Goal: Task Accomplishment & Management: Complete application form

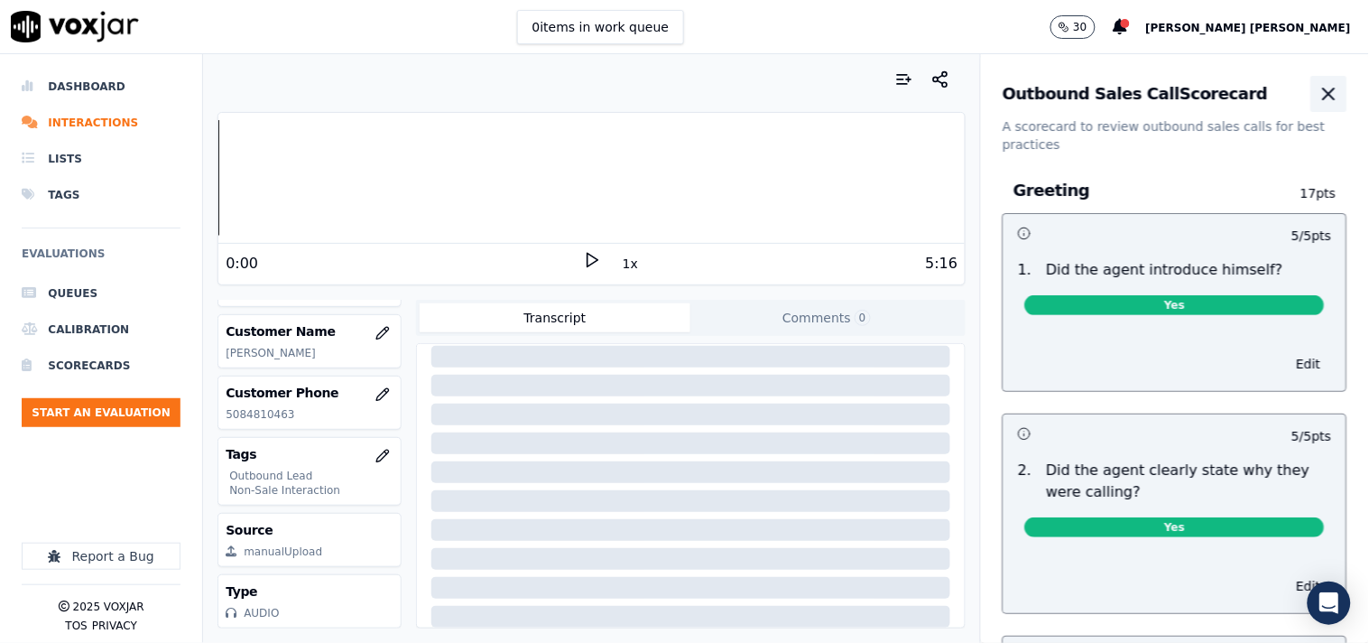
click at [1319, 93] on icon "button" at bounding box center [1330, 94] width 22 height 22
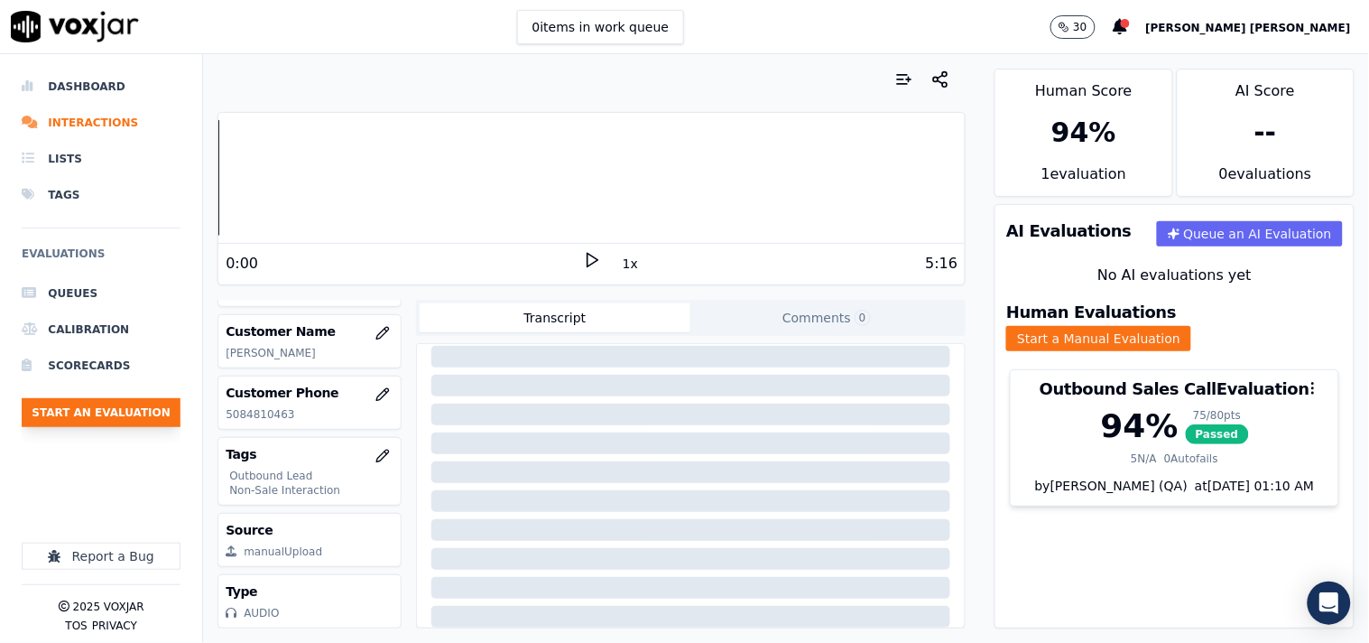
click at [85, 413] on button "Start an Evaluation" at bounding box center [101, 412] width 159 height 29
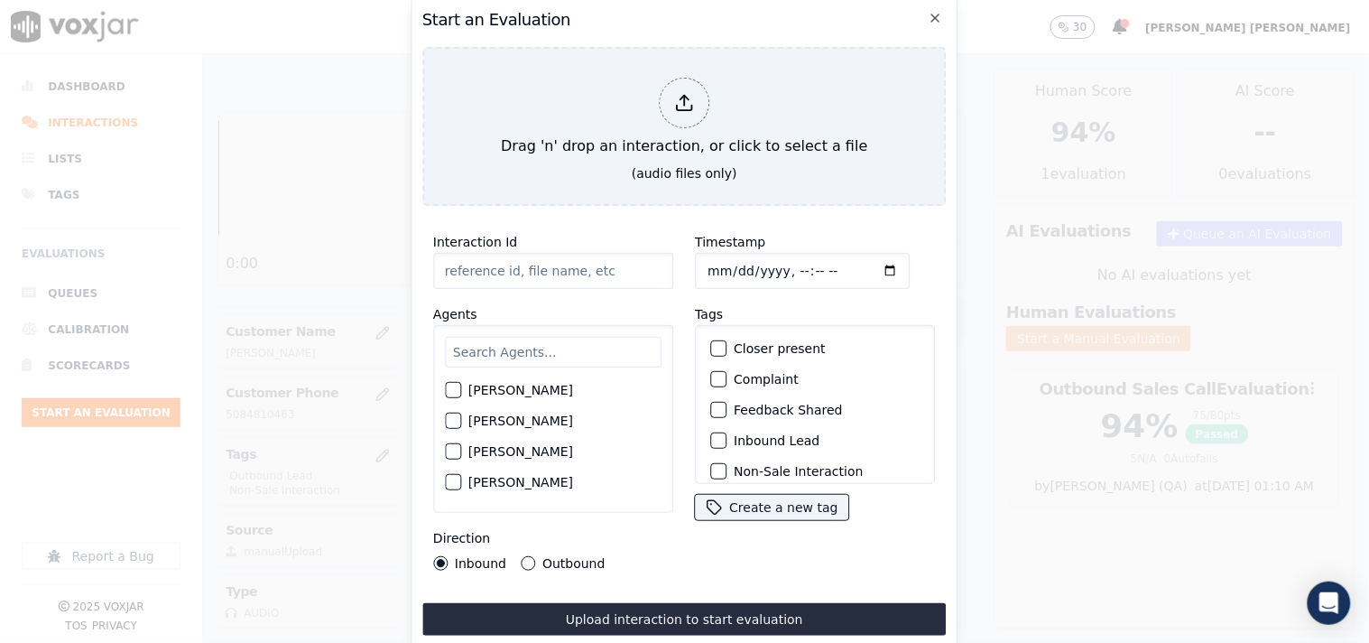
click at [716, 258] on input "Timestamp" at bounding box center [802, 271] width 215 height 36
type input "[DATE]T20:33"
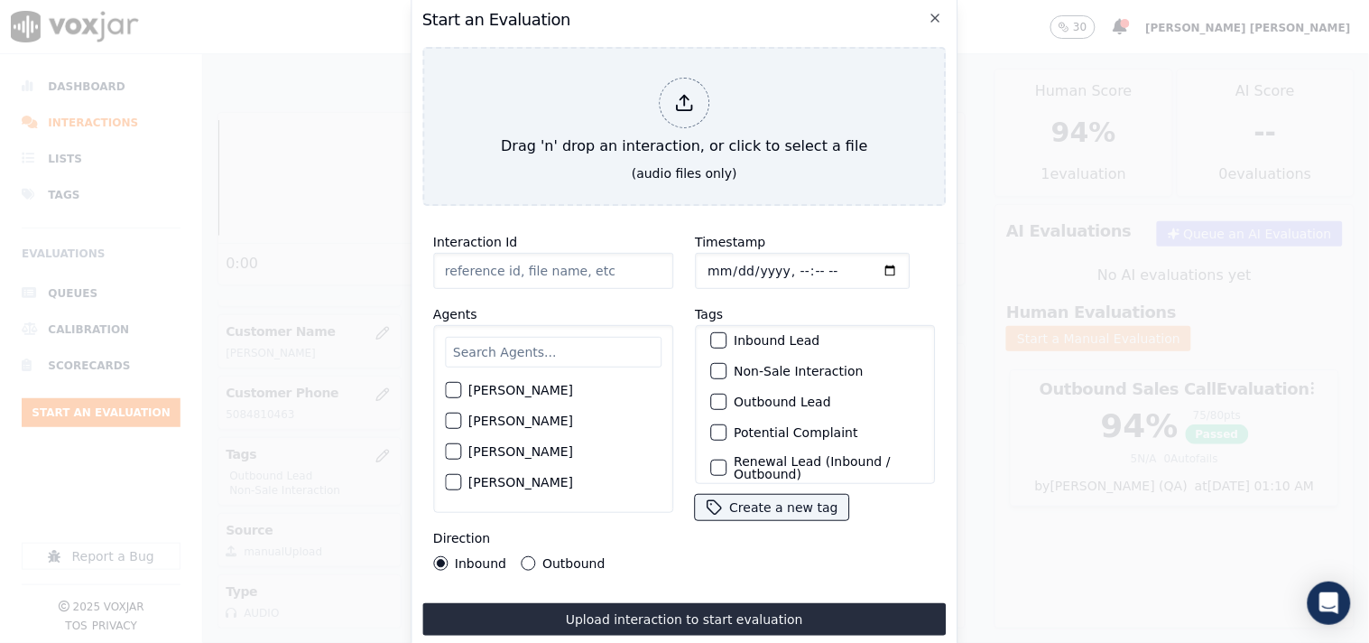
click at [743, 386] on div "Outbound Lead" at bounding box center [815, 401] width 224 height 31
click at [734, 395] on label "Outbound Lead" at bounding box center [782, 401] width 97 height 13
click at [727, 394] on button "Outbound Lead" at bounding box center [718, 402] width 16 height 16
click at [535, 556] on div "Outbound" at bounding box center [563, 563] width 84 height 14
click at [521, 556] on button "Outbound" at bounding box center [528, 563] width 14 height 14
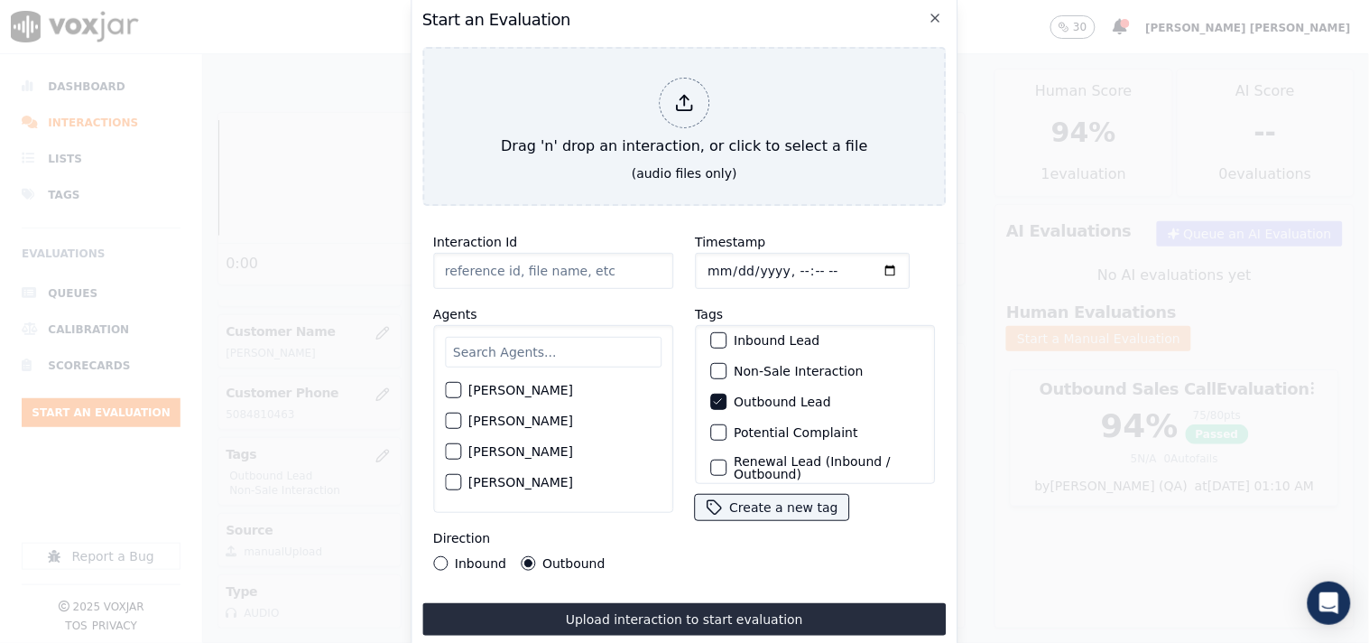
drag, startPoint x: 513, startPoint y: 265, endPoint x: 511, endPoint y: 276, distance: 11.0
click at [513, 265] on input "Interaction Id" at bounding box center [553, 271] width 240 height 36
click at [507, 352] on input "text" at bounding box center [553, 352] width 217 height 31
type input "san"
click at [496, 389] on label "[PERSON_NAME]" at bounding box center [520, 395] width 105 height 13
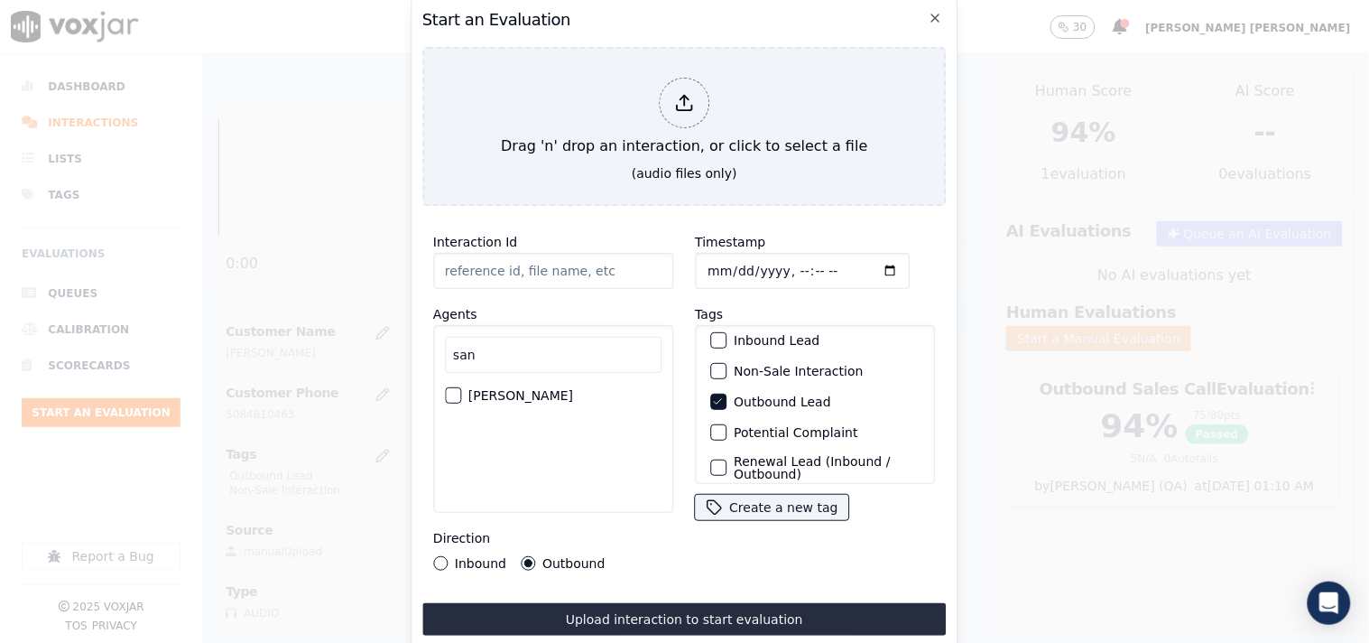
click at [461, 387] on button "[PERSON_NAME]" at bounding box center [453, 395] width 16 height 16
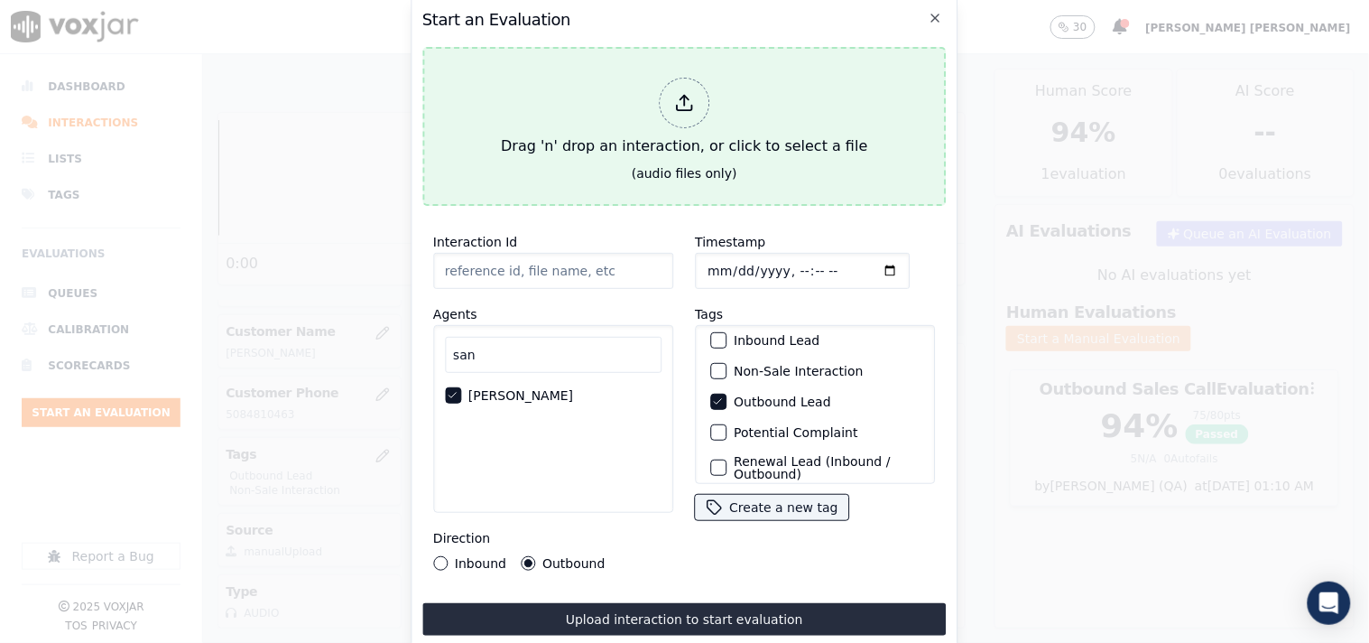
click at [606, 119] on div "Drag 'n' drop an interaction, or click to select a file" at bounding box center [684, 117] width 381 height 94
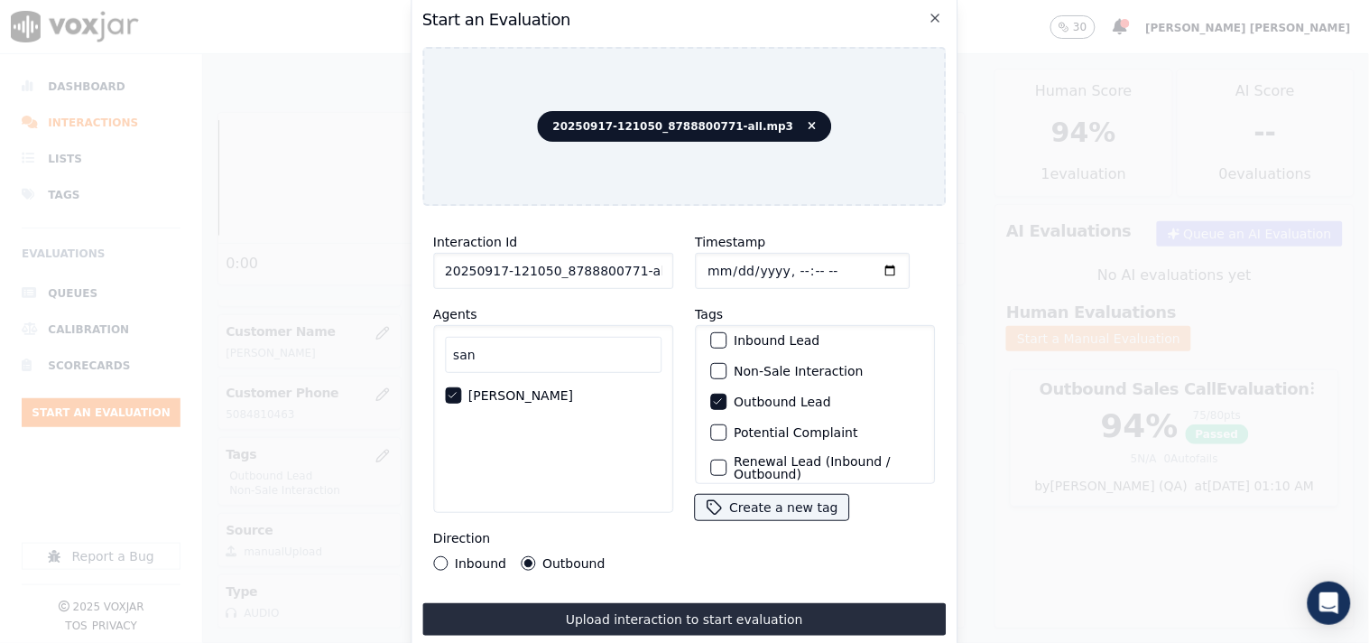
scroll to position [0, 10]
drag, startPoint x: 628, startPoint y: 269, endPoint x: 746, endPoint y: 258, distance: 118.7
click at [746, 258] on div "Interaction Id 20250917-121050_8788800771-all.mp3 Agents san [PERSON_NAME] Dire…" at bounding box center [684, 400] width 524 height 361
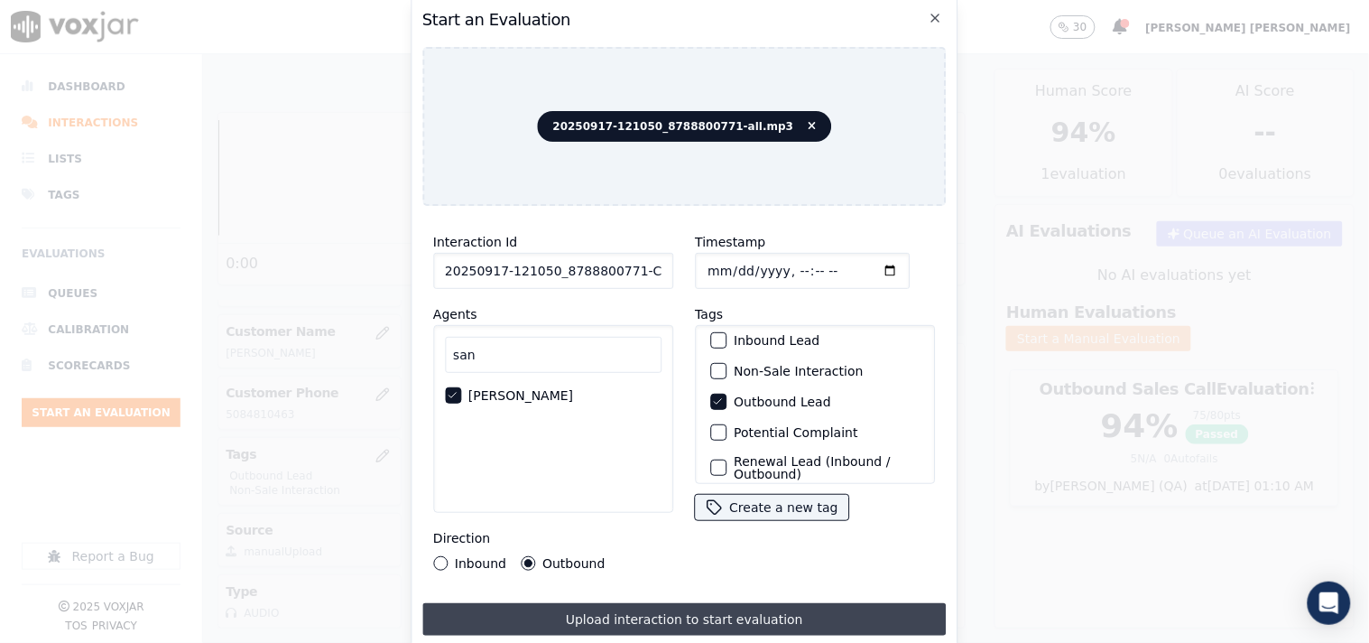
type input "20250917-121050_8788800771-C1"
click at [633, 603] on button "Upload interaction to start evaluation" at bounding box center [684, 619] width 524 height 32
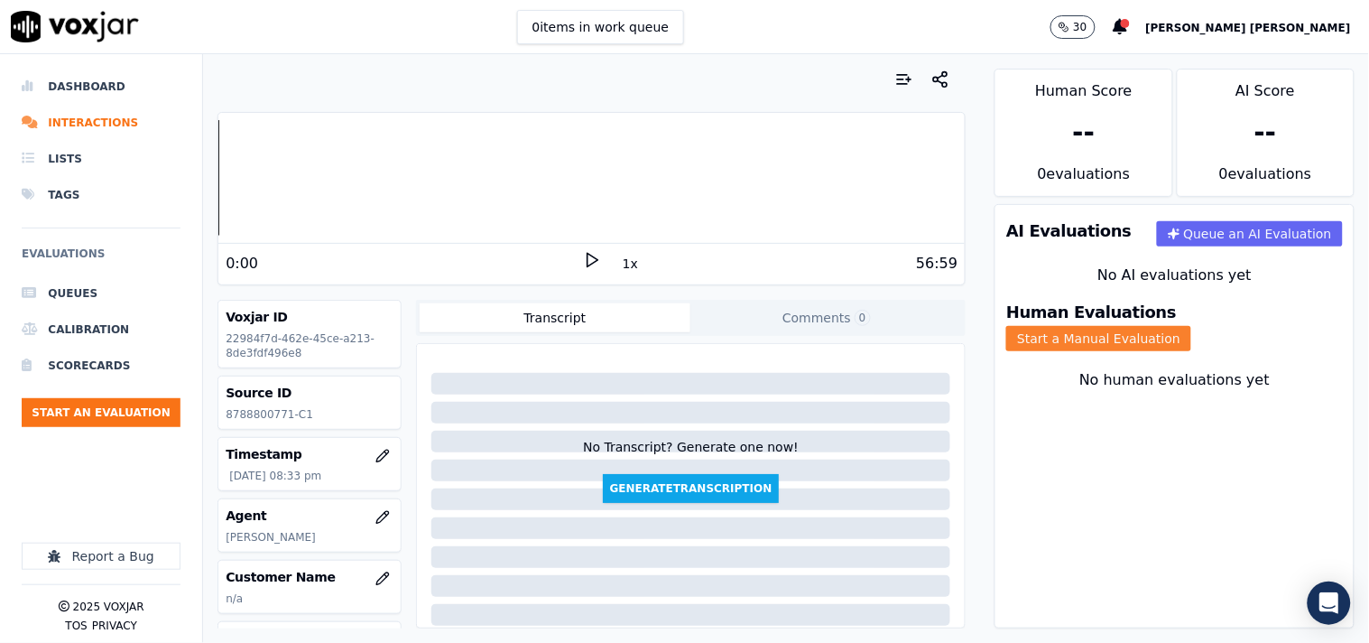
click at [1191, 326] on button "Start a Manual Evaluation" at bounding box center [1098, 338] width 185 height 25
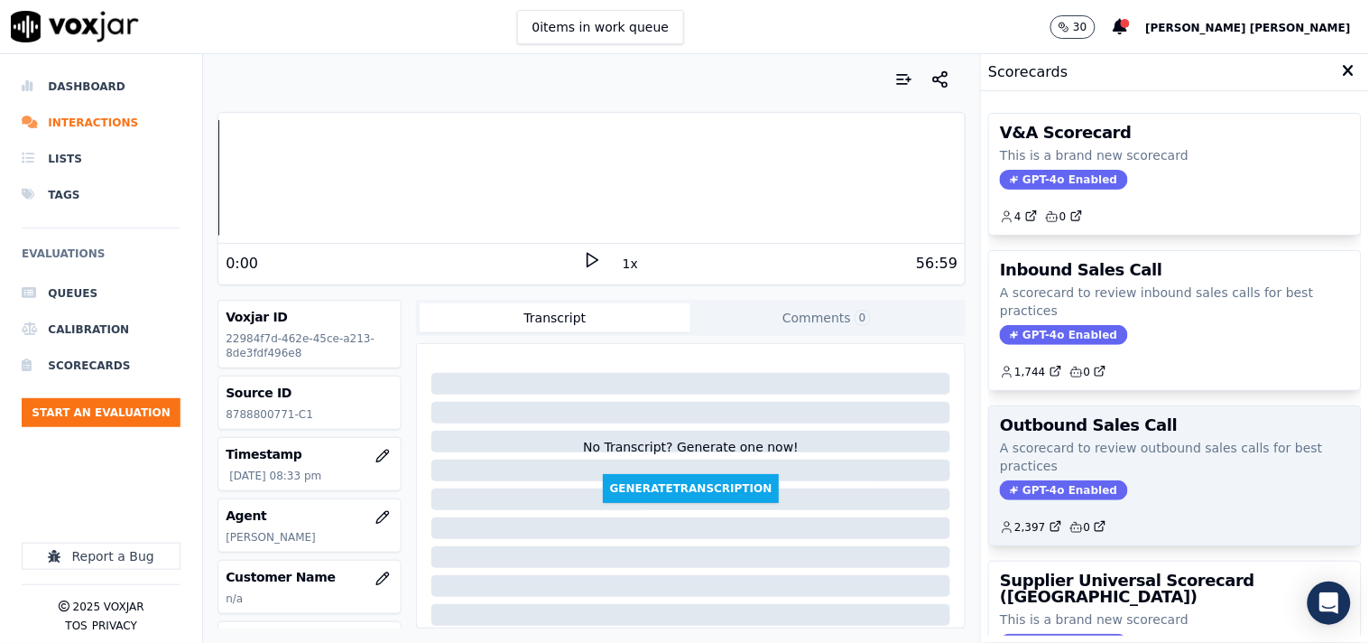
click at [1084, 494] on span "GPT-4o Enabled" at bounding box center [1063, 490] width 127 height 20
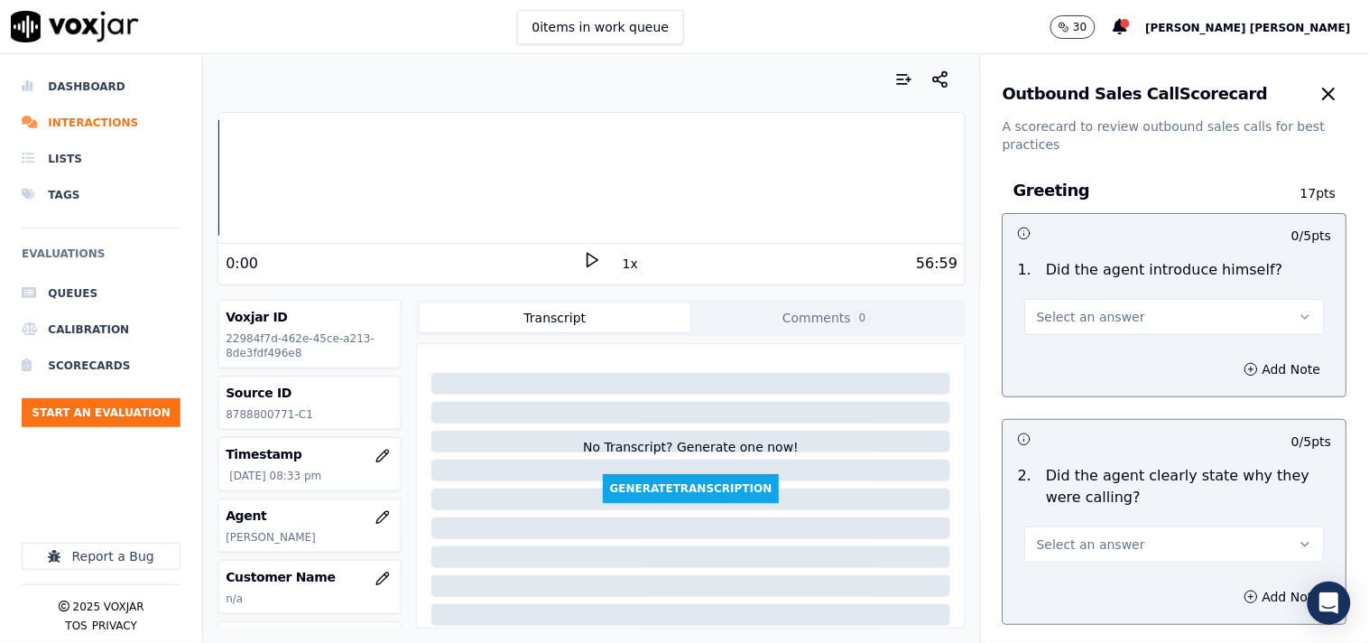
click at [1134, 303] on button "Select an answer" at bounding box center [1175, 317] width 300 height 36
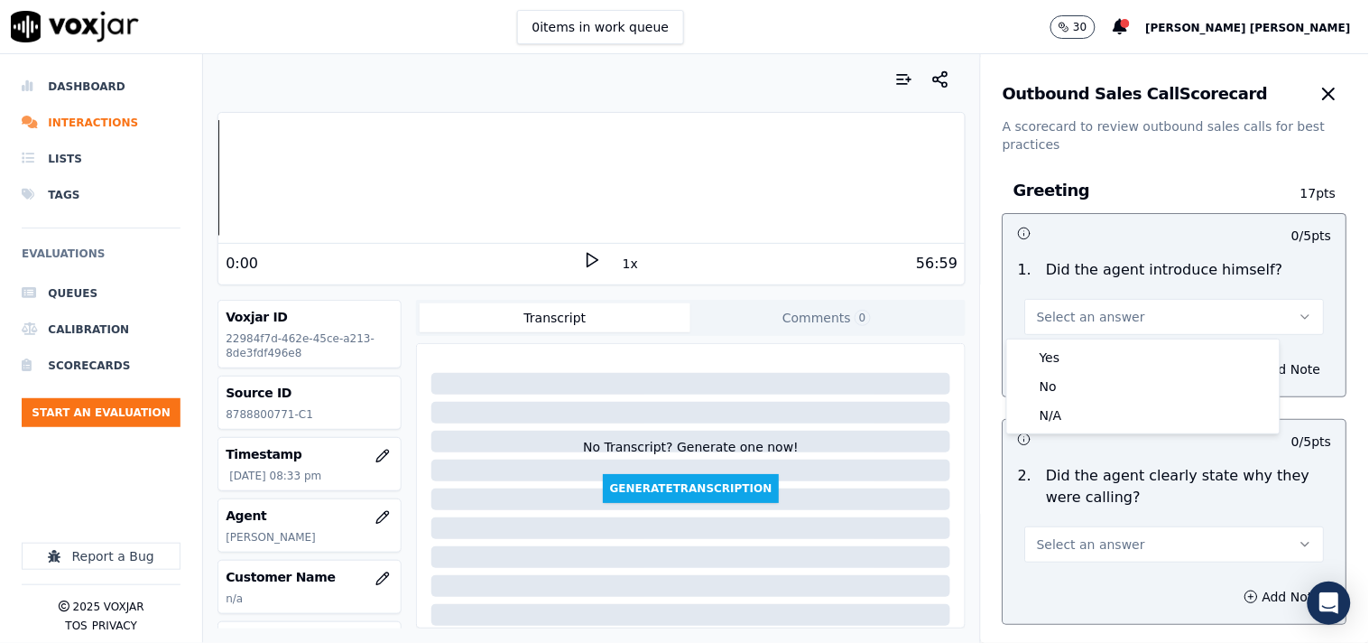
click at [1116, 329] on button "Select an answer" at bounding box center [1175, 317] width 300 height 36
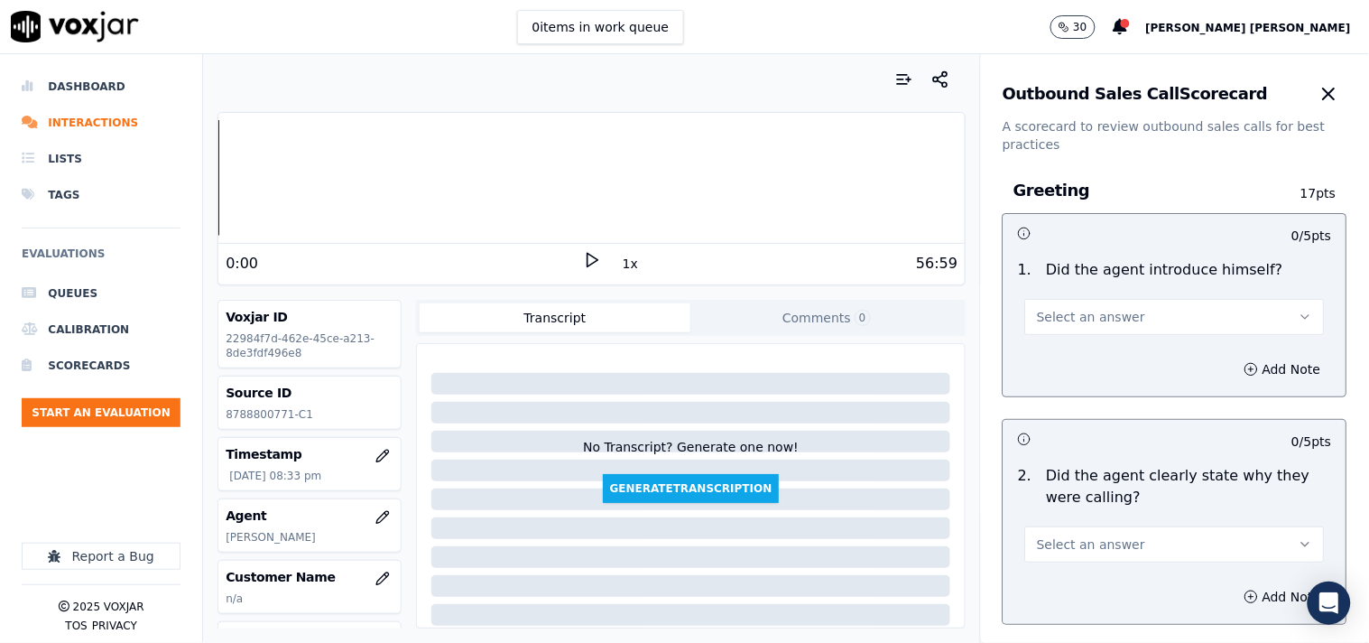
click at [1124, 312] on button "Select an answer" at bounding box center [1175, 317] width 300 height 36
click at [1106, 366] on div "Yes" at bounding box center [1143, 357] width 265 height 29
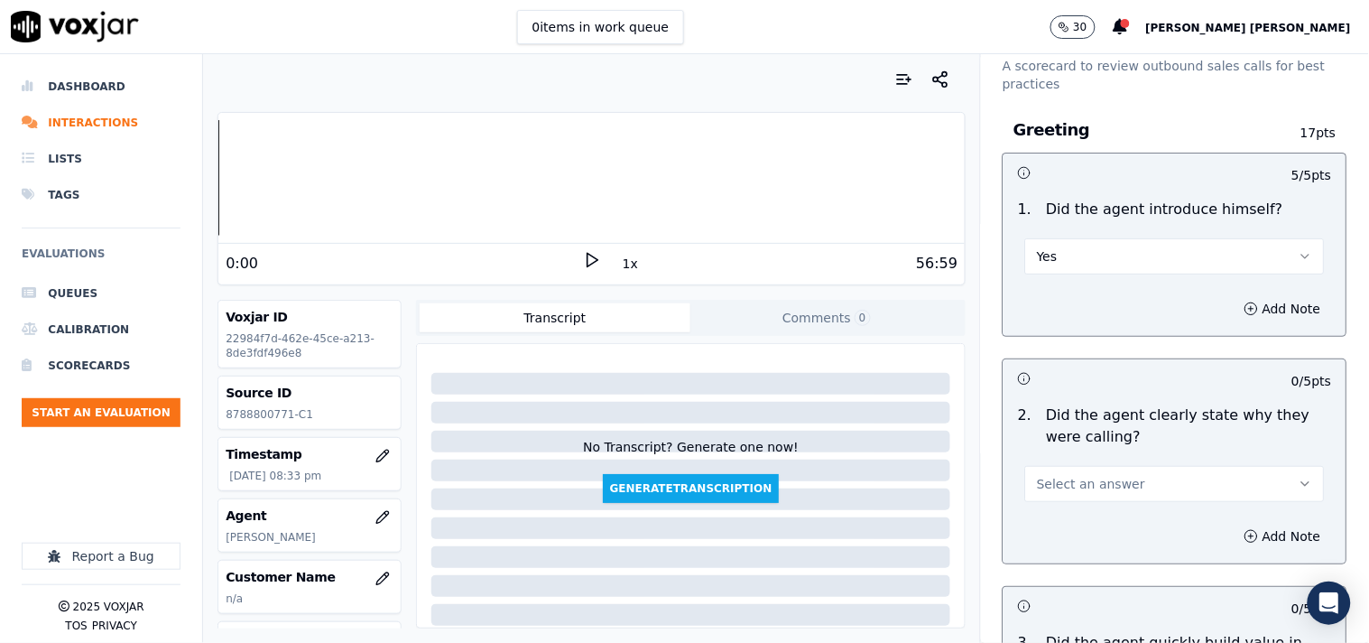
scroll to position [100, 0]
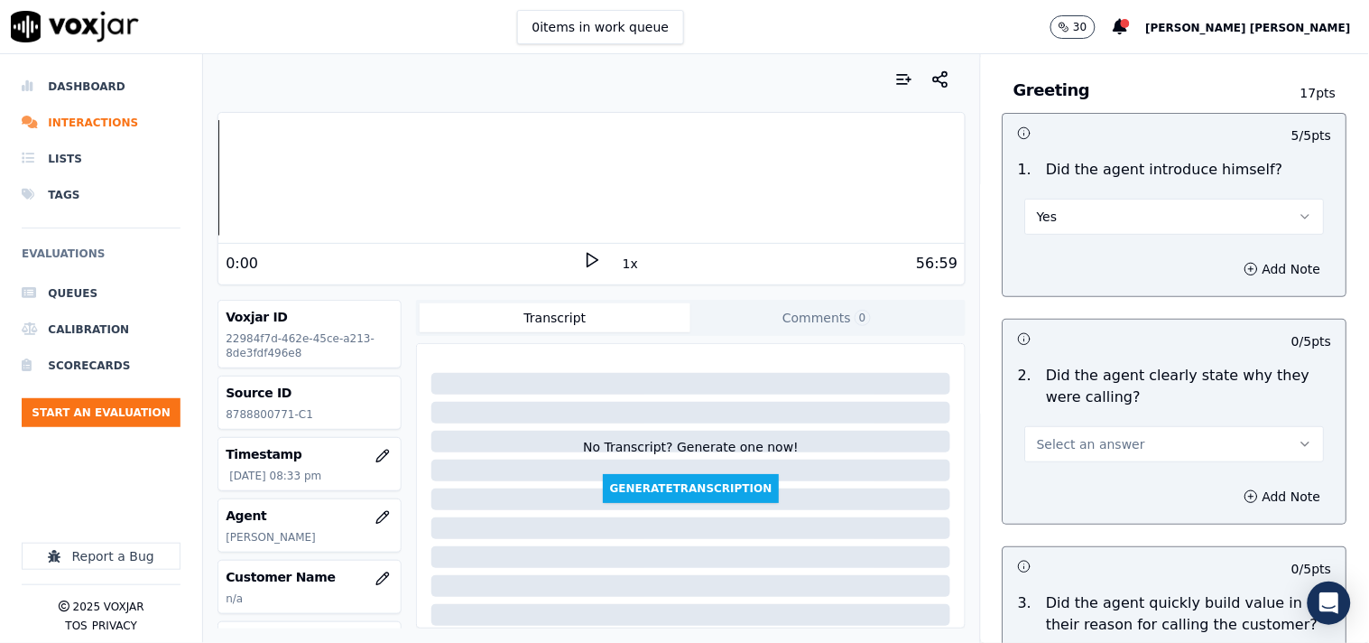
click at [1115, 464] on div "2 . Did the agent clearly state why they were calling? Select an answer" at bounding box center [1175, 413] width 343 height 112
click at [1123, 438] on button "Select an answer" at bounding box center [1175, 444] width 300 height 36
click at [1115, 482] on div "Yes" at bounding box center [1143, 484] width 265 height 29
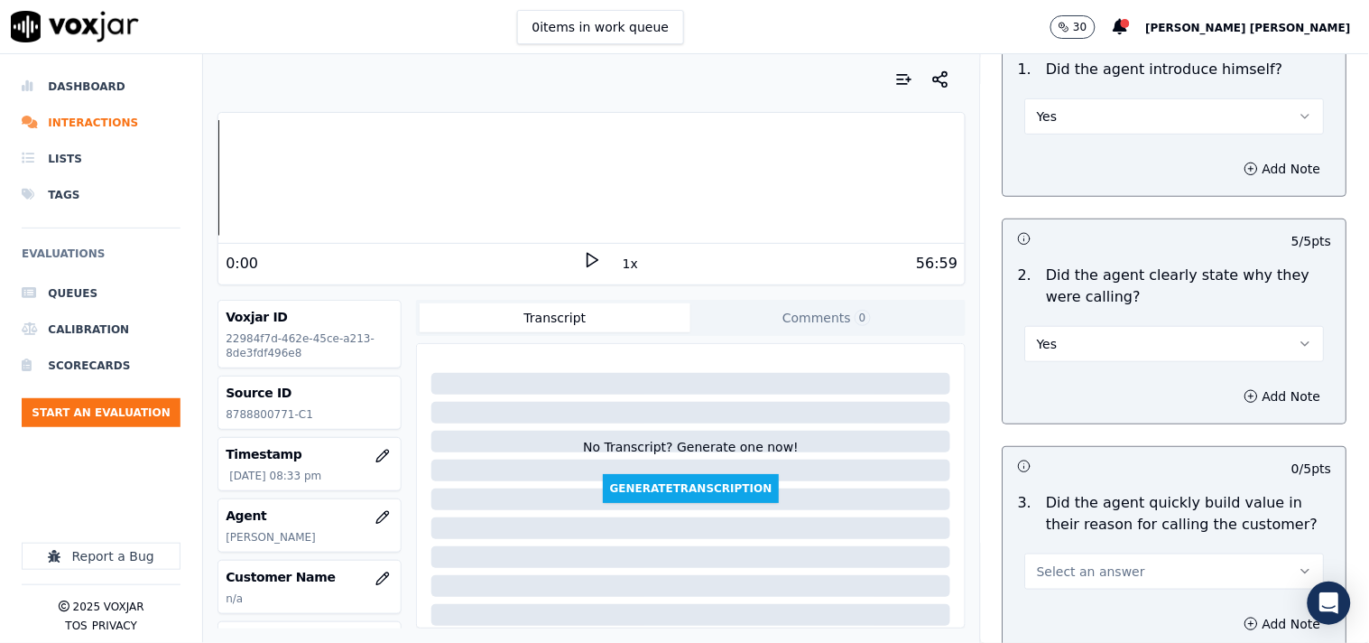
click at [1102, 572] on span "Select an answer" at bounding box center [1091, 571] width 108 height 18
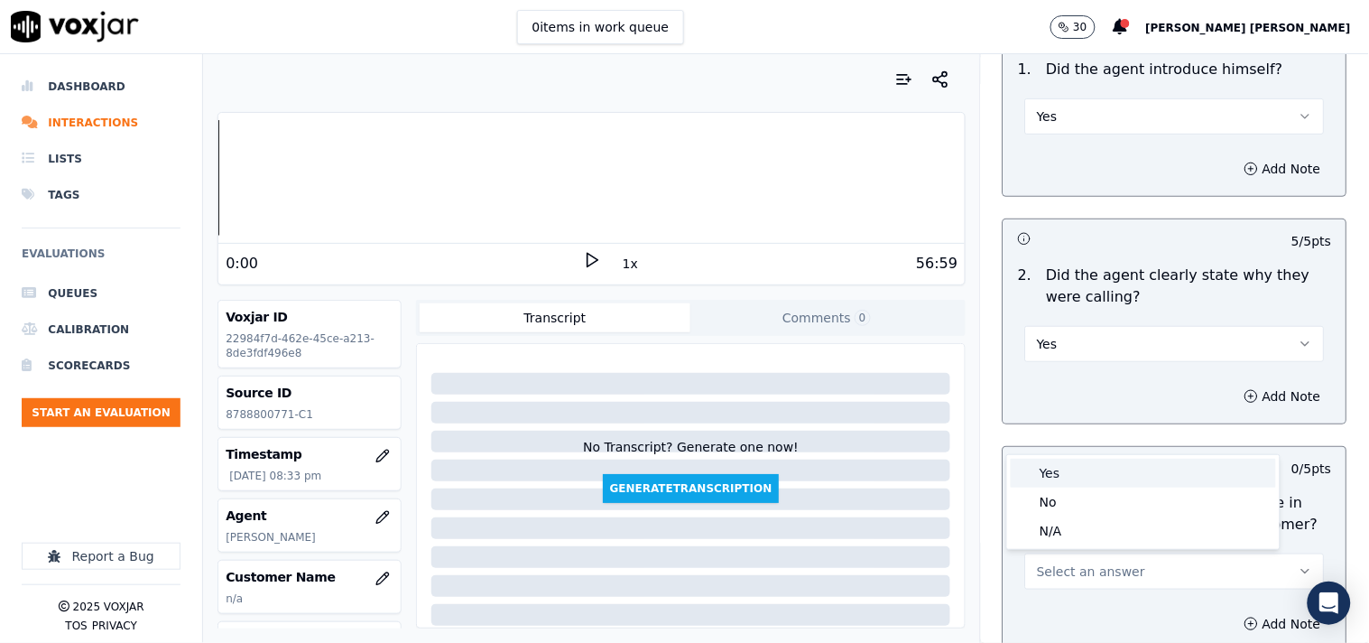
click at [1116, 472] on div "Yes" at bounding box center [1143, 473] width 265 height 29
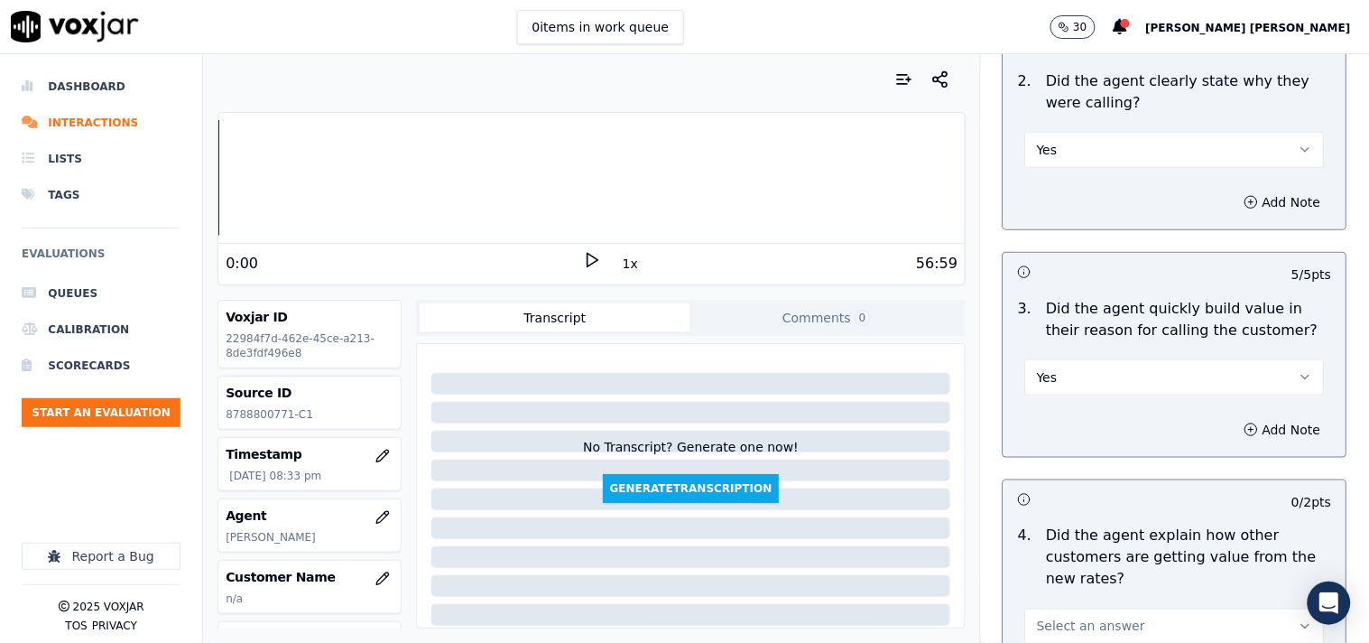
scroll to position [501, 0]
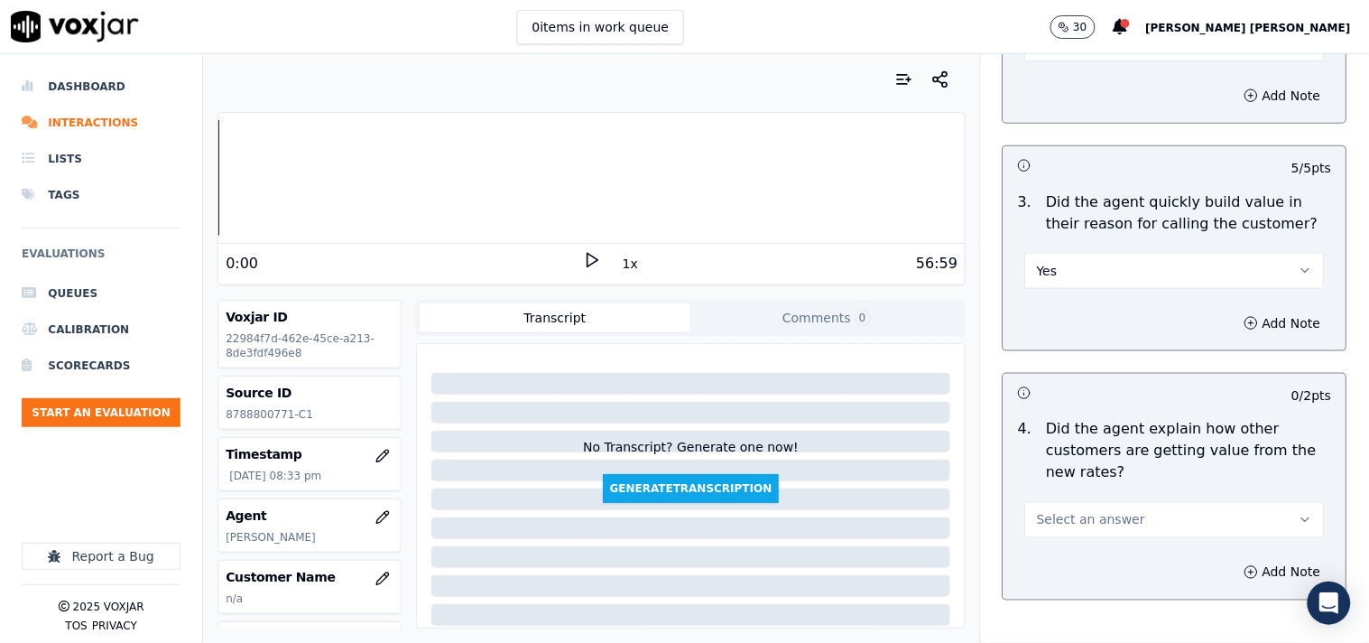
click at [1133, 505] on button "Select an answer" at bounding box center [1175, 520] width 300 height 36
click at [1128, 554] on div "Yes" at bounding box center [1143, 560] width 265 height 29
click at [1113, 516] on button "Yes" at bounding box center [1175, 520] width 300 height 36
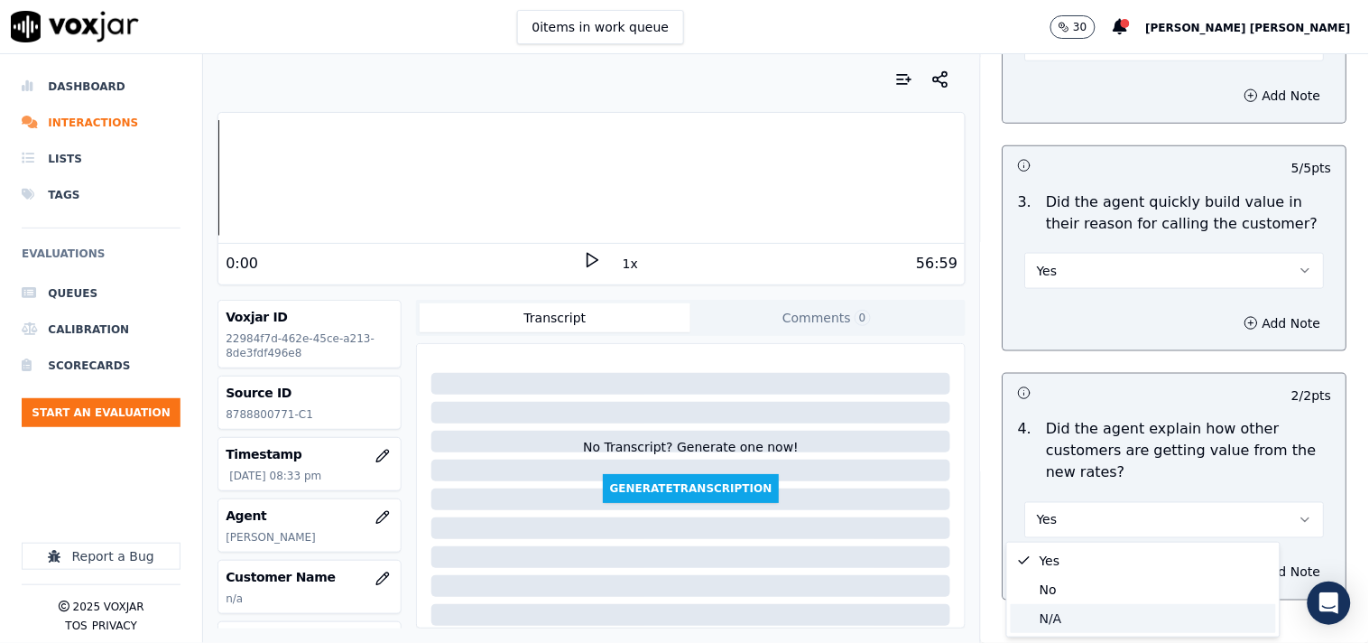
click at [1084, 618] on div "N/A" at bounding box center [1143, 618] width 265 height 29
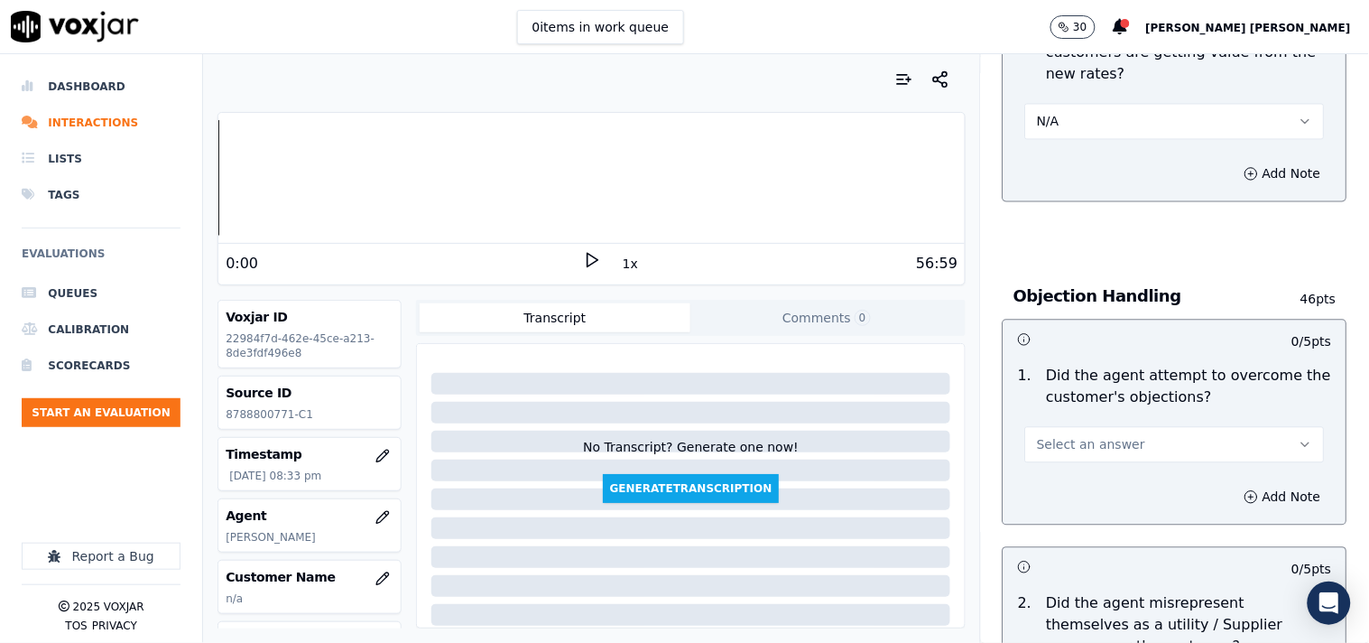
scroll to position [903, 0]
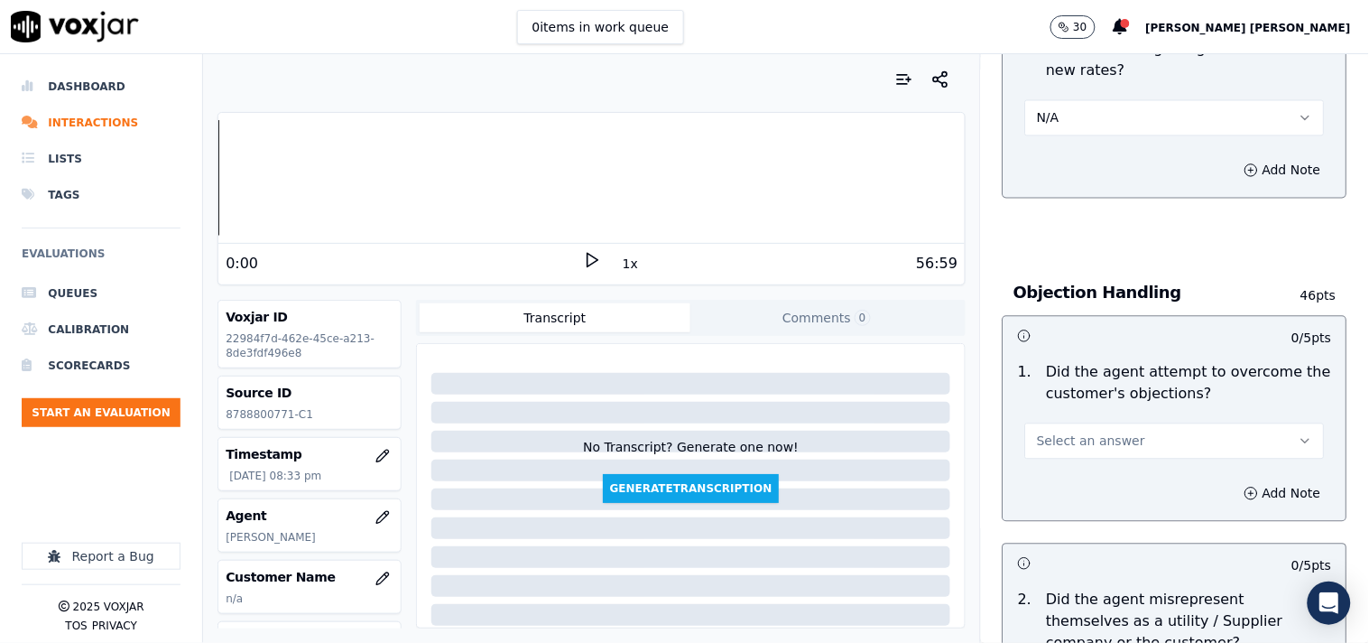
click at [1115, 450] on button "Select an answer" at bounding box center [1175, 441] width 300 height 36
click at [1112, 494] on div "Yes" at bounding box center [1143, 482] width 265 height 29
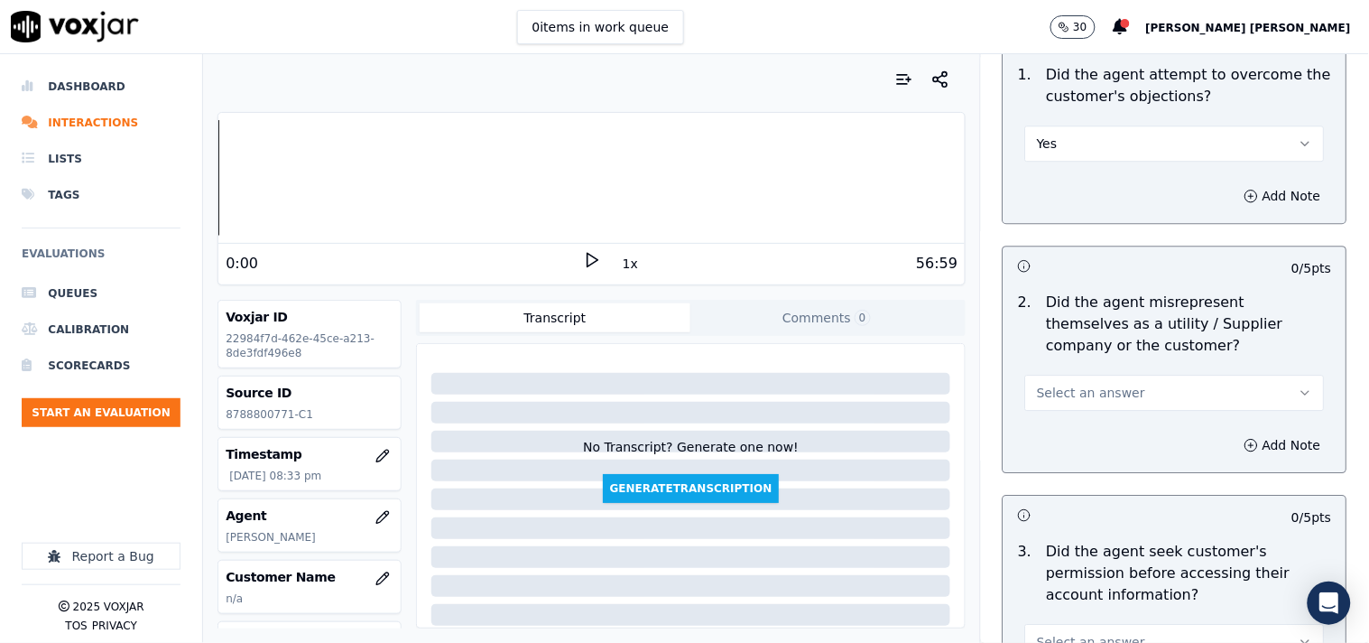
scroll to position [1203, 0]
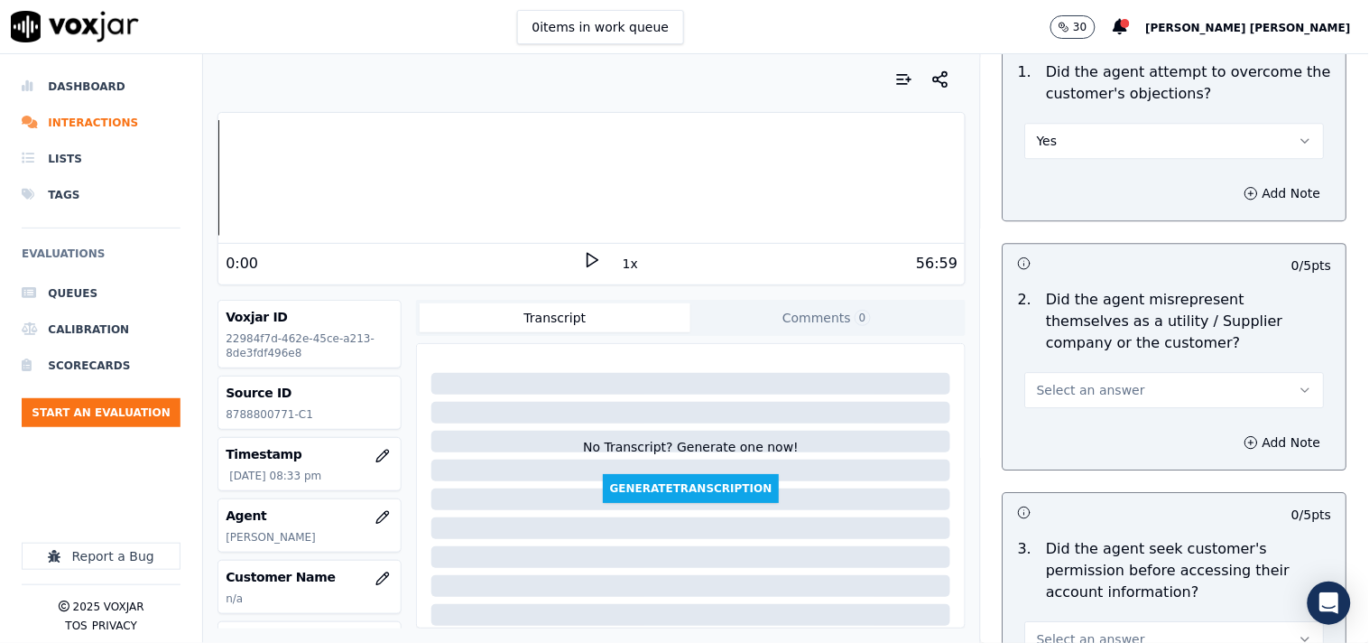
click at [1119, 400] on button "Select an answer" at bounding box center [1175, 390] width 300 height 36
click at [1123, 436] on div "Yes" at bounding box center [1143, 430] width 265 height 29
click at [1165, 419] on div "Add Note" at bounding box center [1175, 442] width 343 height 54
click at [1181, 397] on button "Yes" at bounding box center [1175, 390] width 300 height 36
click at [1162, 448] on div "No" at bounding box center [1143, 459] width 265 height 29
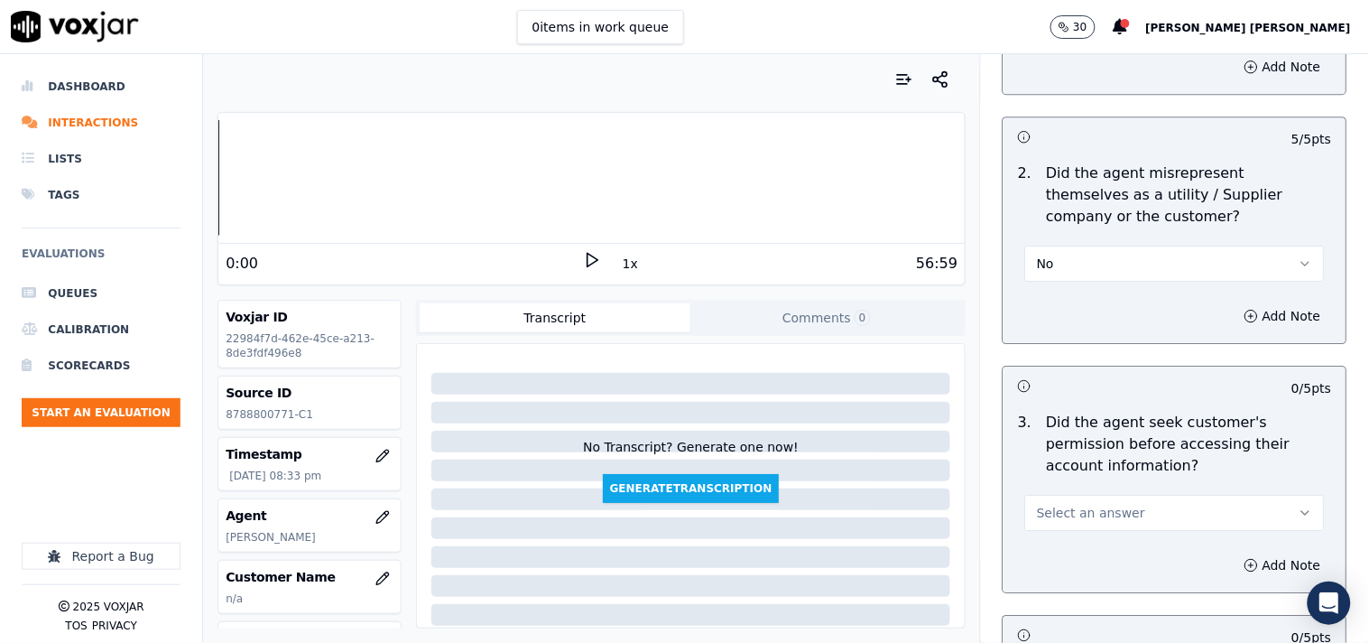
scroll to position [1504, 0]
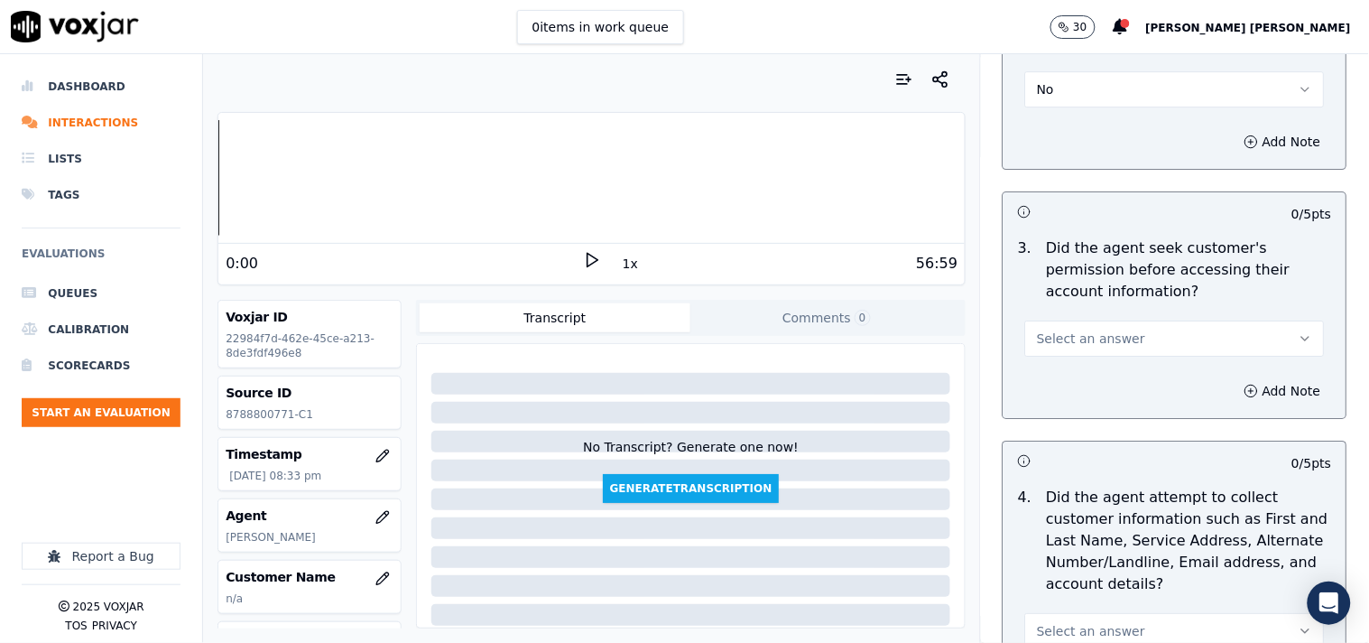
click at [1143, 325] on button "Select an answer" at bounding box center [1175, 338] width 300 height 36
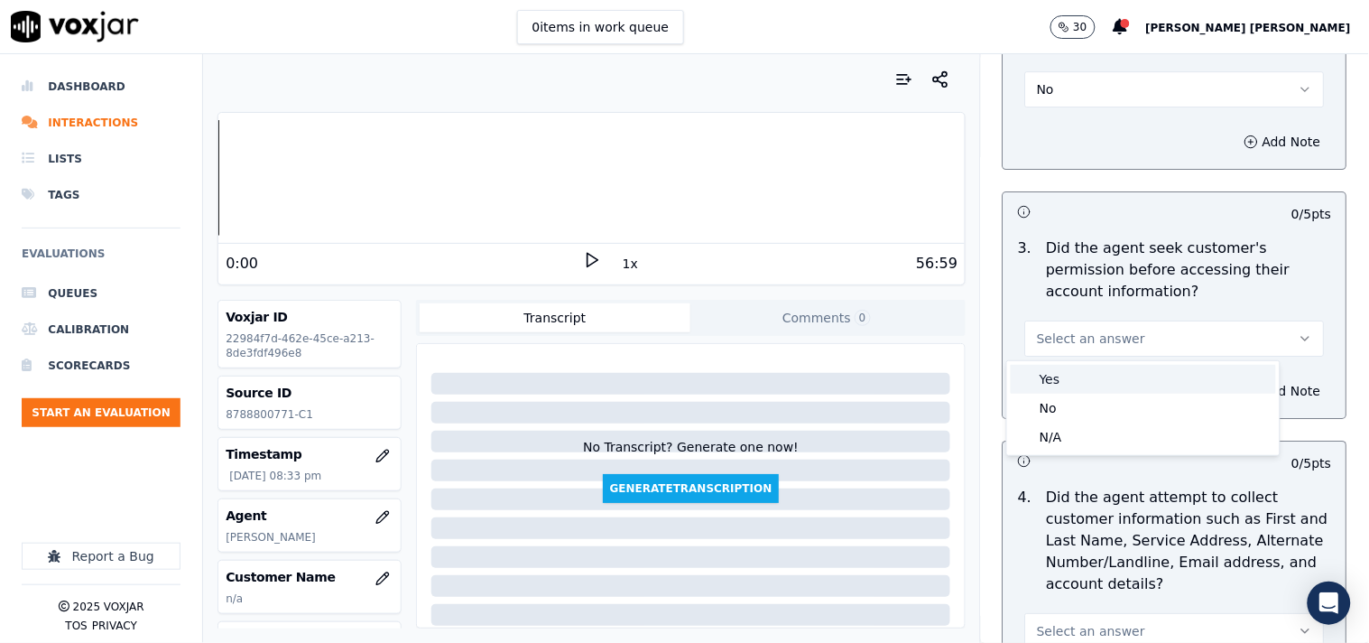
click at [1132, 377] on div "Yes" at bounding box center [1143, 379] width 265 height 29
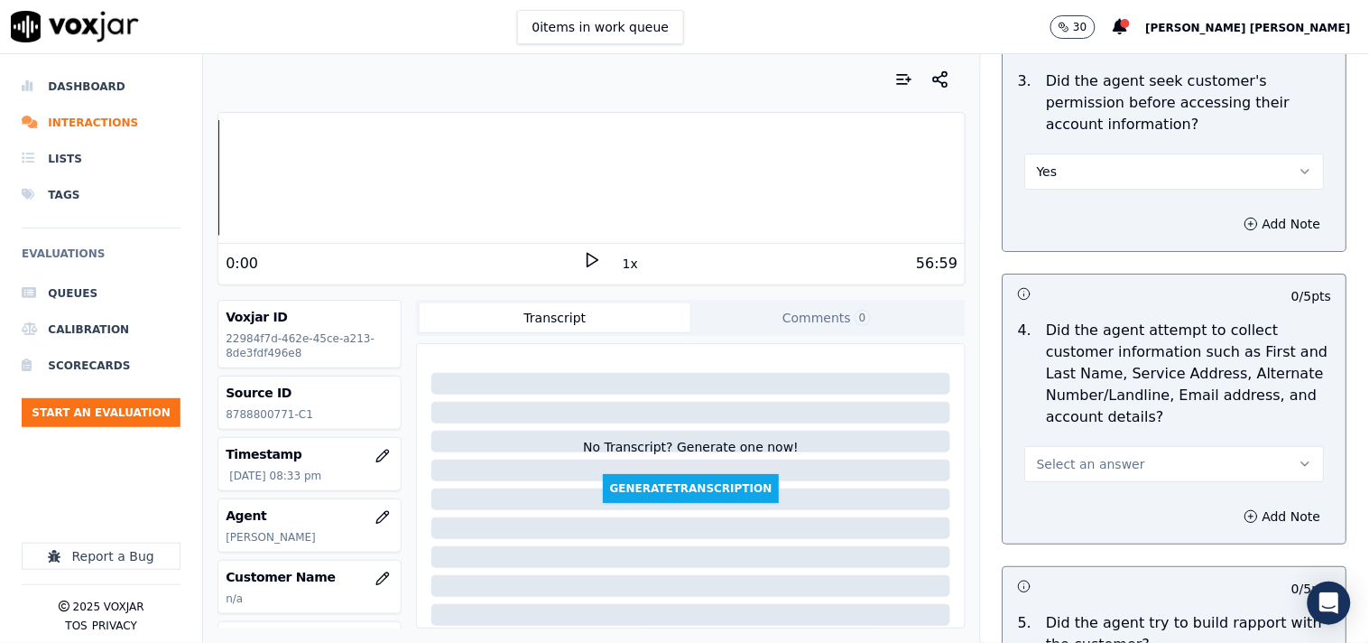
scroll to position [1704, 0]
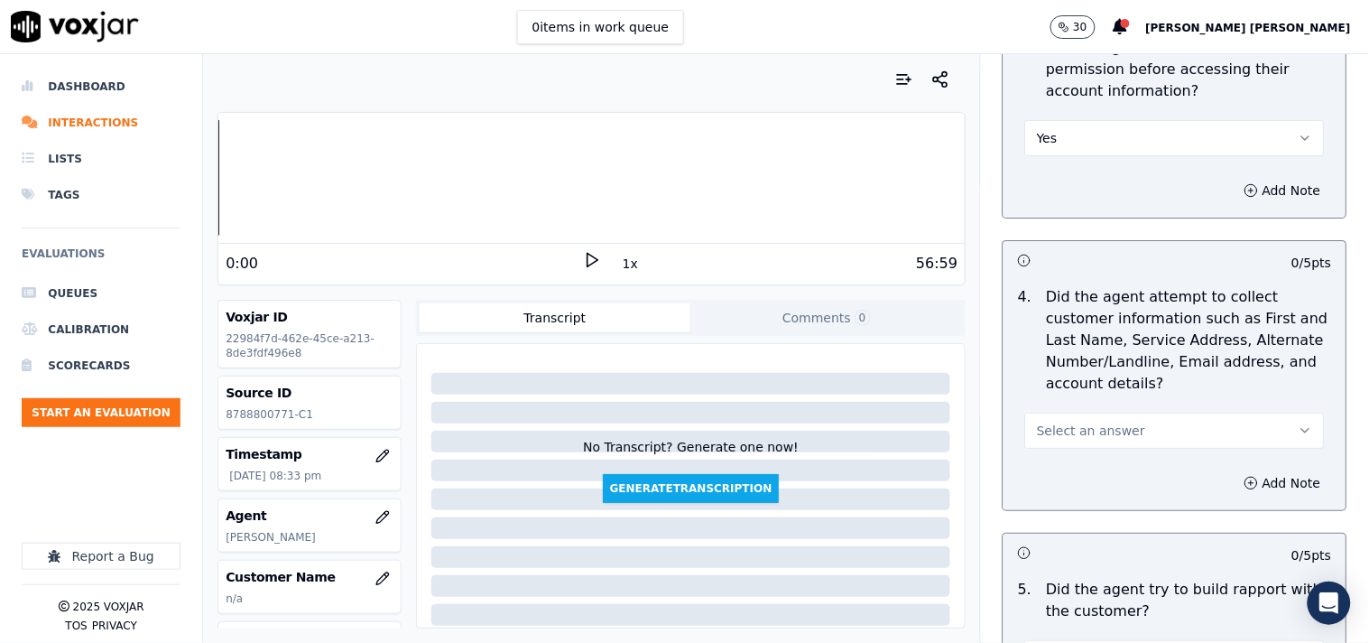
click at [1133, 424] on button "Select an answer" at bounding box center [1175, 431] width 300 height 36
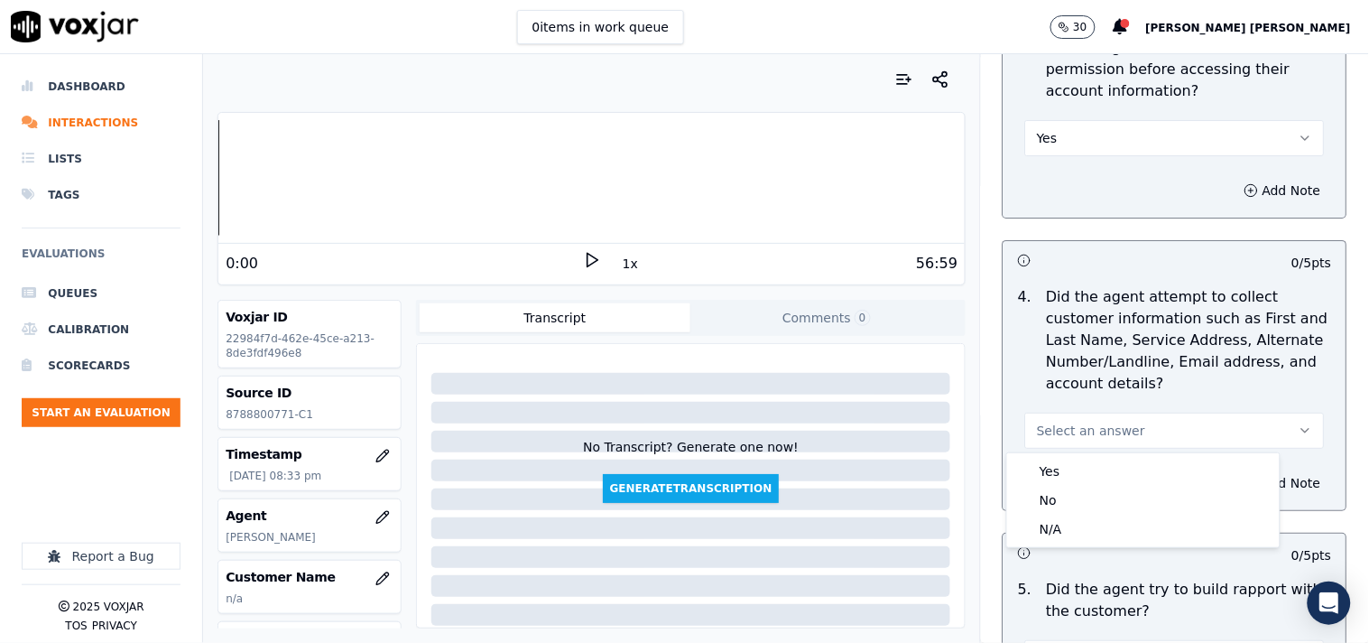
click at [1116, 455] on div "Yes No N/A" at bounding box center [1143, 500] width 273 height 94
drag, startPoint x: 1103, startPoint y: 505, endPoint x: 1097, endPoint y: 524, distance: 19.1
click at [1097, 524] on div "Yes No N/A" at bounding box center [1143, 500] width 273 height 94
click at [1097, 524] on div "N/A" at bounding box center [1143, 529] width 265 height 29
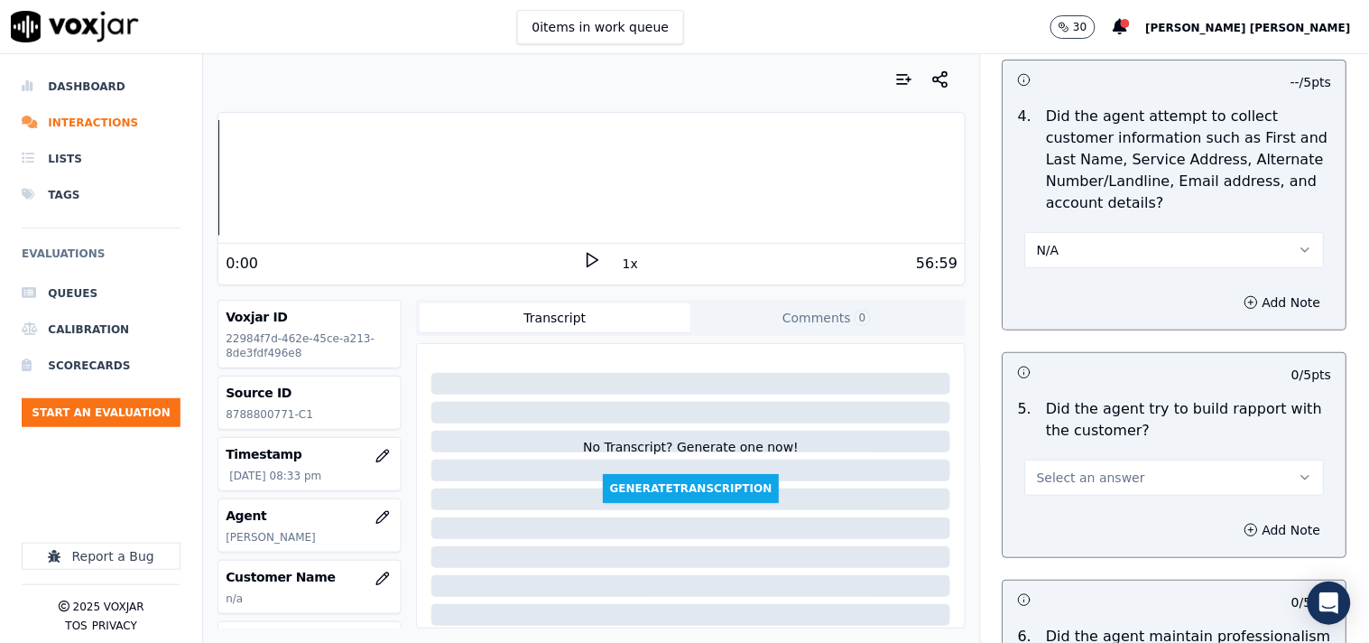
scroll to position [1905, 0]
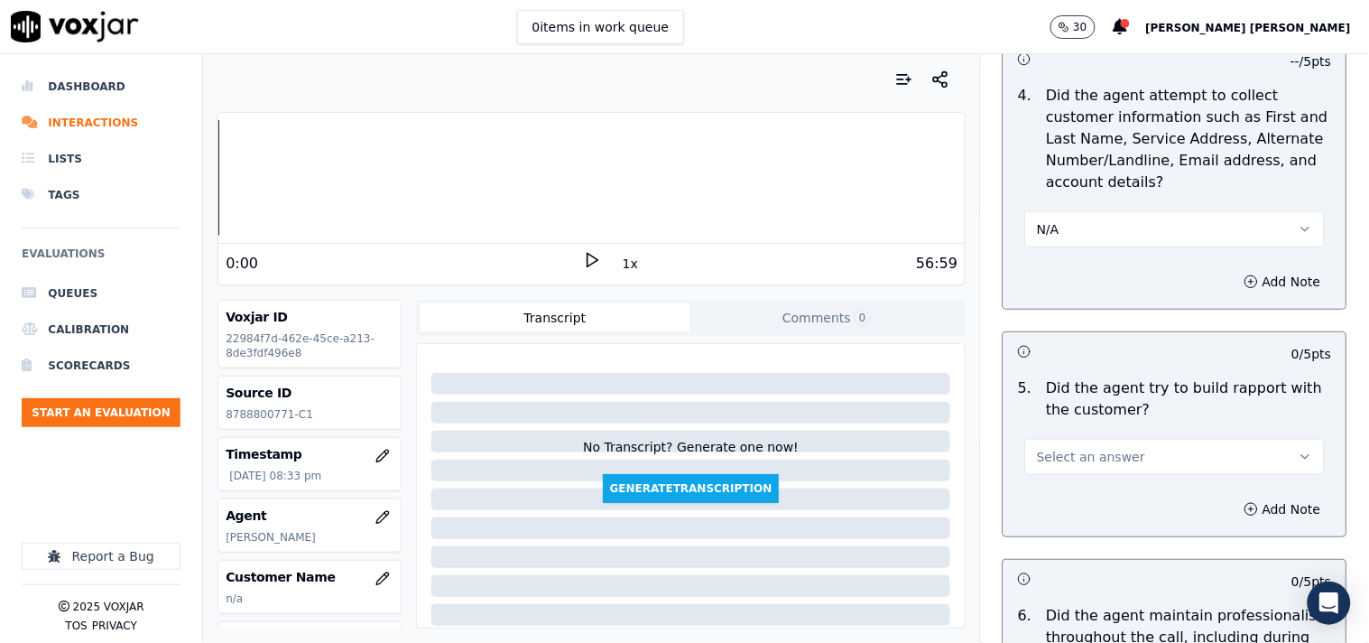
click at [1122, 469] on button "Select an answer" at bounding box center [1175, 457] width 300 height 36
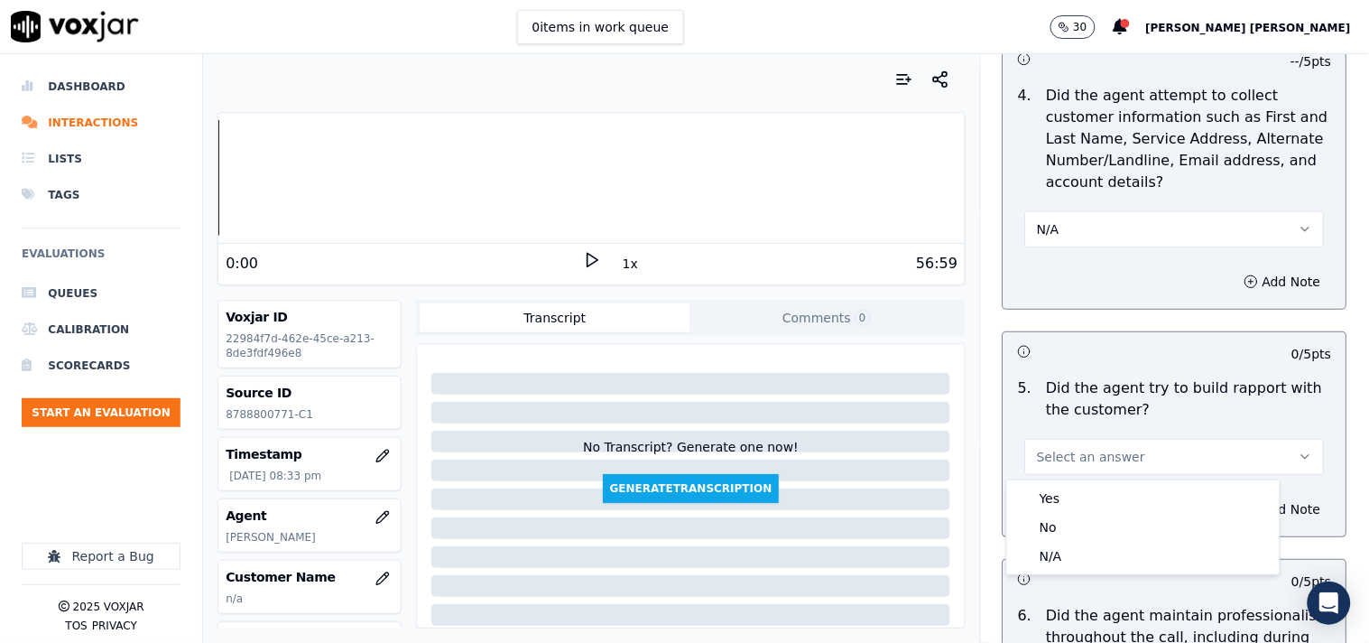
click at [1106, 482] on div "Yes No N/A" at bounding box center [1143, 527] width 273 height 94
click at [1083, 551] on div "N/A" at bounding box center [1143, 556] width 265 height 29
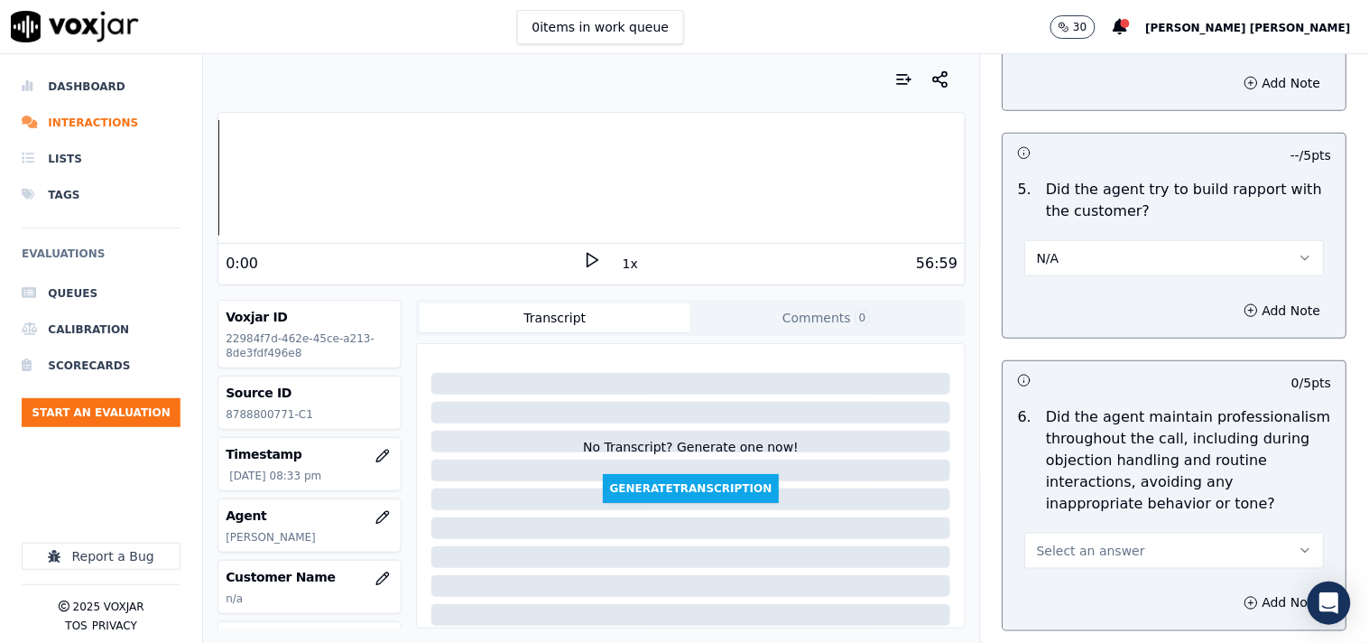
scroll to position [2106, 0]
click at [1074, 537] on button "Select an answer" at bounding box center [1175, 549] width 300 height 36
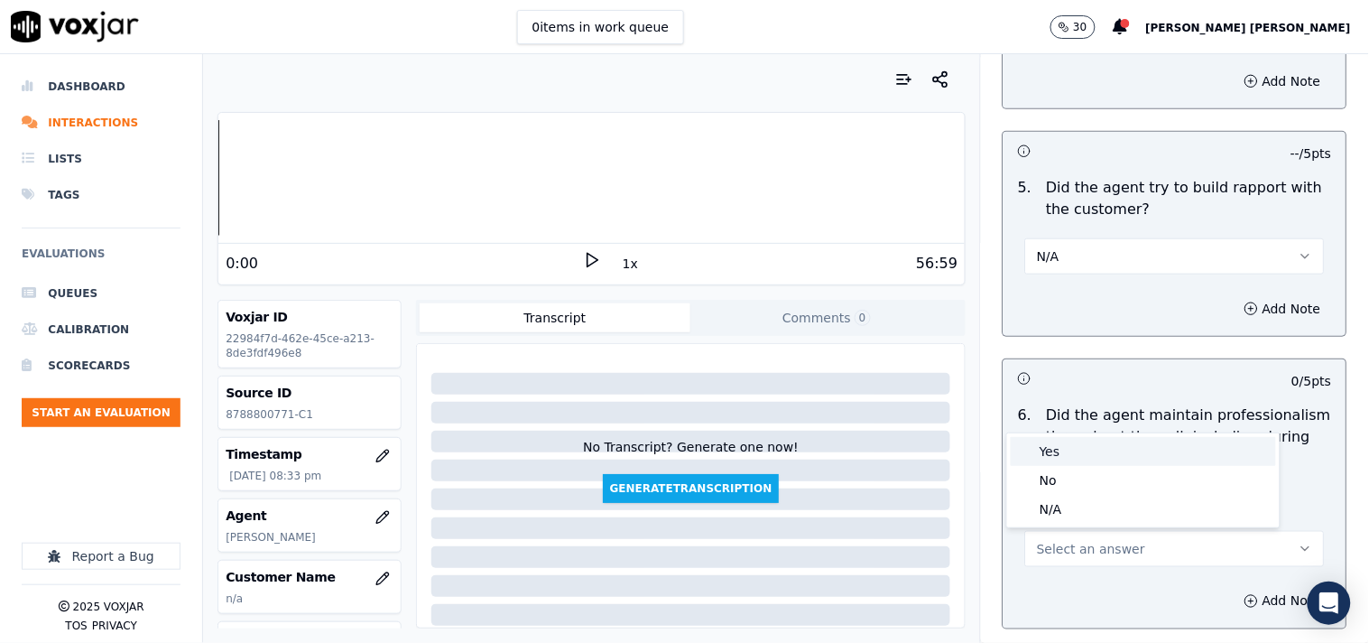
click at [1101, 461] on div "Yes" at bounding box center [1143, 451] width 265 height 29
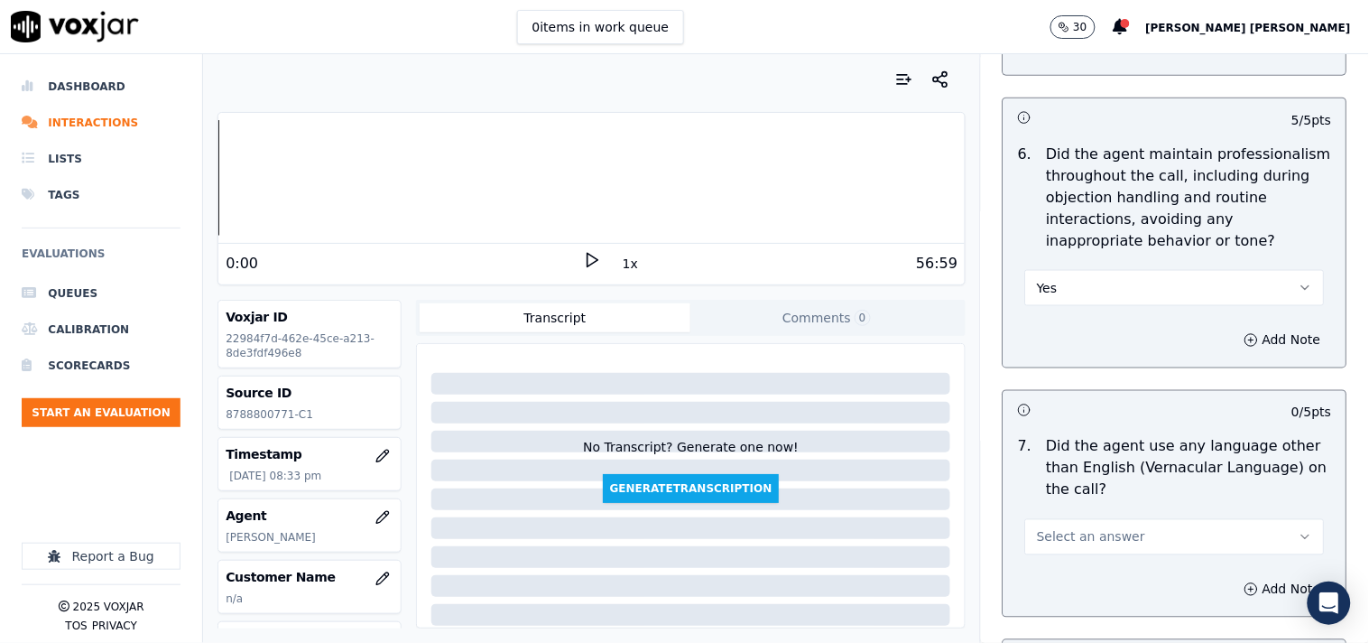
scroll to position [2406, 0]
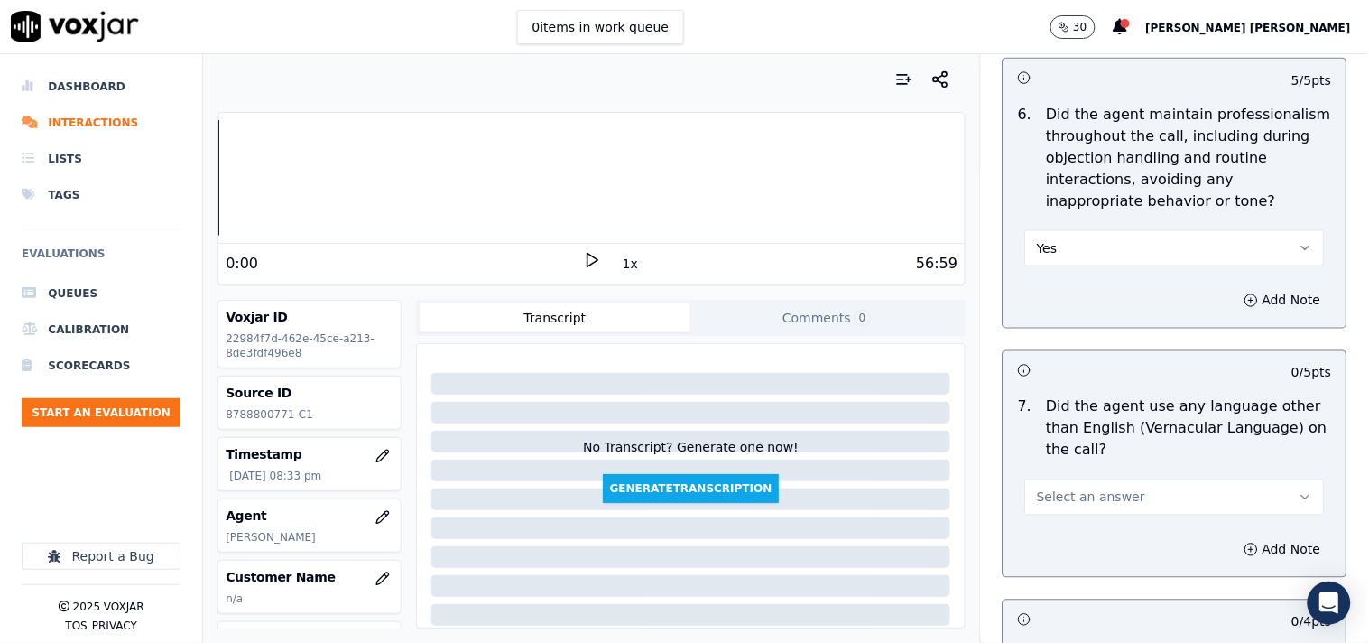
click at [1101, 478] on div "Select an answer" at bounding box center [1175, 496] width 300 height 40
click at [1107, 503] on span "Select an answer" at bounding box center [1091, 497] width 108 height 18
click at [1096, 565] on div "No" at bounding box center [1143, 567] width 265 height 29
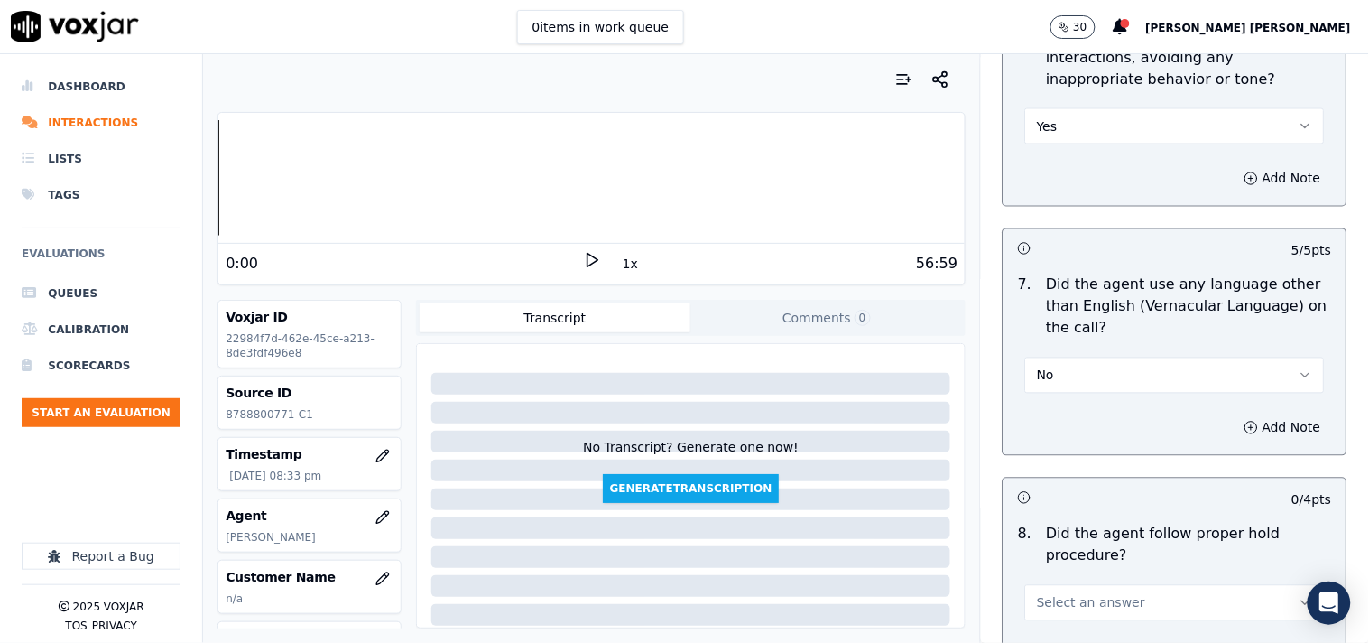
scroll to position [2708, 0]
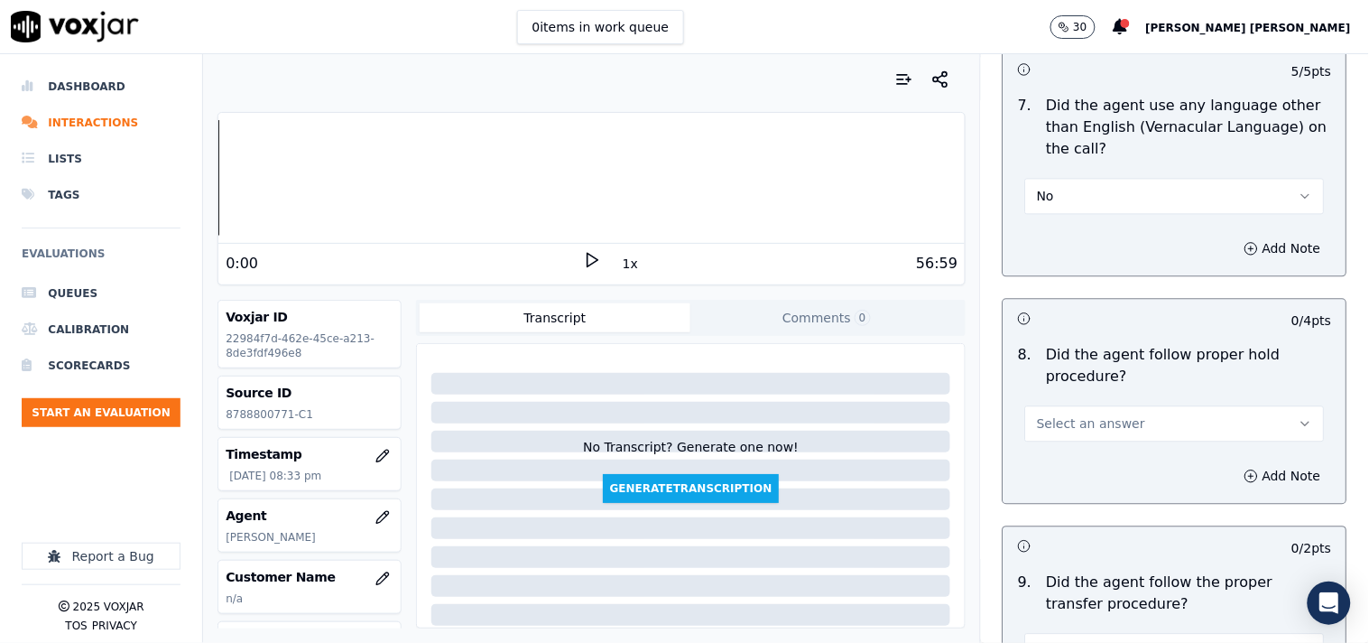
click at [1114, 446] on div "8 . Did the agent follow proper hold procedure? Select an answer" at bounding box center [1175, 393] width 343 height 112
click at [1120, 439] on button "Select an answer" at bounding box center [1175, 423] width 300 height 36
click at [1117, 463] on div "Yes" at bounding box center [1143, 464] width 265 height 29
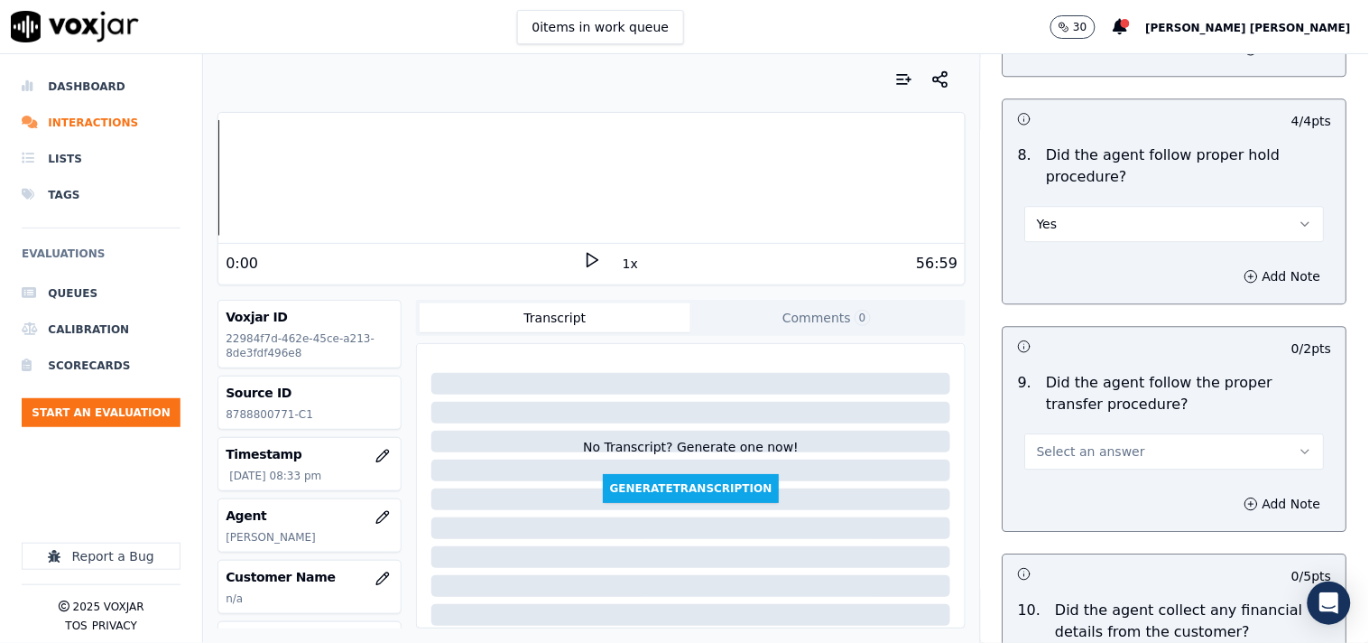
scroll to position [2908, 0]
click at [1156, 443] on button "Select an answer" at bounding box center [1175, 450] width 300 height 36
click at [1142, 477] on div "Yes" at bounding box center [1143, 491] width 265 height 29
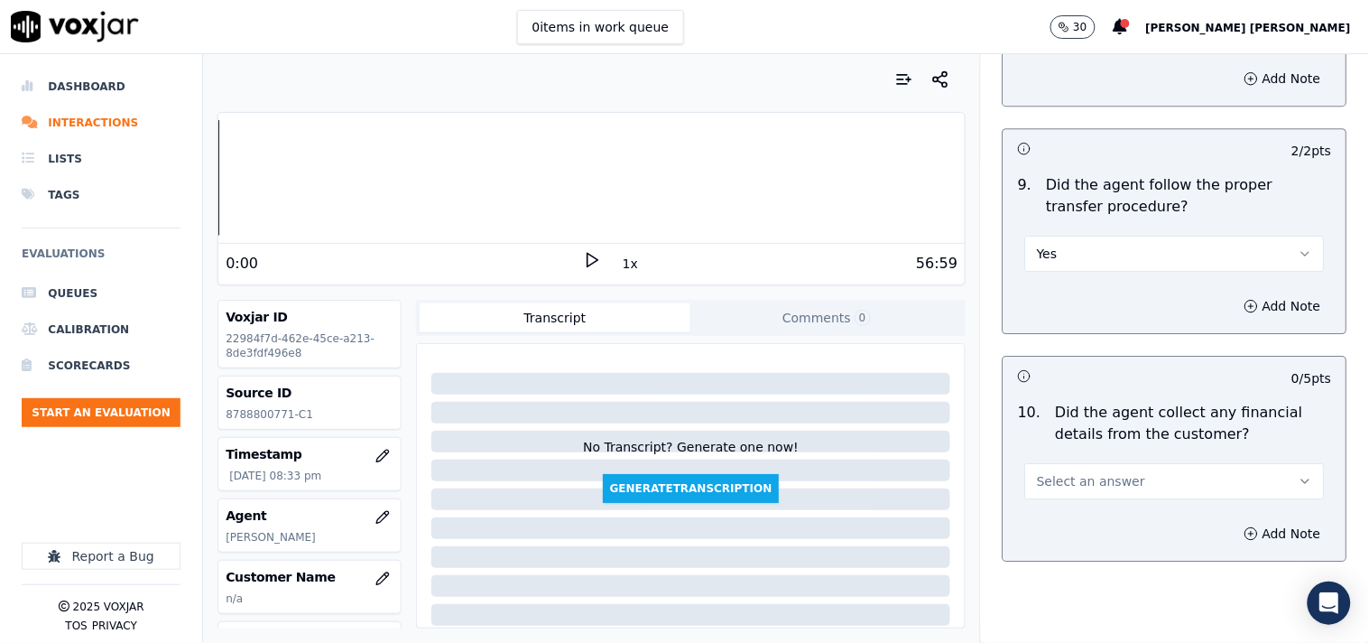
scroll to position [3109, 0]
click at [1149, 462] on button "Select an answer" at bounding box center [1175, 477] width 300 height 36
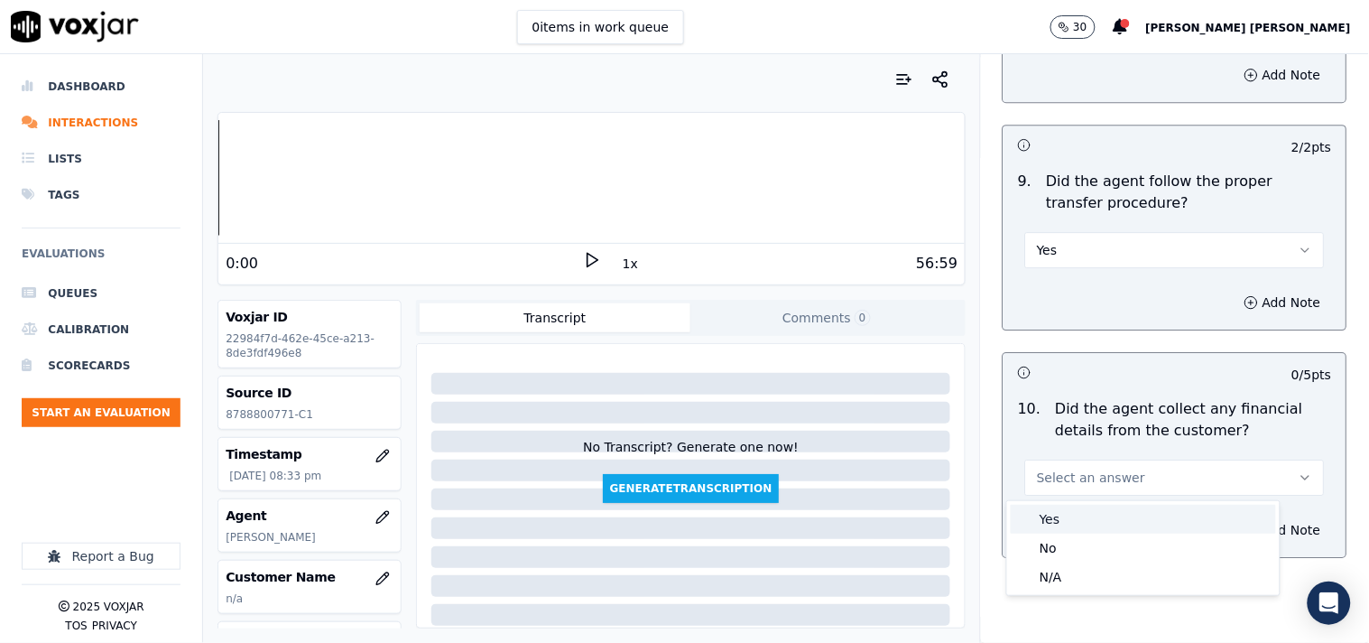
click at [1122, 529] on div "Yes" at bounding box center [1143, 519] width 265 height 29
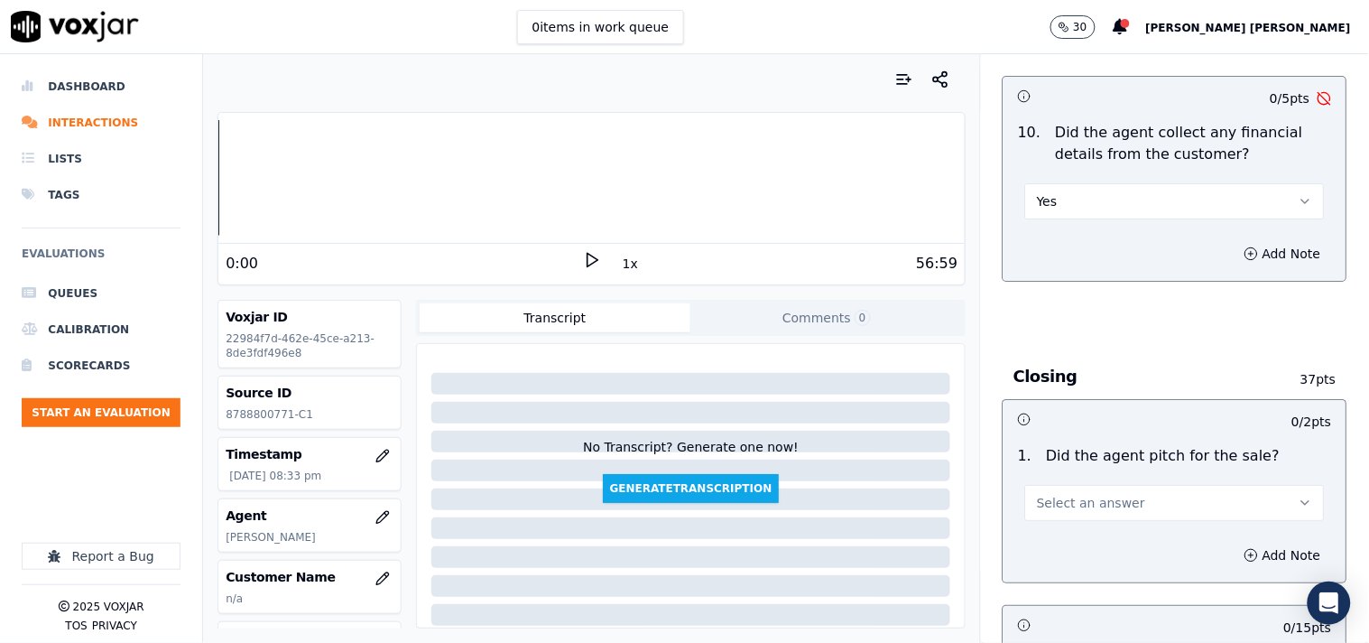
scroll to position [3409, 0]
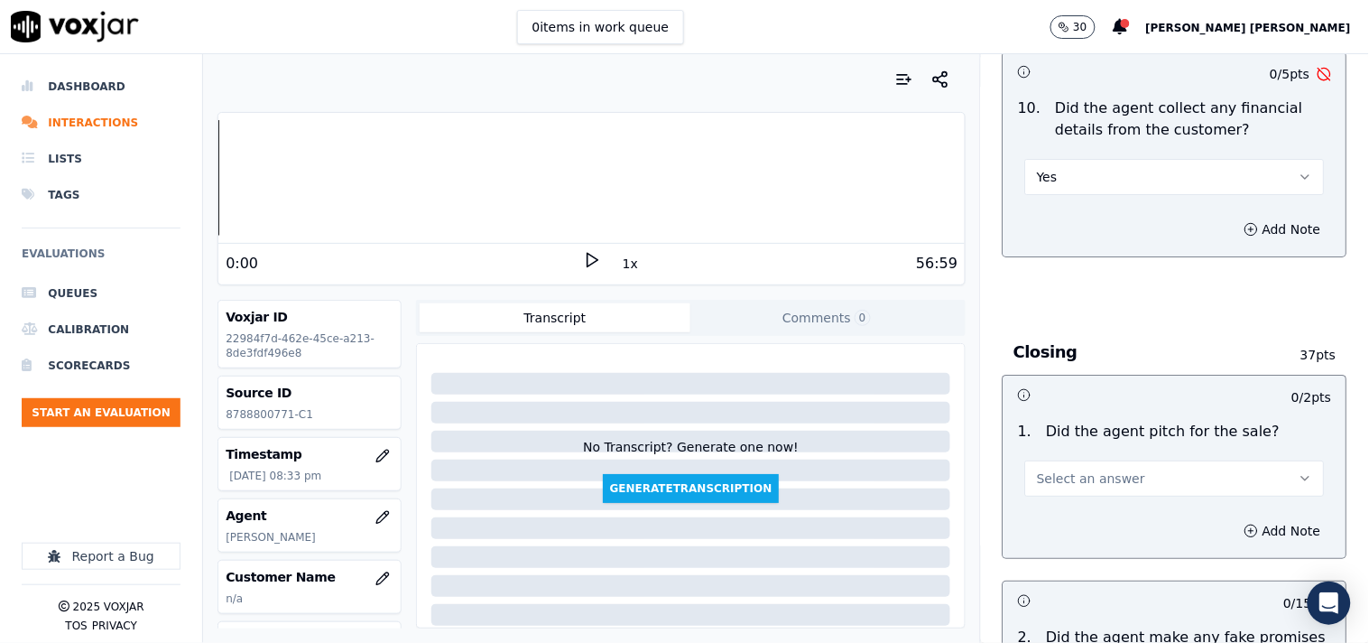
click at [1117, 175] on button "Yes" at bounding box center [1175, 177] width 300 height 36
click at [1119, 238] on div "No" at bounding box center [1143, 247] width 265 height 29
click at [1130, 470] on button "Select an answer" at bounding box center [1175, 478] width 300 height 36
click at [1107, 528] on div "Yes" at bounding box center [1143, 519] width 265 height 29
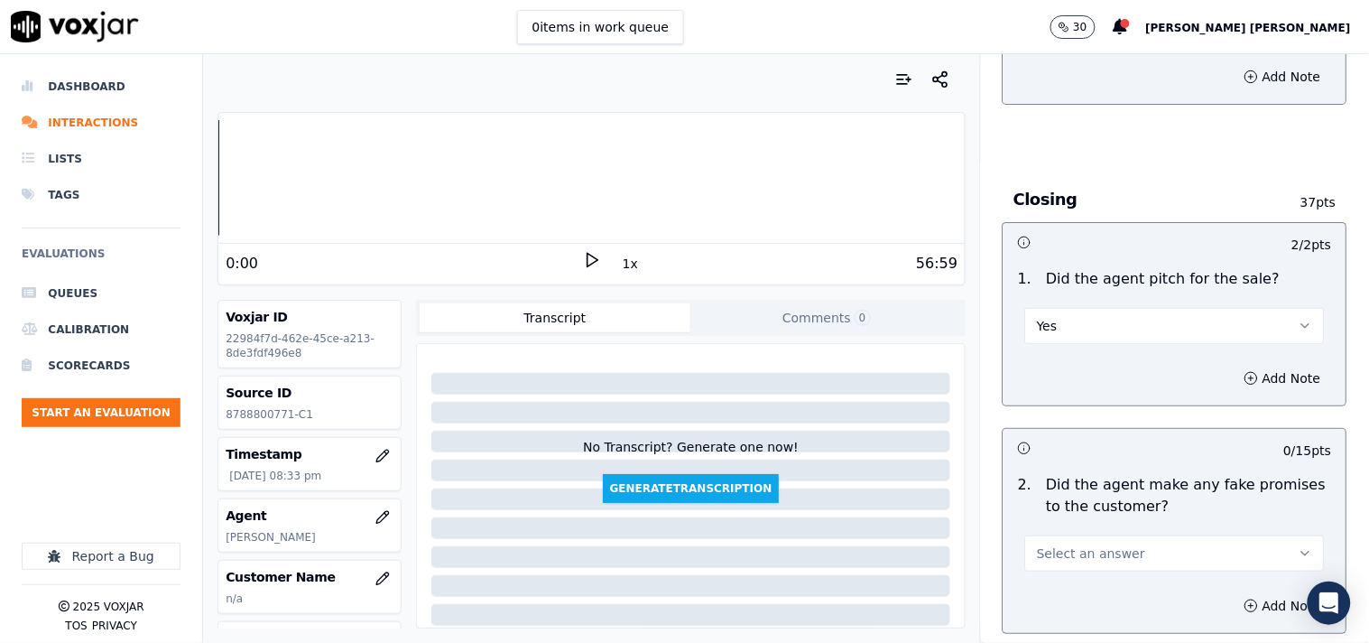
scroll to position [3711, 0]
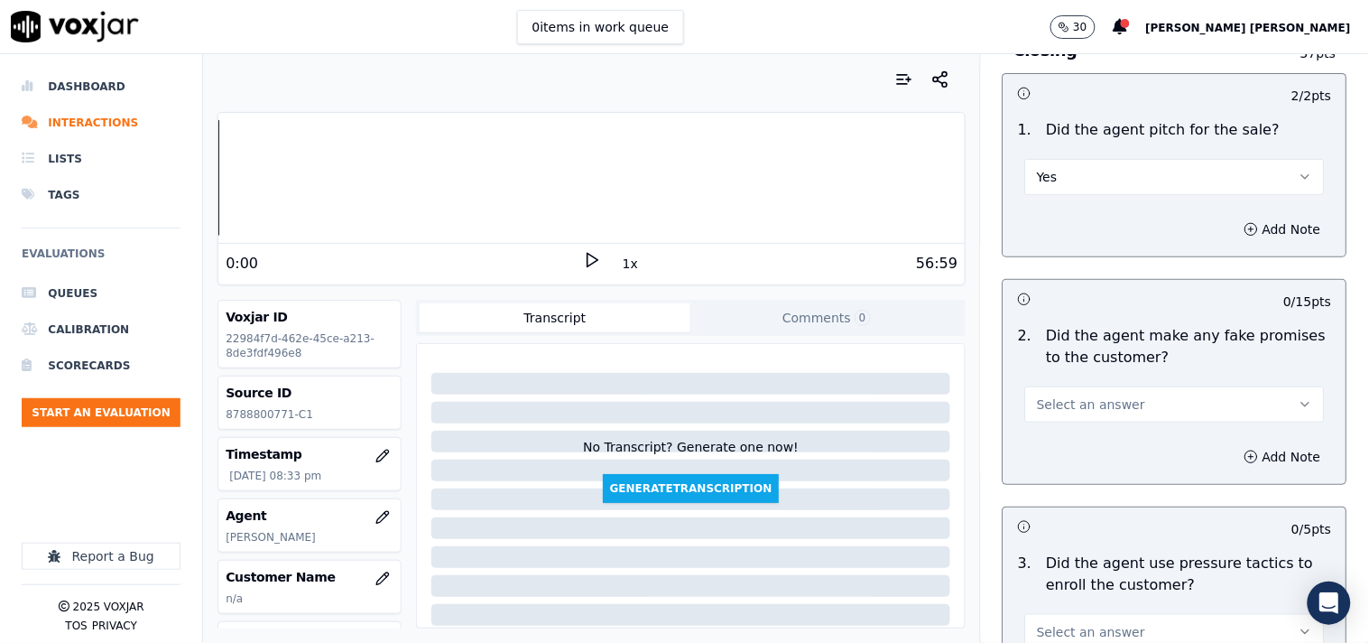
click at [1107, 418] on button "Select an answer" at bounding box center [1175, 404] width 300 height 36
click at [1108, 480] on div "No" at bounding box center [1143, 475] width 265 height 29
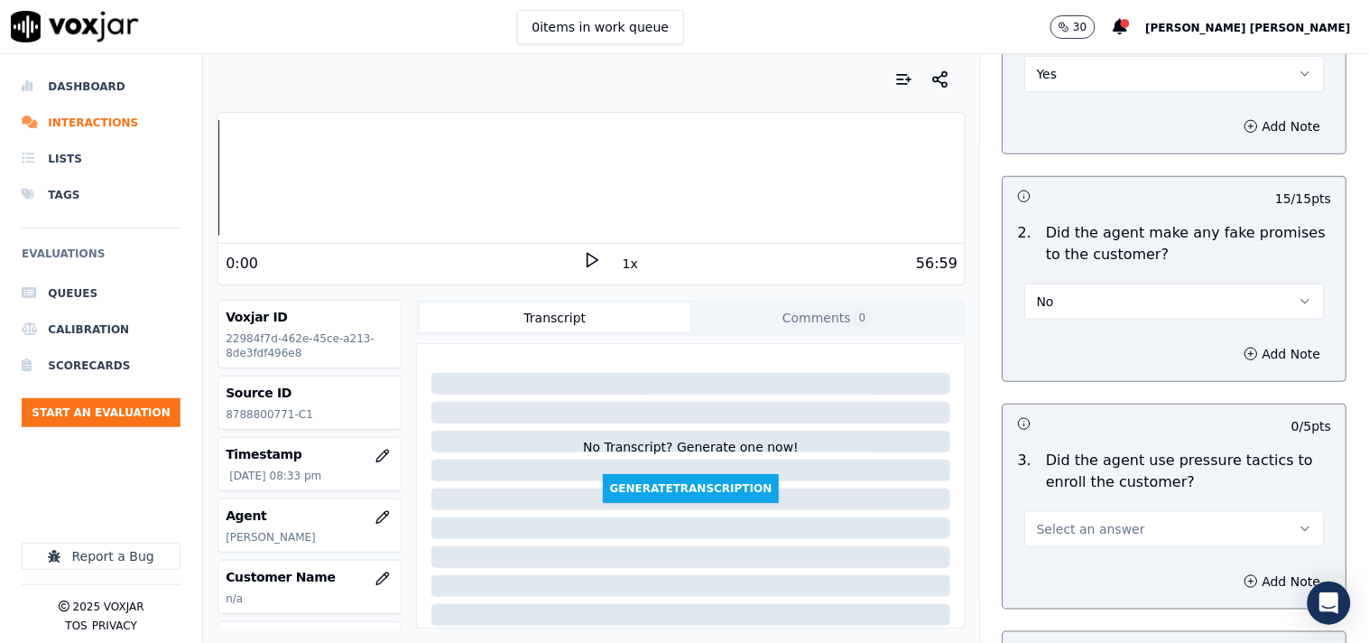
scroll to position [4011, 0]
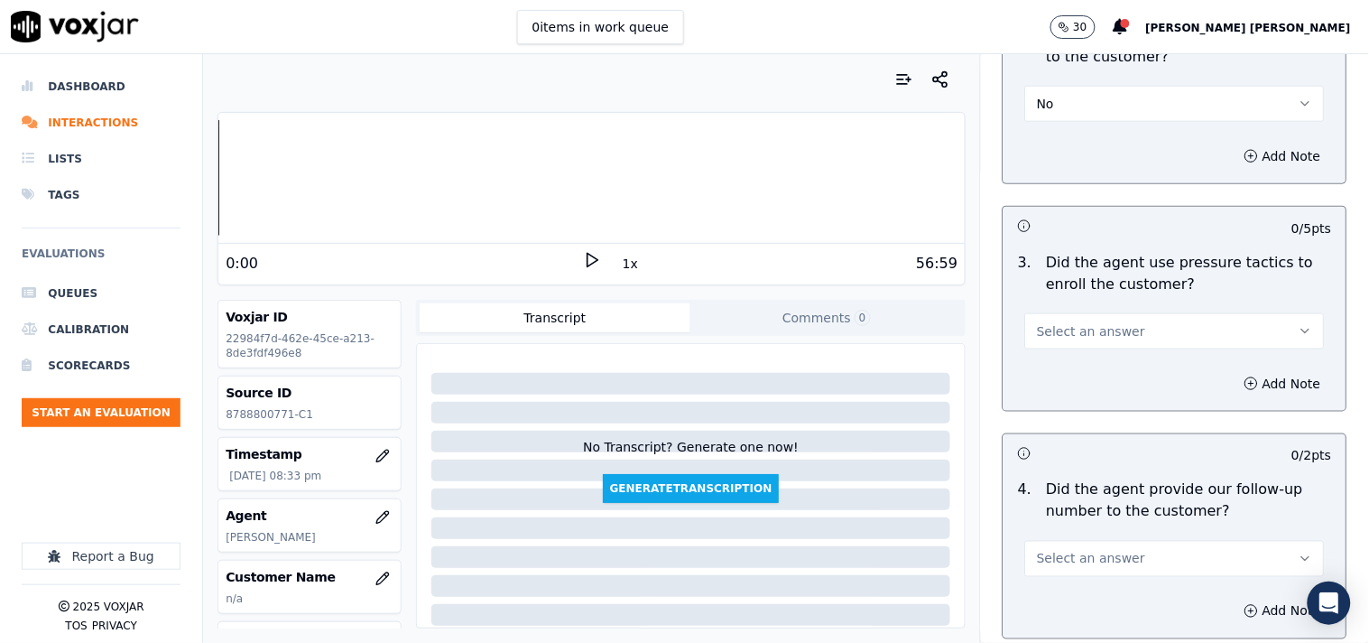
click at [1127, 344] on button "Select an answer" at bounding box center [1175, 331] width 300 height 36
click at [1125, 407] on div "No" at bounding box center [1143, 402] width 265 height 29
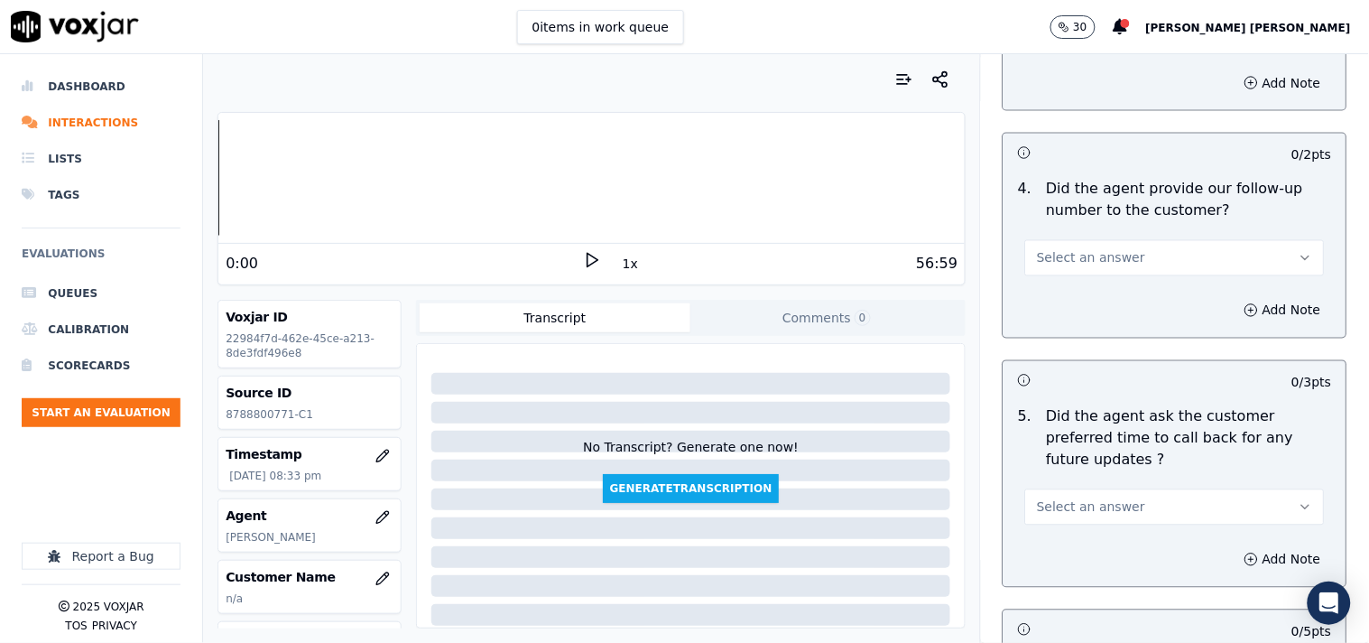
click at [1146, 268] on button "Select an answer" at bounding box center [1175, 258] width 300 height 36
click at [1135, 311] on div "Yes" at bounding box center [1143, 299] width 265 height 29
click at [1138, 253] on button "Yes" at bounding box center [1175, 258] width 300 height 36
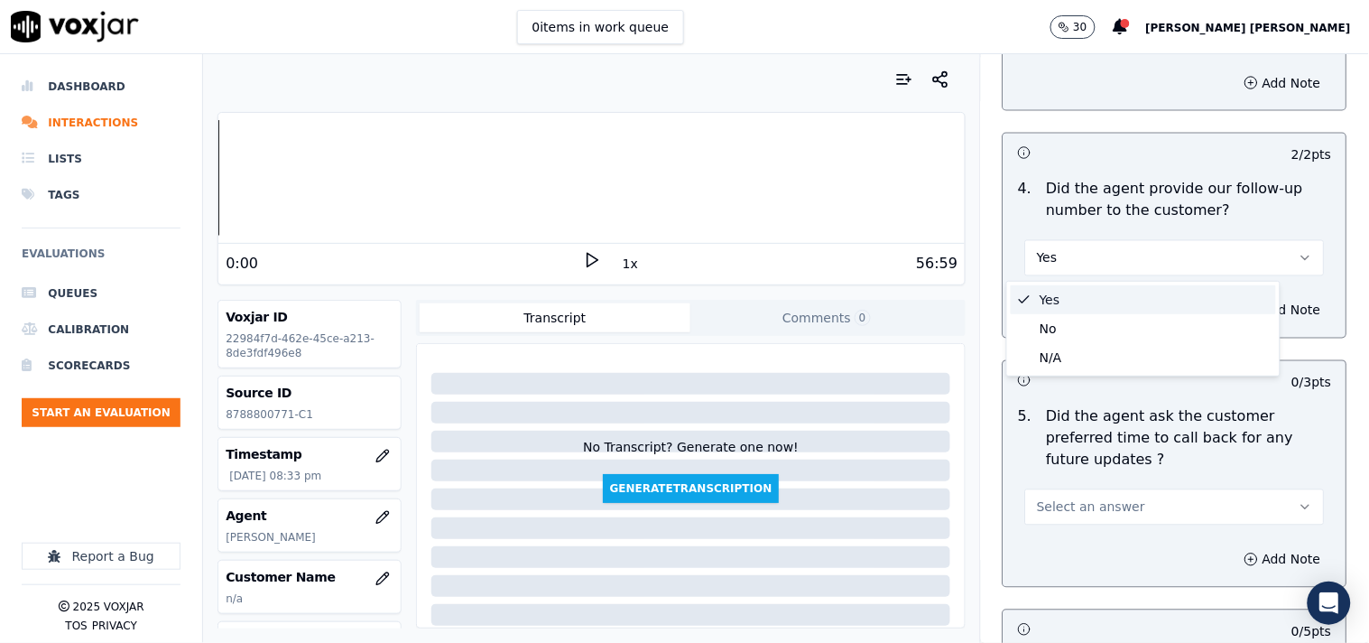
click at [1094, 298] on div "Yes" at bounding box center [1143, 299] width 265 height 29
click at [1071, 498] on span "Select an answer" at bounding box center [1091, 507] width 108 height 18
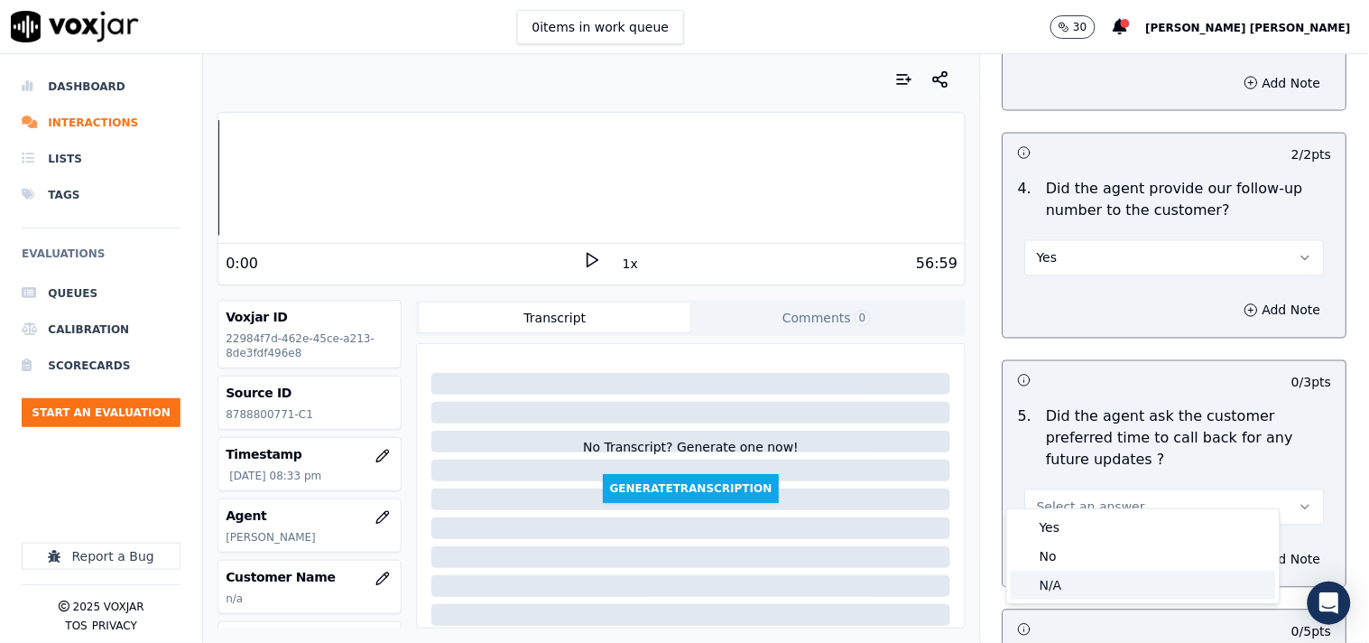
click at [1071, 570] on div "N/A" at bounding box center [1143, 584] width 265 height 29
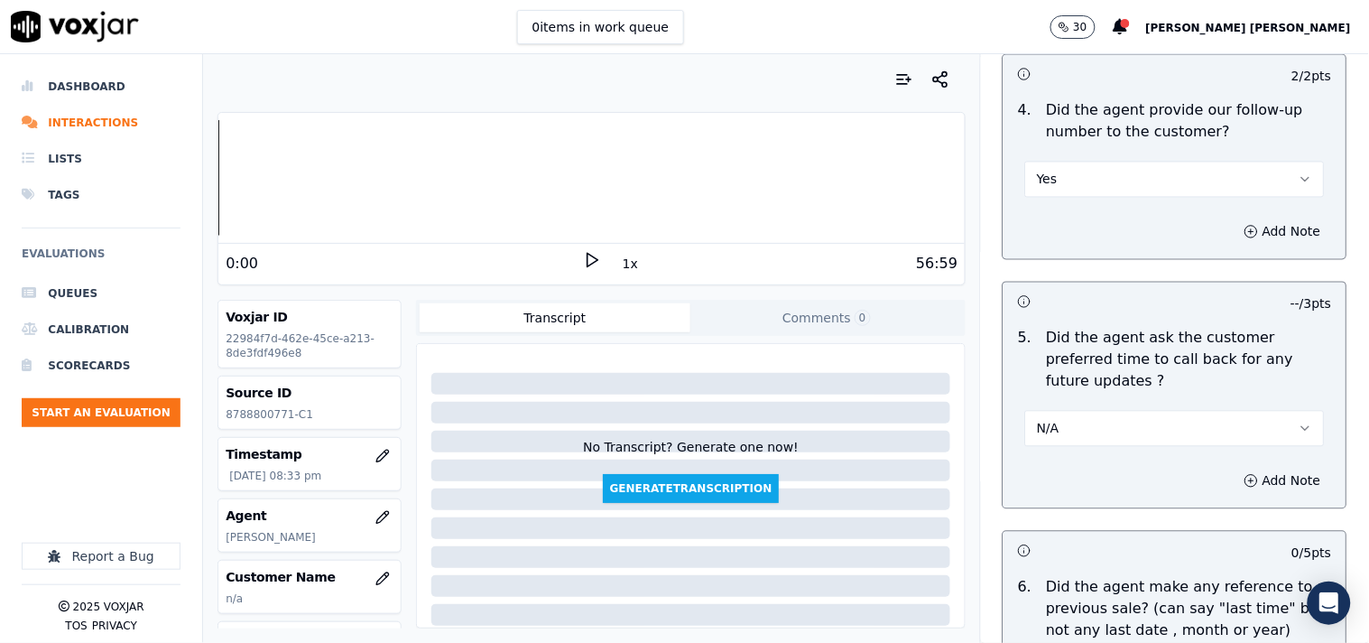
scroll to position [4513, 0]
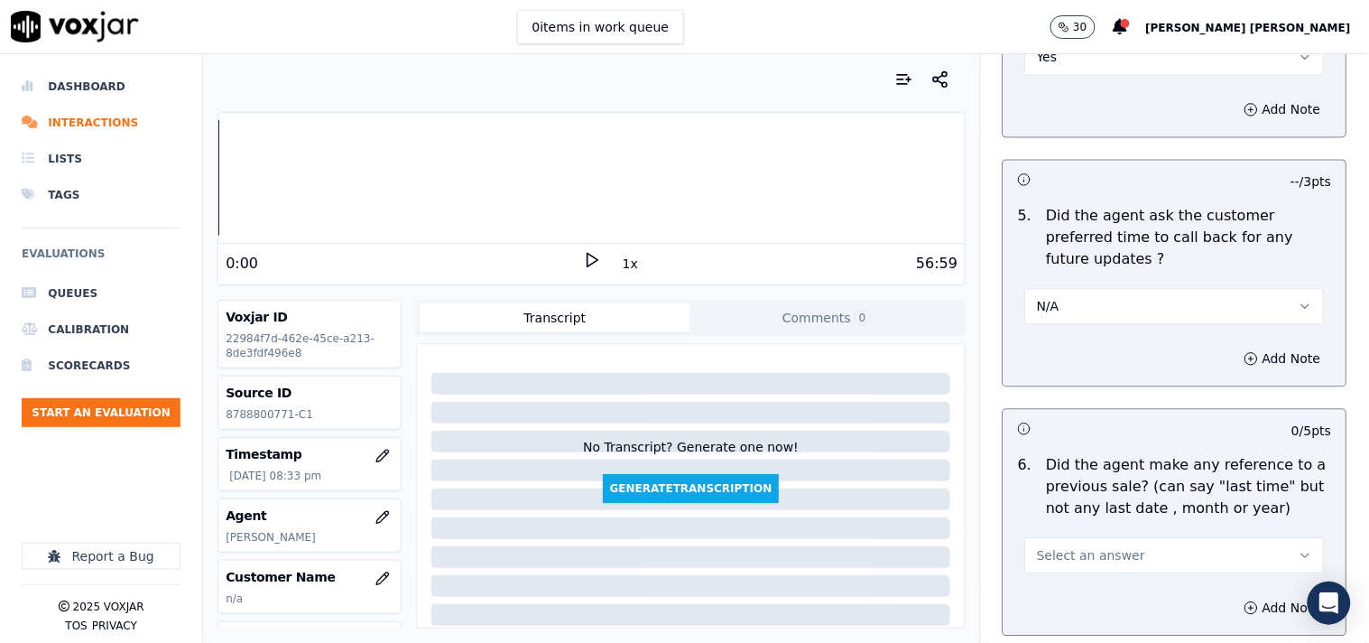
click at [1086, 551] on button "Select an answer" at bounding box center [1175, 555] width 300 height 36
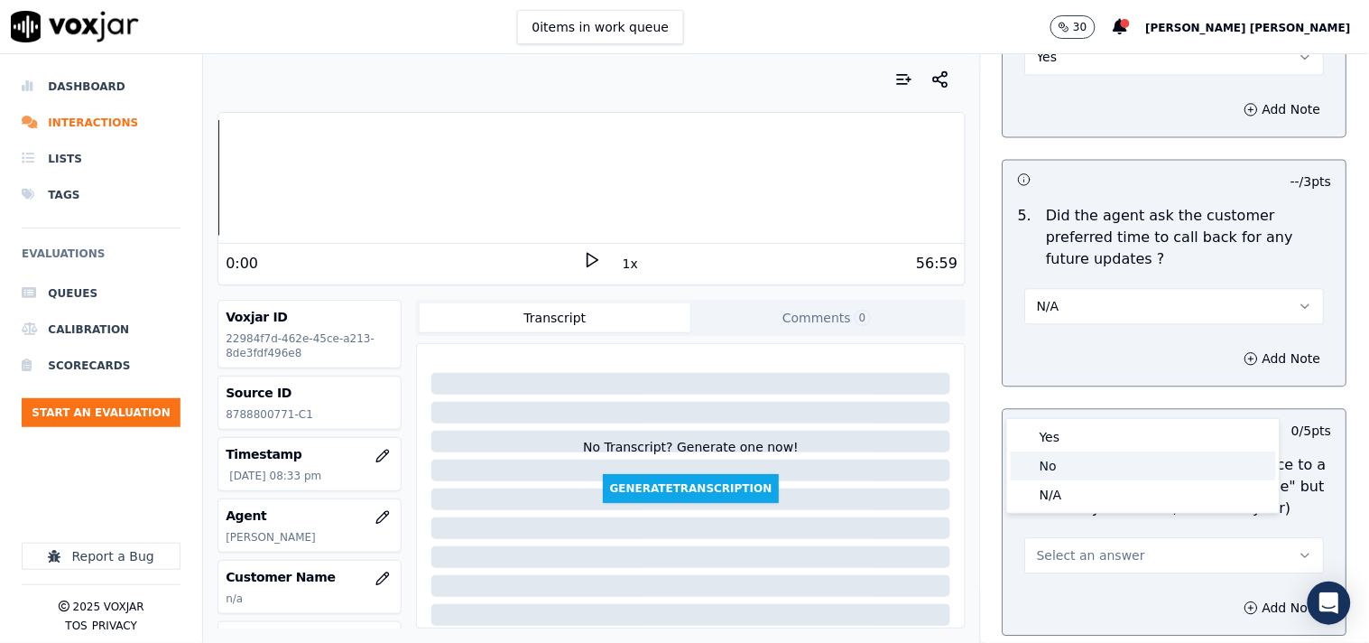
click at [1084, 460] on div "No" at bounding box center [1143, 465] width 265 height 29
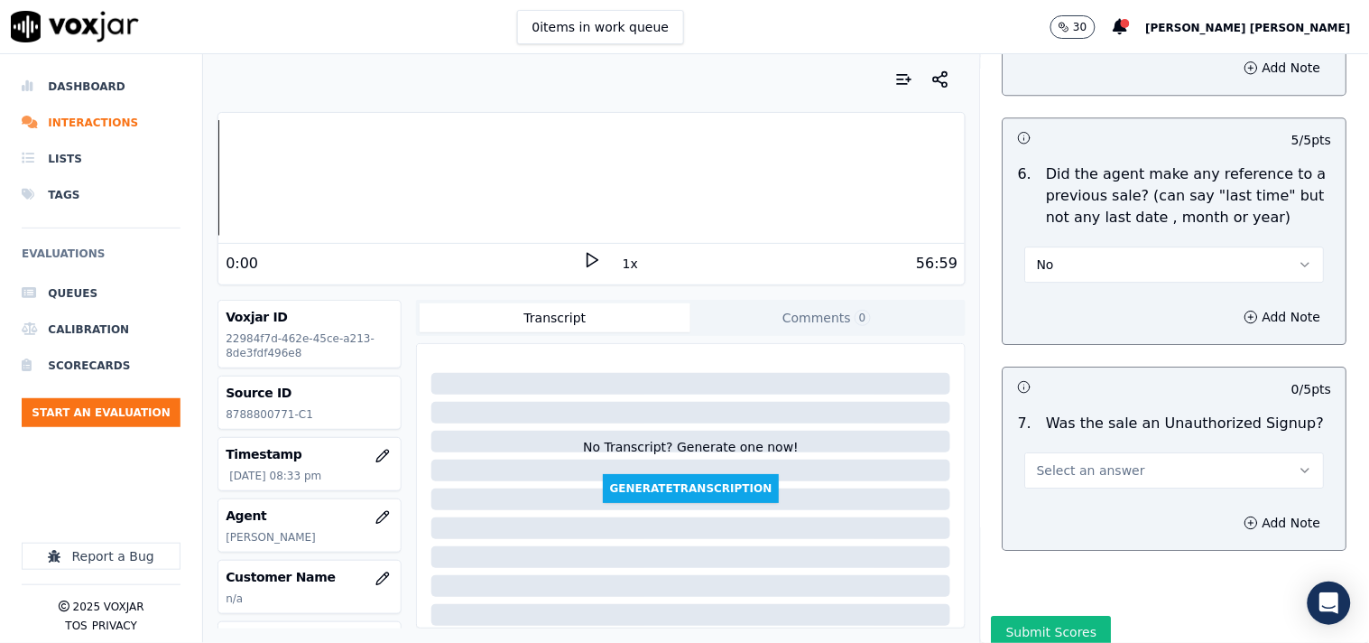
scroll to position [4814, 0]
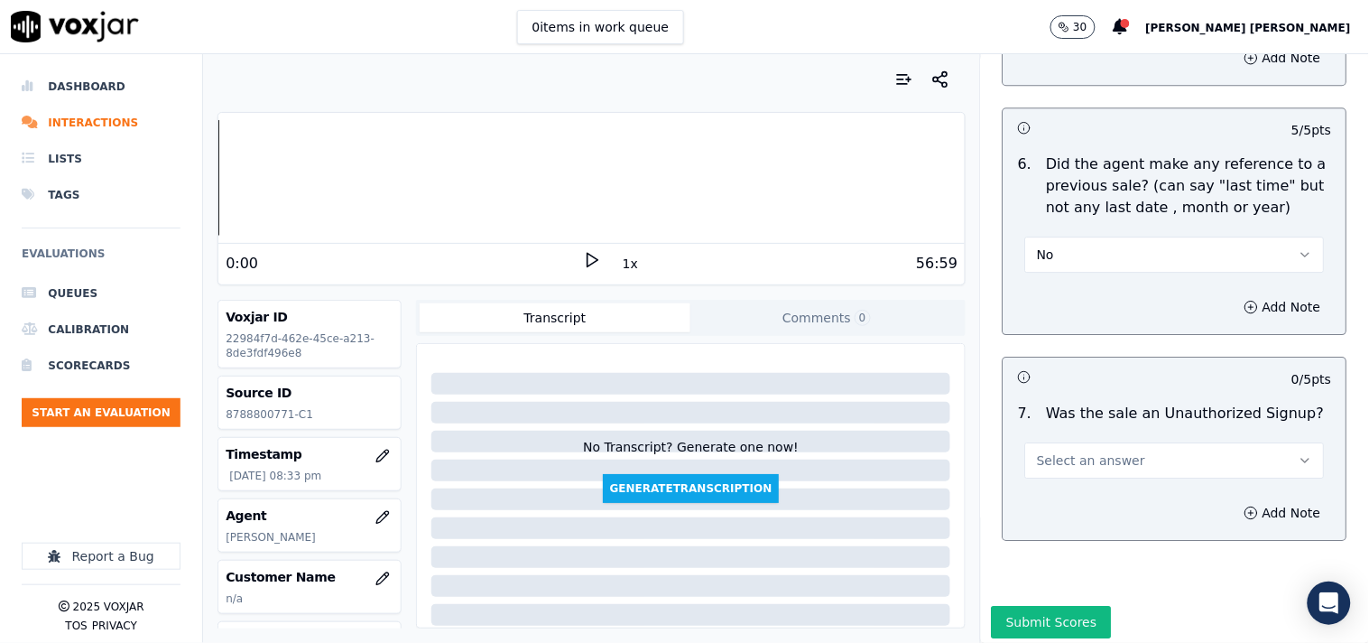
click at [1099, 442] on button "Select an answer" at bounding box center [1175, 460] width 300 height 36
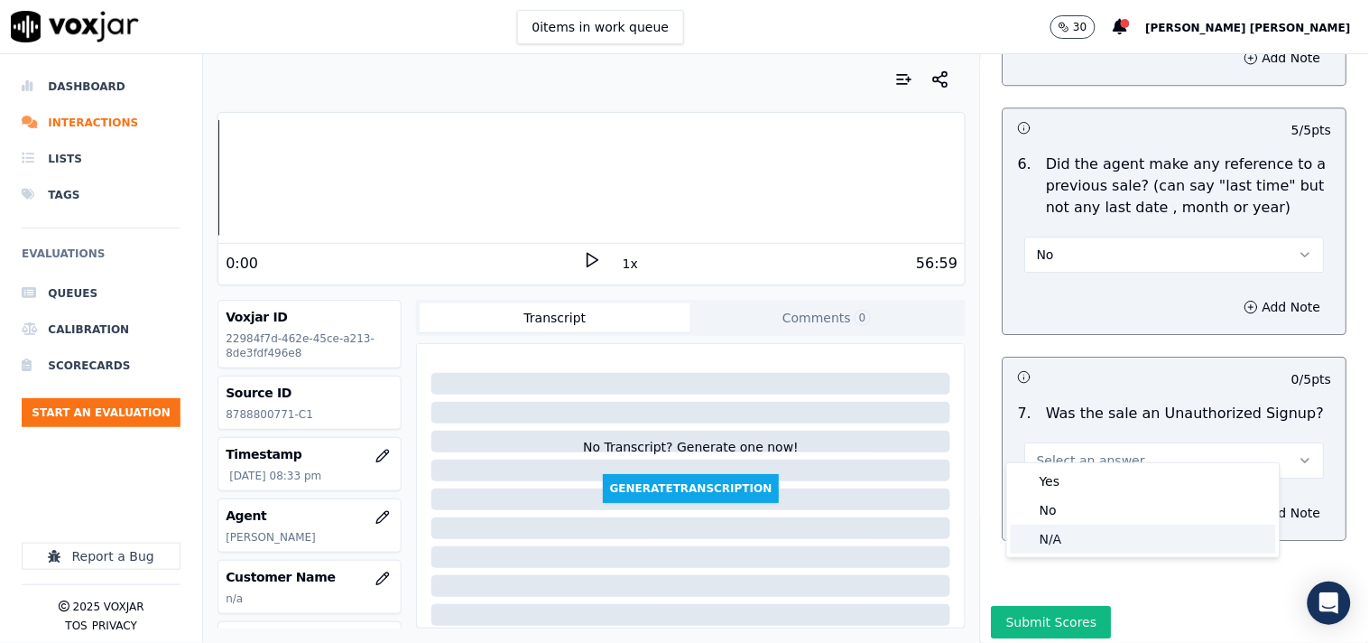
click at [1077, 545] on div "N/A" at bounding box center [1143, 538] width 265 height 29
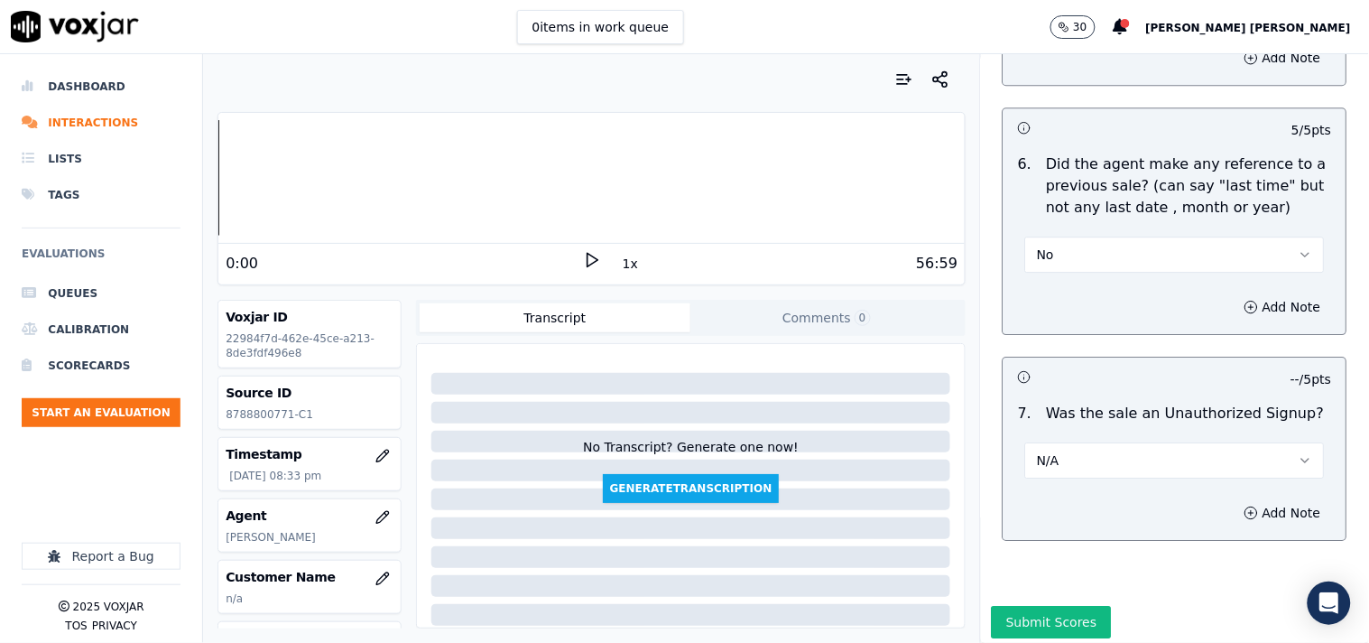
scroll to position [4844, 0]
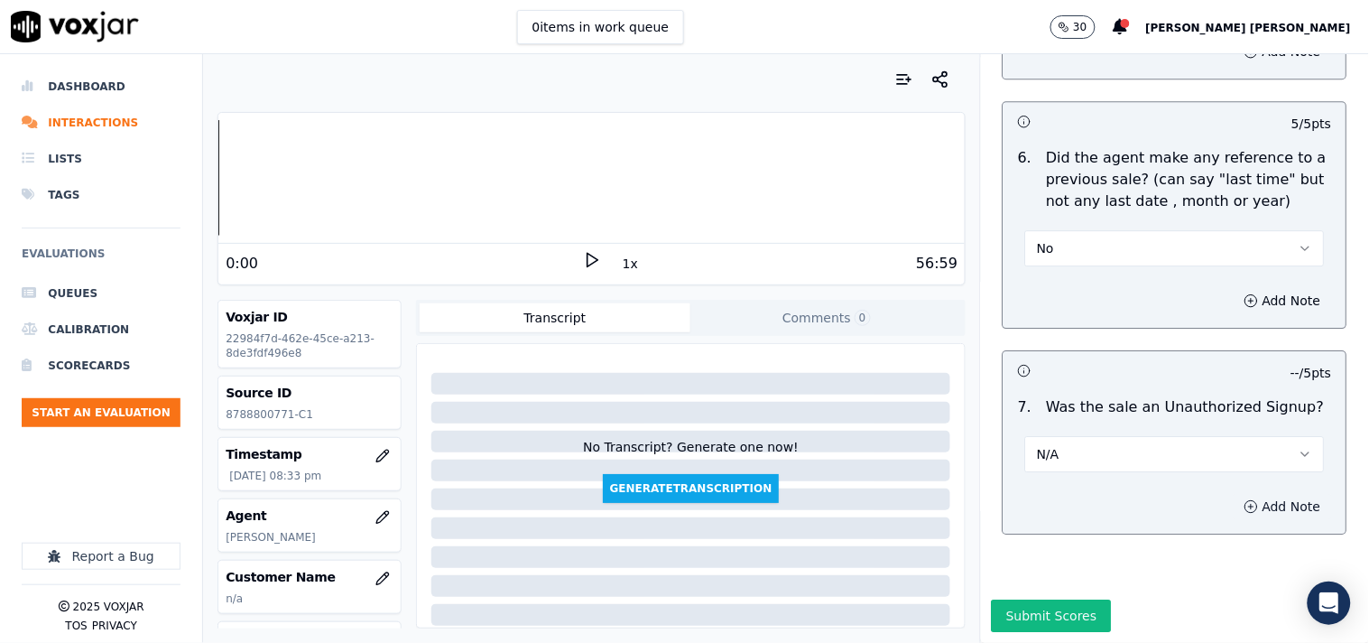
click at [1245, 499] on icon "button" at bounding box center [1252, 506] width 14 height 14
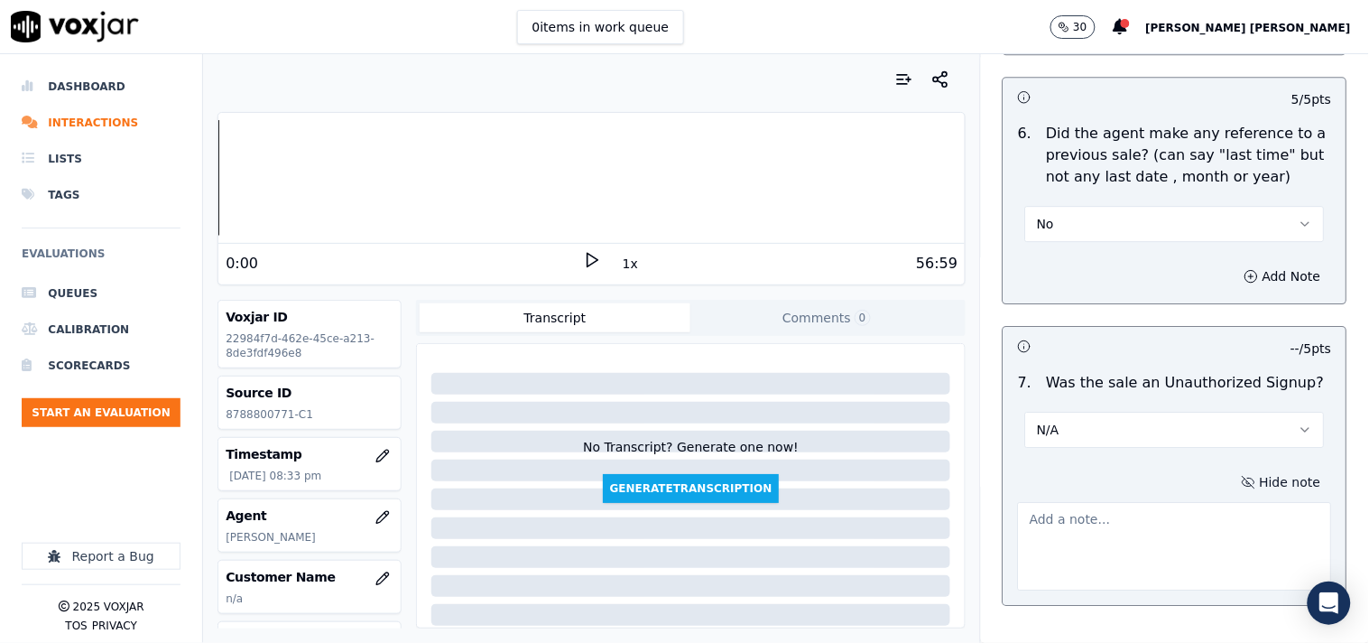
drag, startPoint x: 1151, startPoint y: 482, endPoint x: 1146, endPoint y: 495, distance: 13.4
click at [1149, 502] on textarea at bounding box center [1175, 546] width 314 height 88
paste textarea "CAll id-20250917-144946 After the CTS vrification when ,CTS agent ask to stay o…"
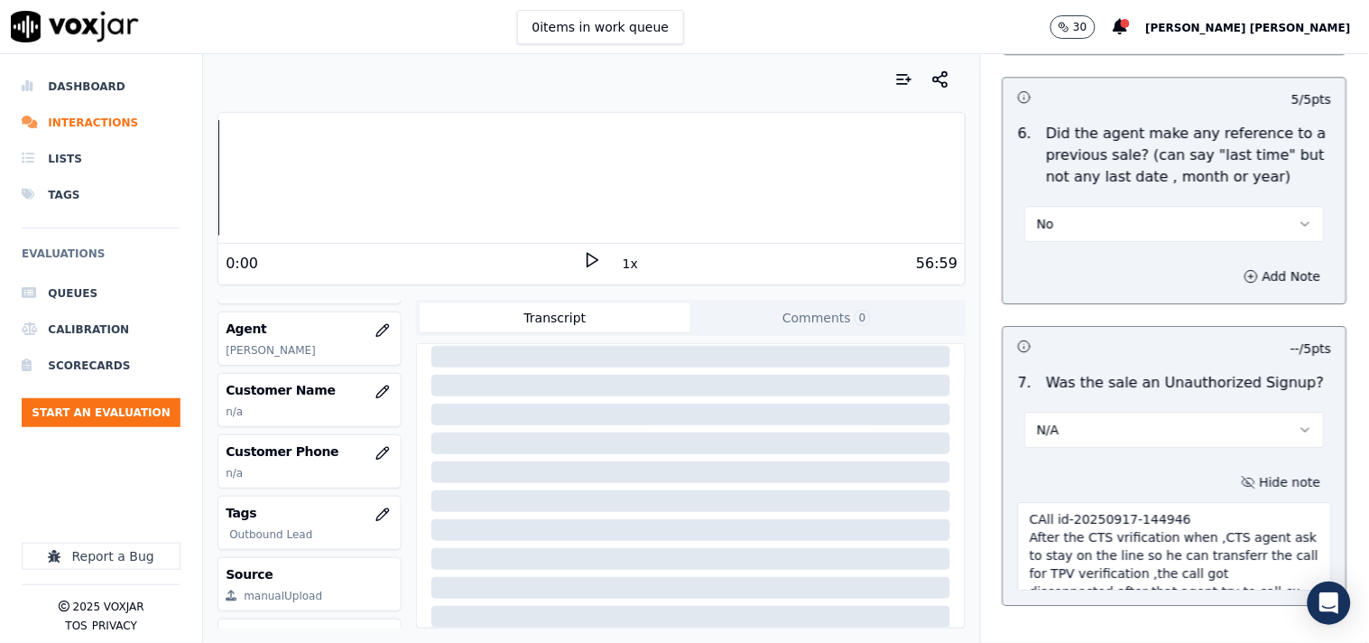
scroll to position [200, 0]
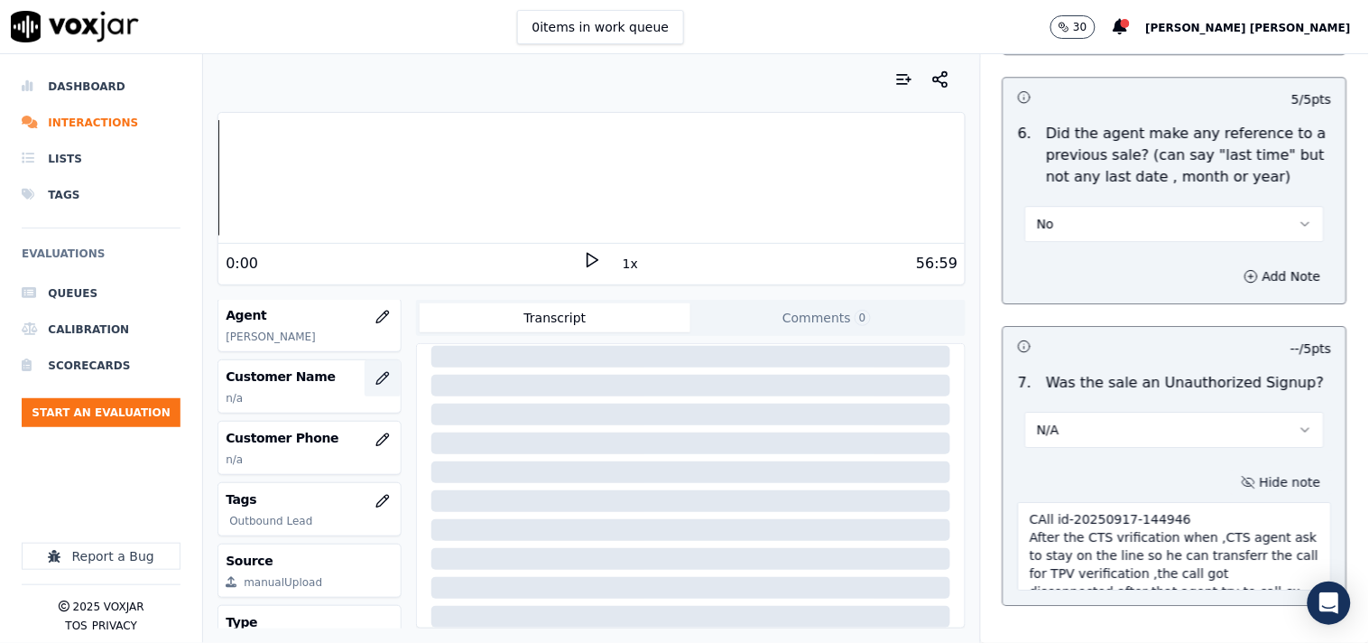
type textarea "CAll id-20250917-144946 After the CTS vrification when ,CTS agent ask to stay o…"
click at [365, 385] on button "button" at bounding box center [383, 378] width 36 height 36
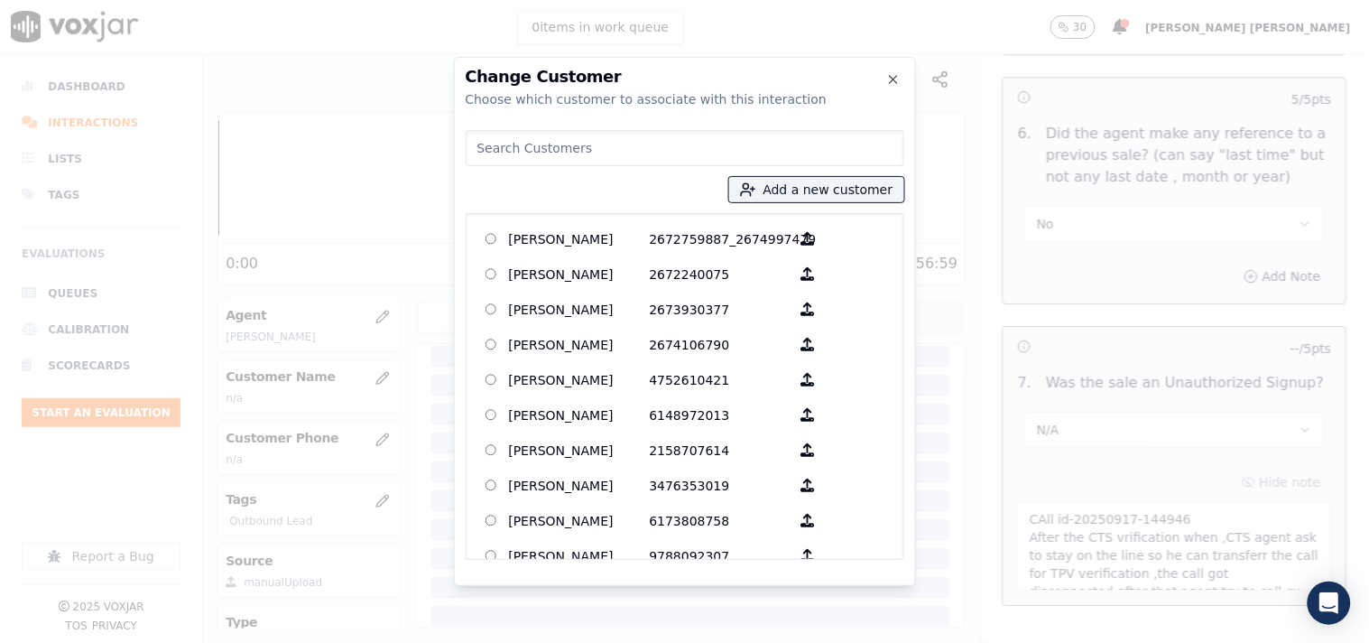
paste input "[PERSON_NAME]"
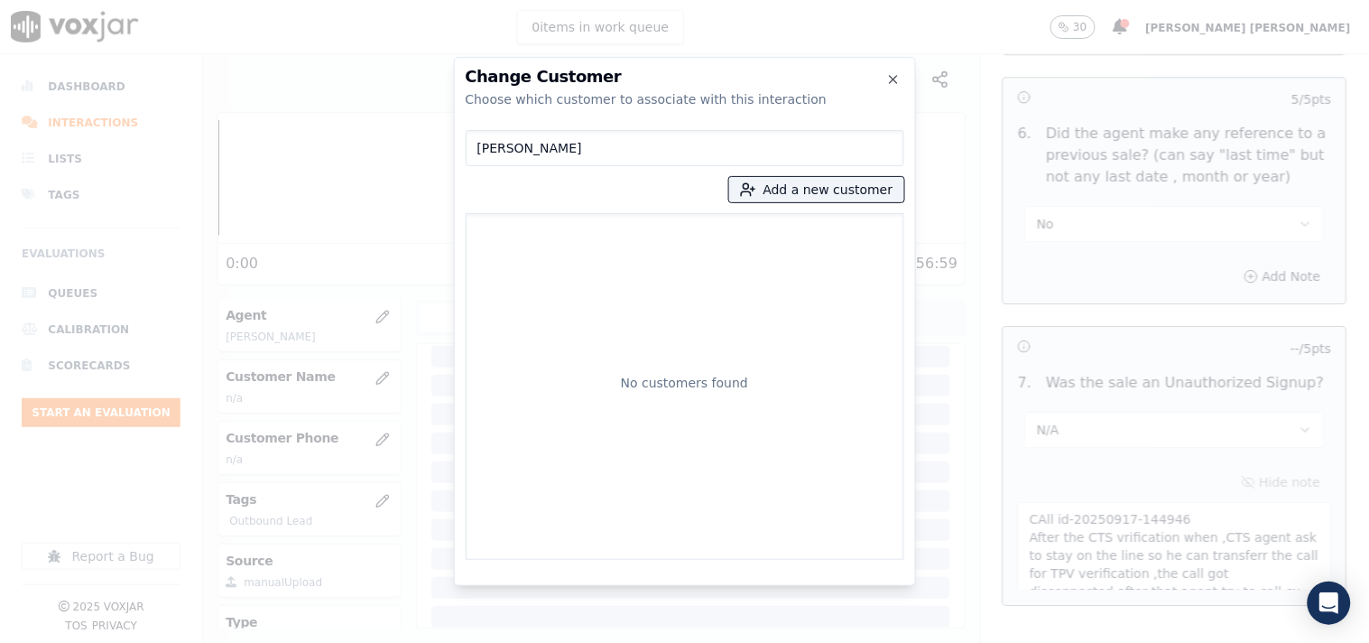
type input "[PERSON_NAME]"
click at [782, 204] on div "[PERSON_NAME] Add a new customer No customers found" at bounding box center [685, 341] width 439 height 437
click at [787, 190] on button "Add a new customer" at bounding box center [816, 189] width 175 height 25
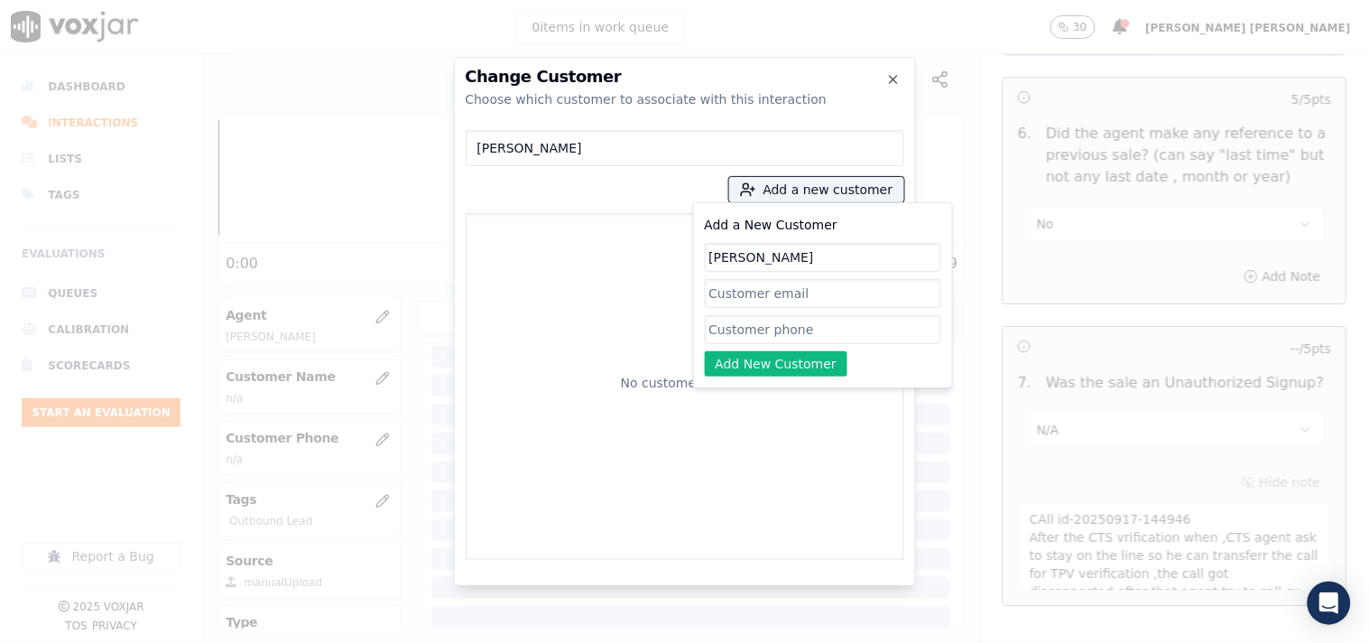
type input "[PERSON_NAME]"
click at [745, 326] on input "Add a New Customer" at bounding box center [823, 329] width 236 height 29
paste input "4125565148"
paste input "8788800771"
type input "4125565148_8788800771"
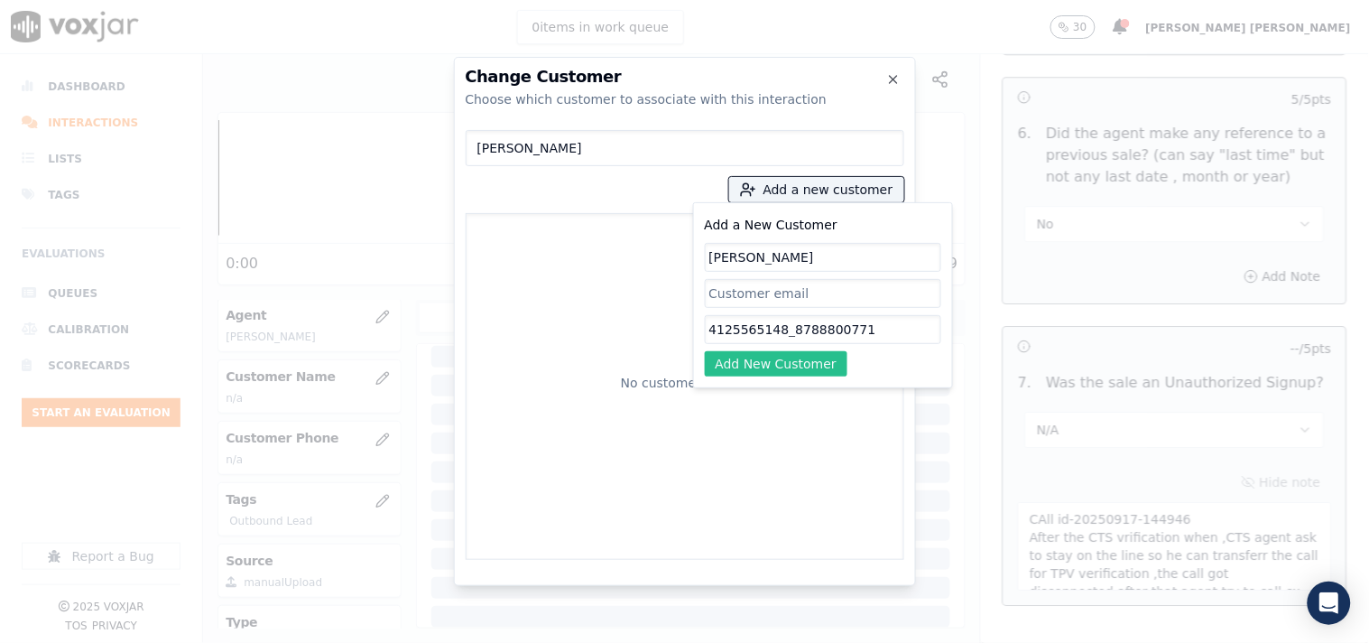
click at [804, 357] on button "Add New Customer" at bounding box center [777, 363] width 144 height 25
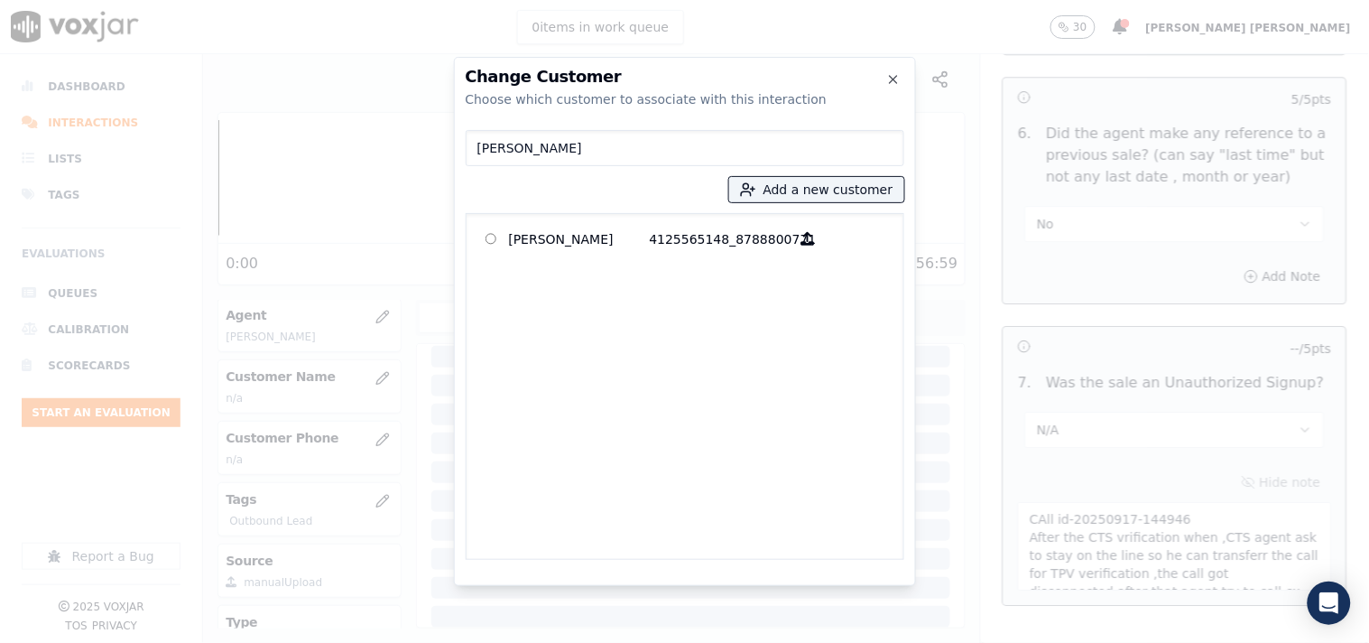
click at [690, 211] on div "[PERSON_NAME] Add a new customer [PERSON_NAME] 4125565148_8788800771" at bounding box center [685, 341] width 439 height 437
click at [689, 223] on label "[PERSON_NAME] 4125565148_8788800771" at bounding box center [685, 238] width 422 height 35
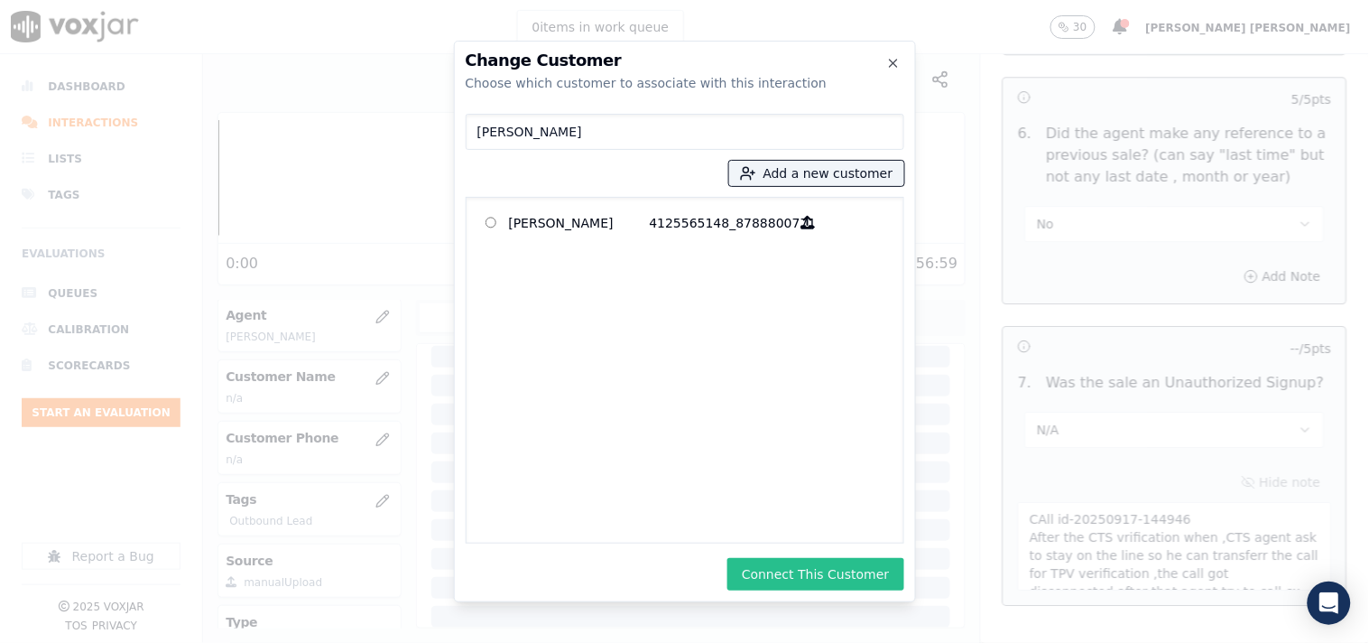
click at [818, 562] on button "Connect This Customer" at bounding box center [816, 574] width 176 height 32
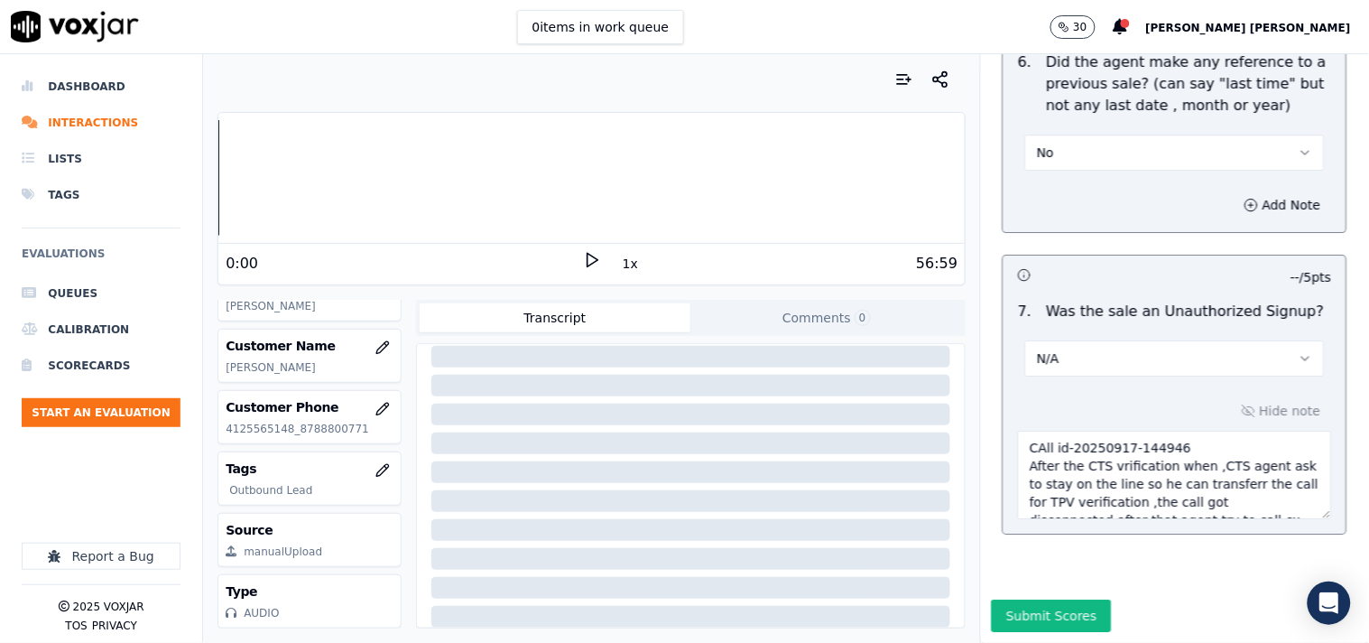
scroll to position [276, 0]
click at [1032, 599] on button "Submit Scores" at bounding box center [1052, 615] width 120 height 32
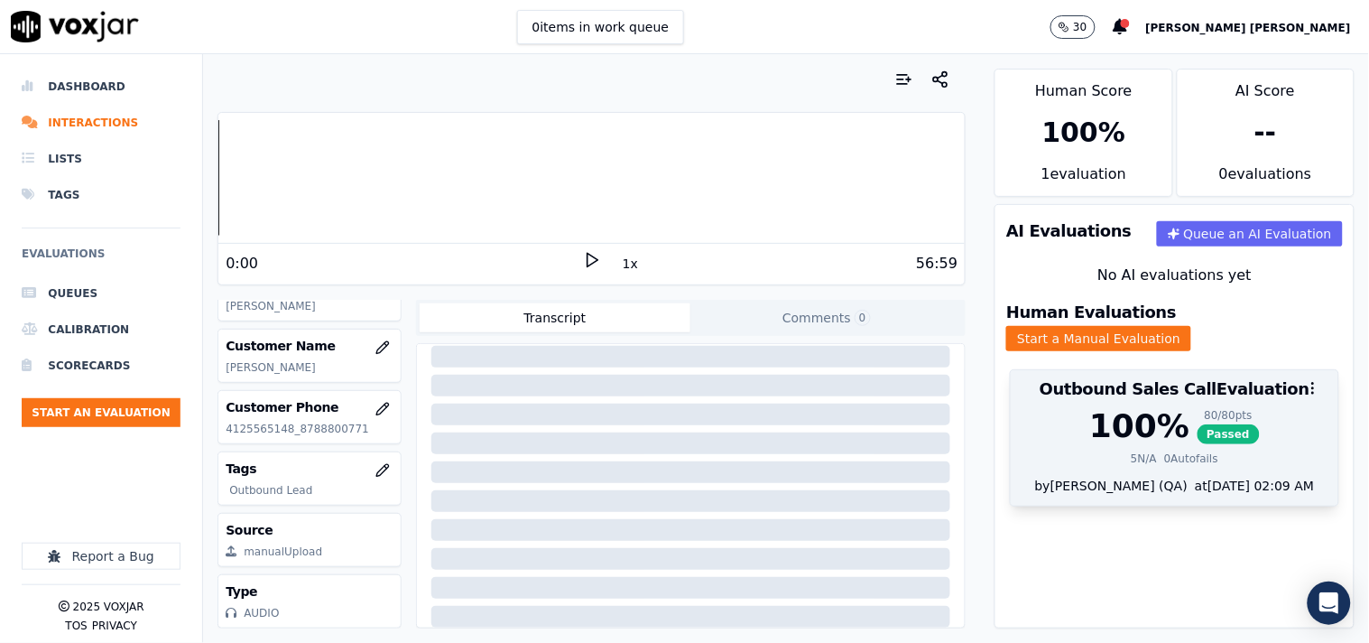
drag, startPoint x: 1136, startPoint y: 428, endPoint x: 1210, endPoint y: 482, distance: 91.7
click at [1210, 482] on div "by [PERSON_NAME] (QA) at [DATE] 02:09 AM" at bounding box center [1175, 491] width 328 height 29
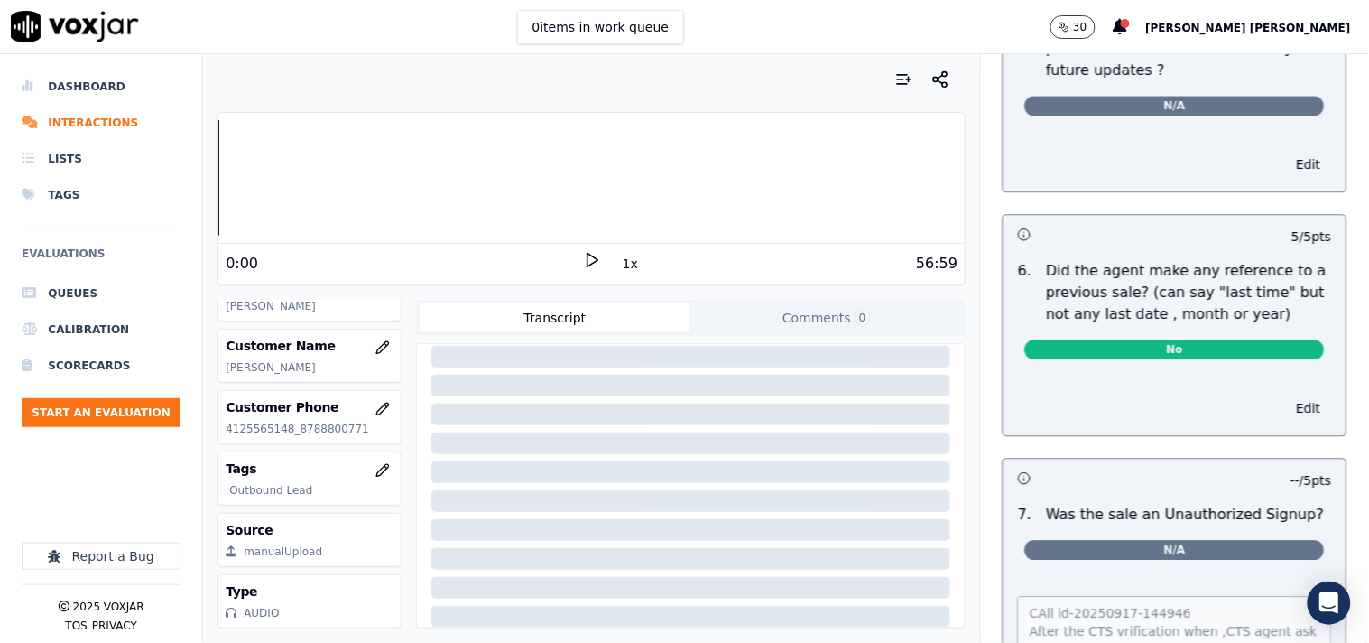
scroll to position [4788, 0]
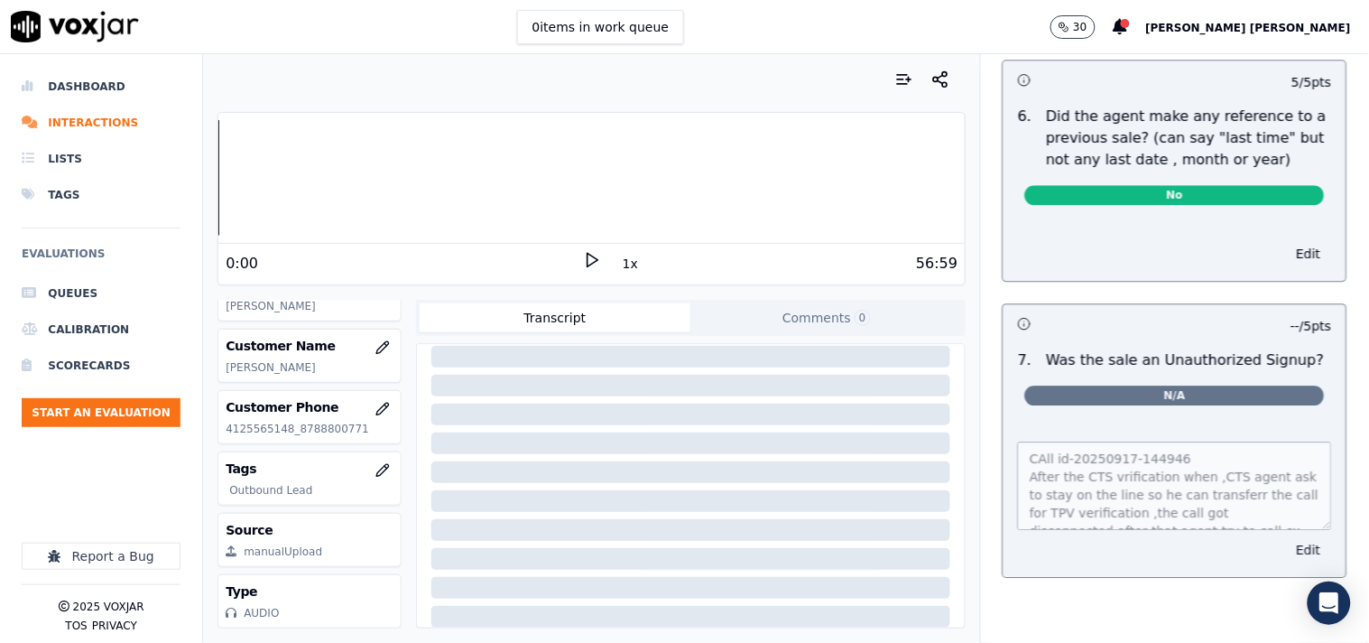
click at [1286, 537] on button "Edit" at bounding box center [1309, 549] width 46 height 25
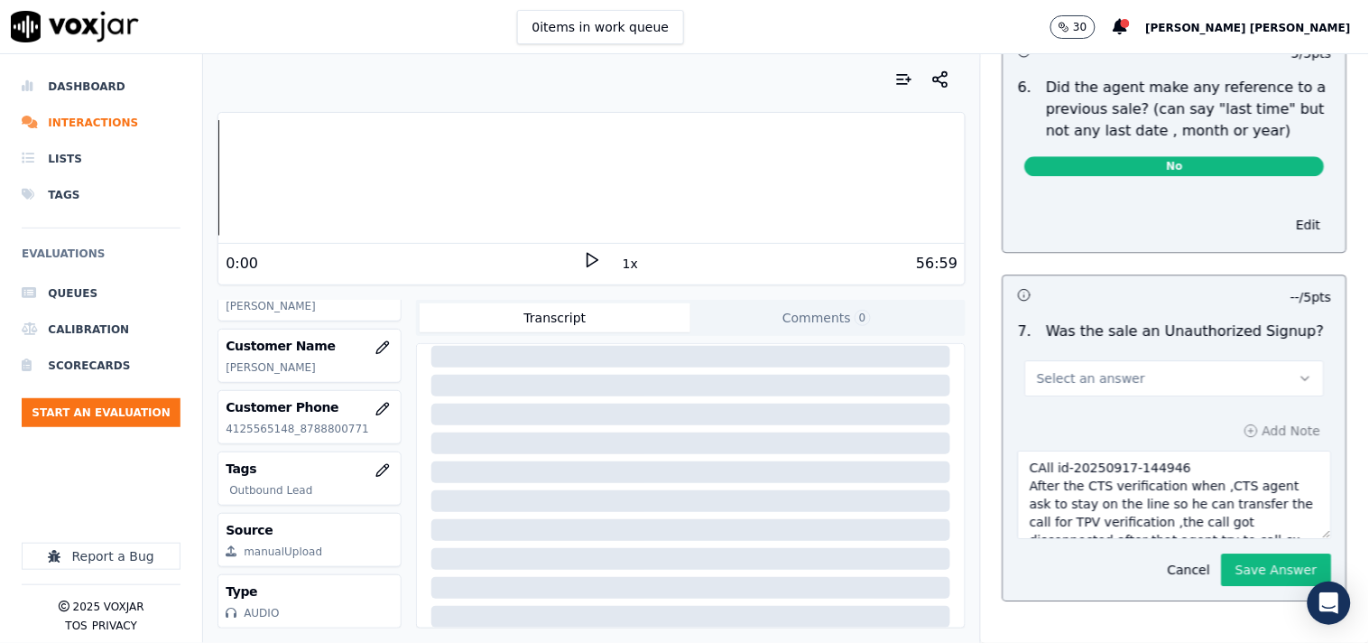
scroll to position [72, 0]
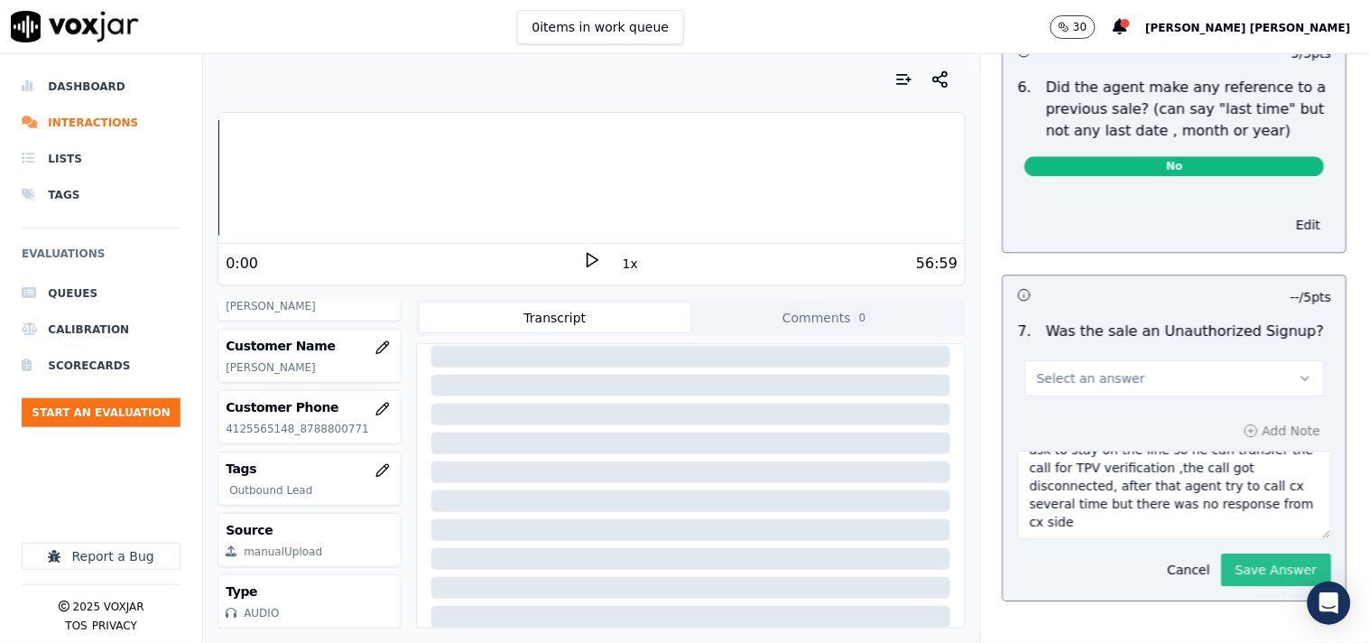
type textarea "CAll id-20250917-144946 After the CTS verification when ,CTS agent ask to stay …"
click at [1240, 553] on button "Save Answer" at bounding box center [1277, 569] width 110 height 32
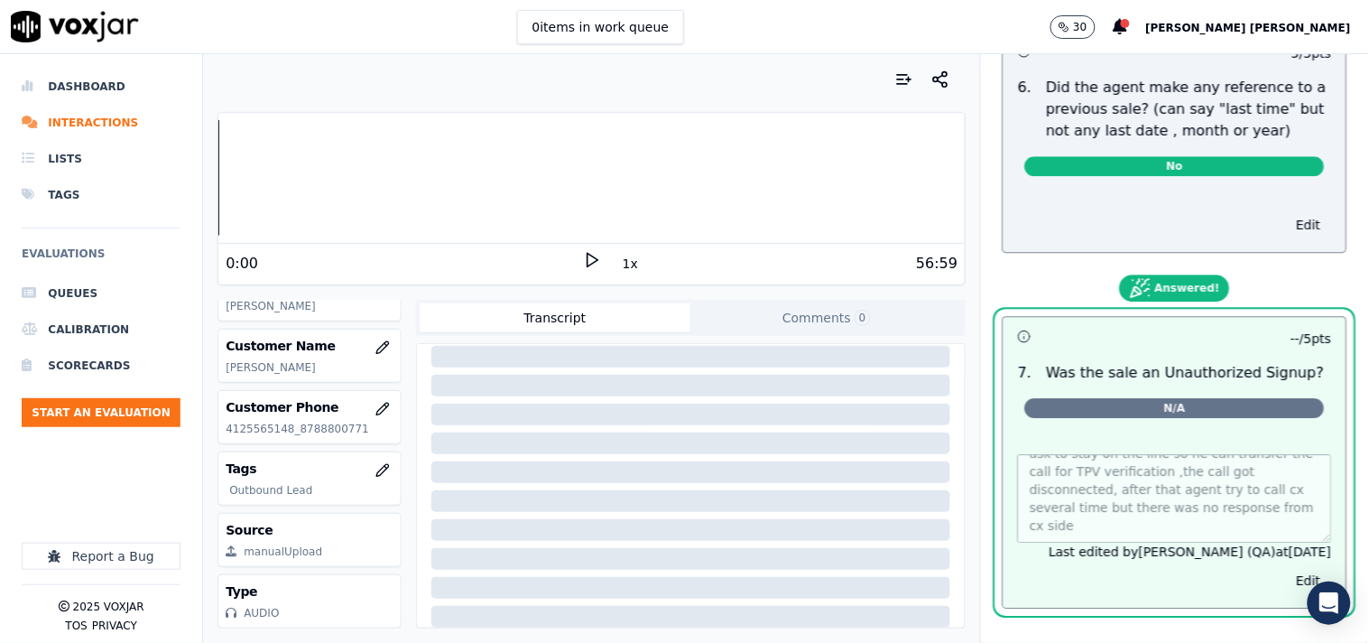
click at [1070, 22] on icon "button" at bounding box center [1064, 27] width 11 height 11
click at [1070, 23] on icon "button" at bounding box center [1064, 27] width 11 height 11
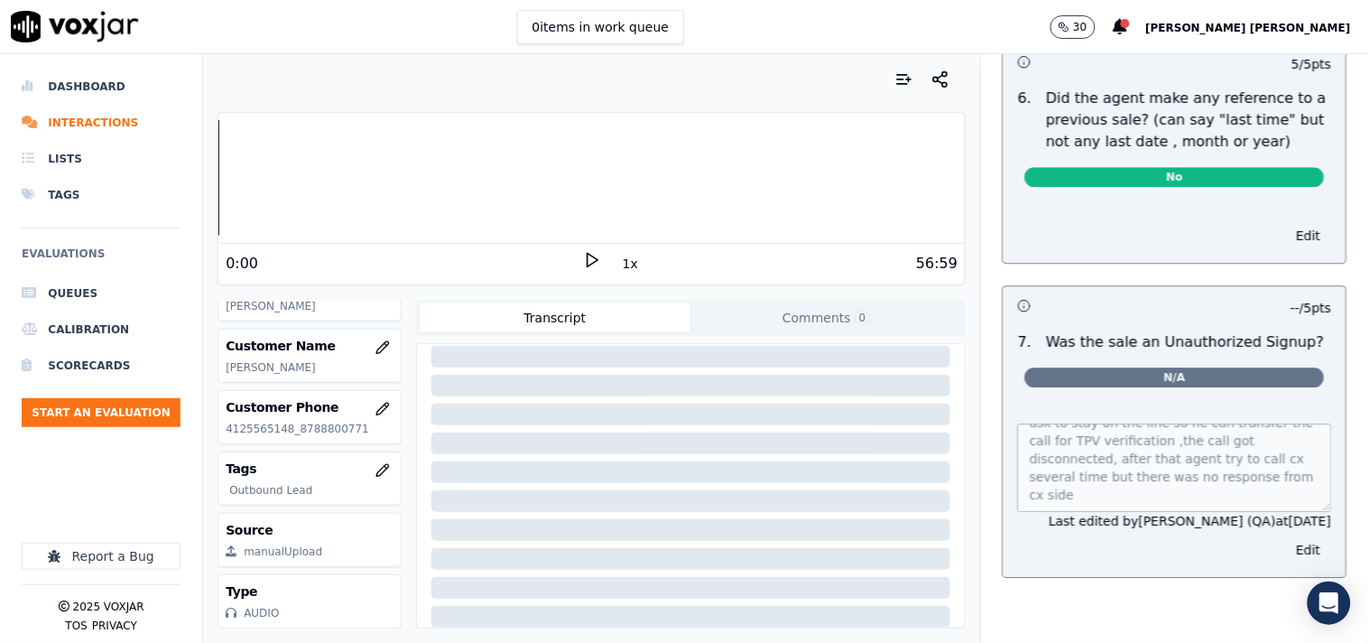
scroll to position [0, 0]
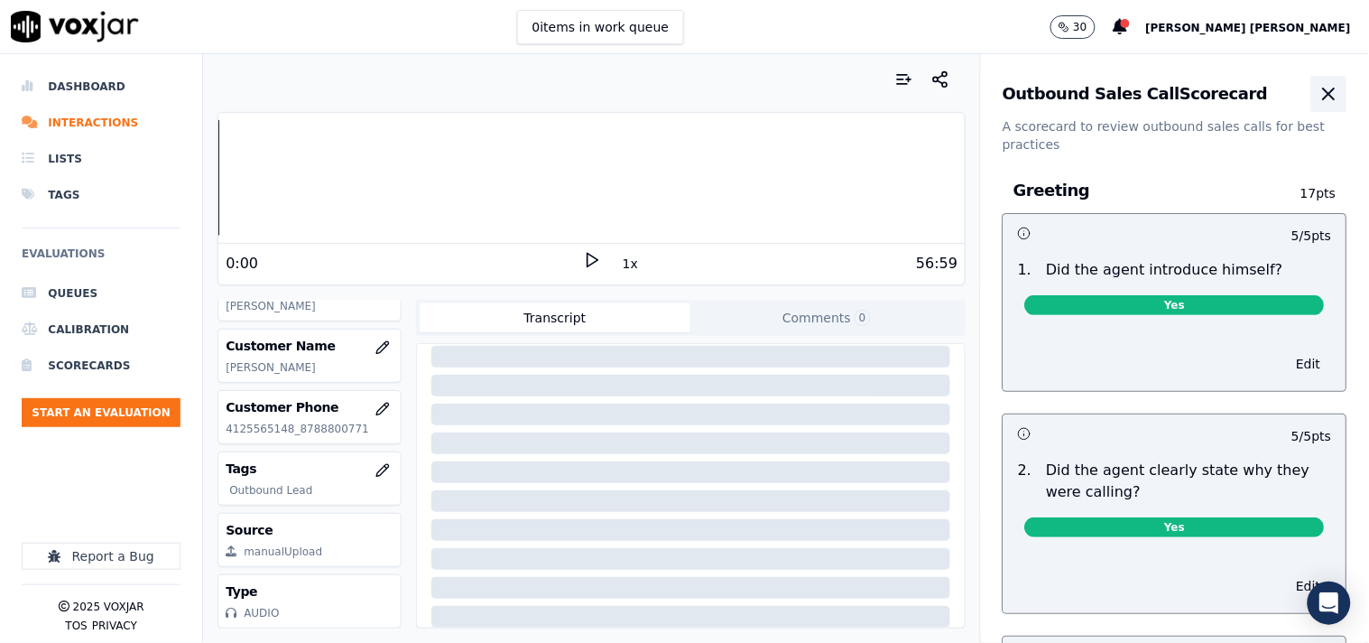
click at [1319, 88] on icon "button" at bounding box center [1330, 94] width 22 height 22
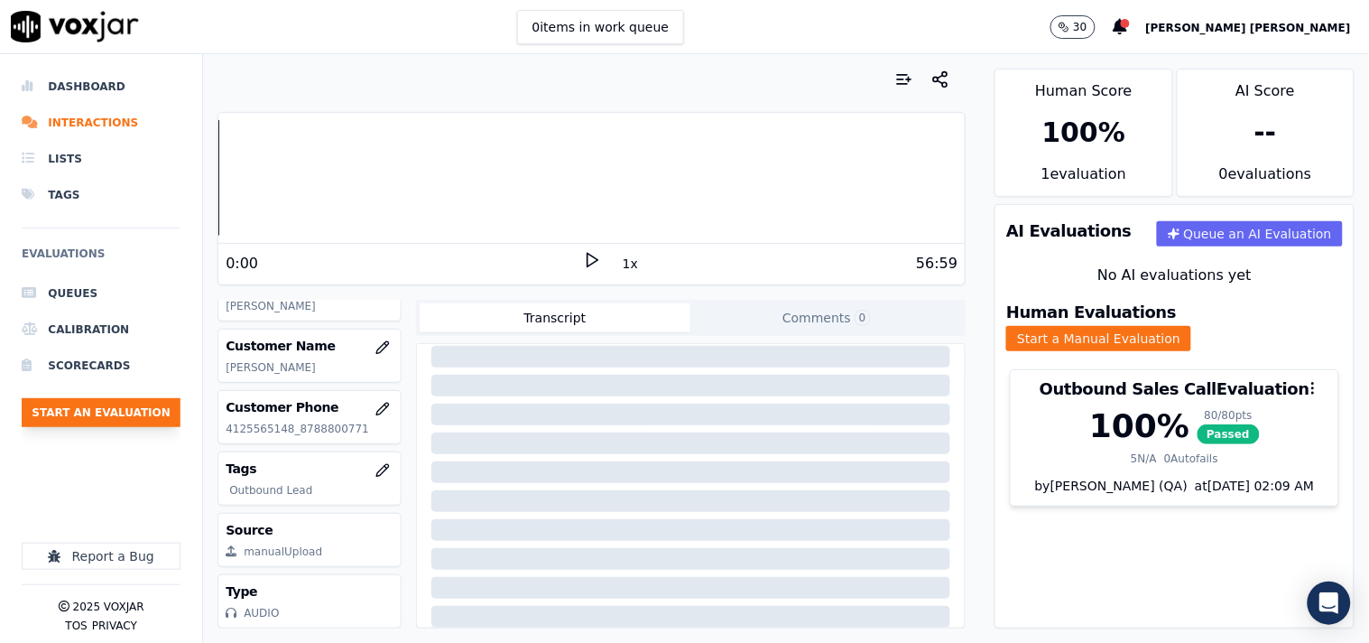
click at [117, 420] on button "Start an Evaluation" at bounding box center [101, 412] width 159 height 29
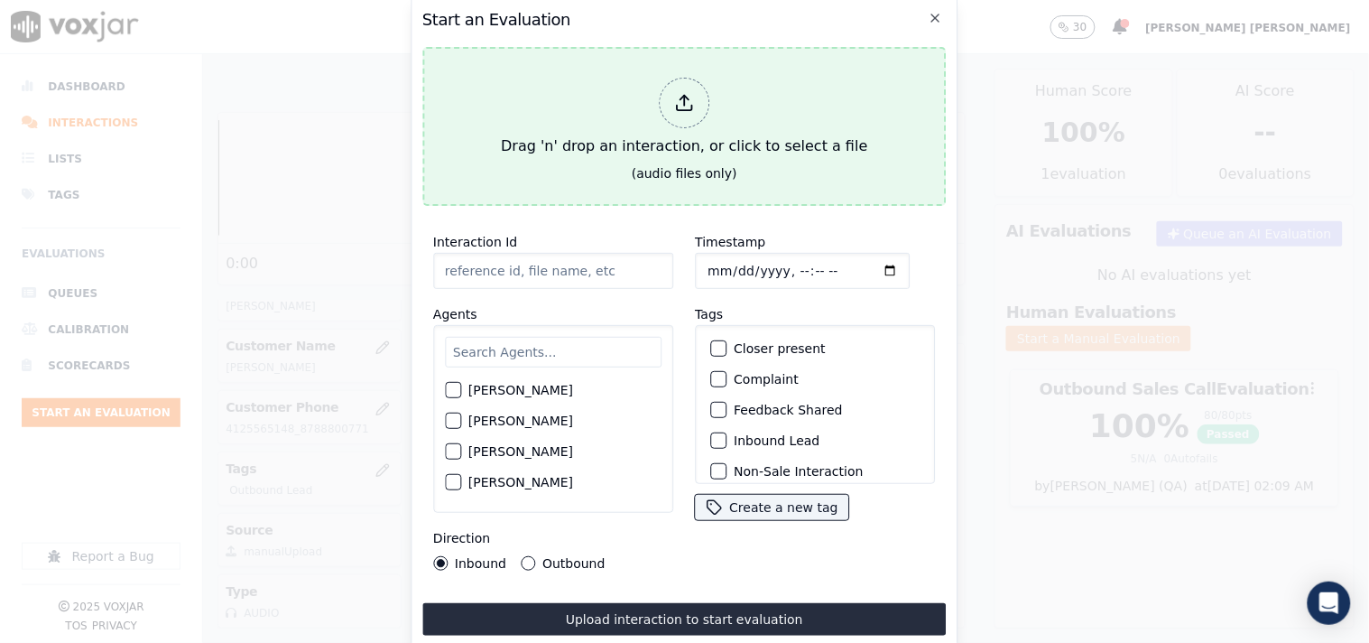
click at [623, 107] on div "Drag 'n' drop an interaction, or click to select a file" at bounding box center [684, 117] width 381 height 94
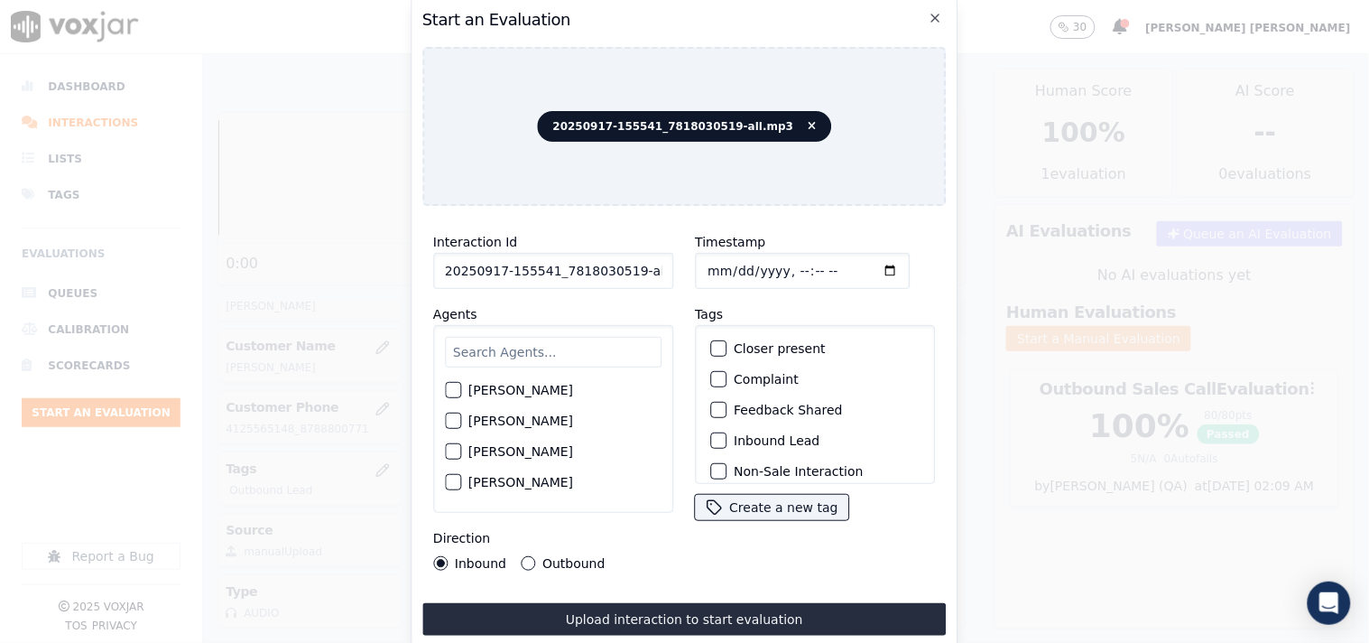
scroll to position [0, 10]
drag, startPoint x: 625, startPoint y: 267, endPoint x: 740, endPoint y: 257, distance: 116.0
click at [740, 257] on div "Interaction Id 20250917-155541_7818030519-all.mp3 Agents [PERSON_NAME] [PERSON_…" at bounding box center [684, 400] width 524 height 361
type input "20250917-155541_7818030519-C1"
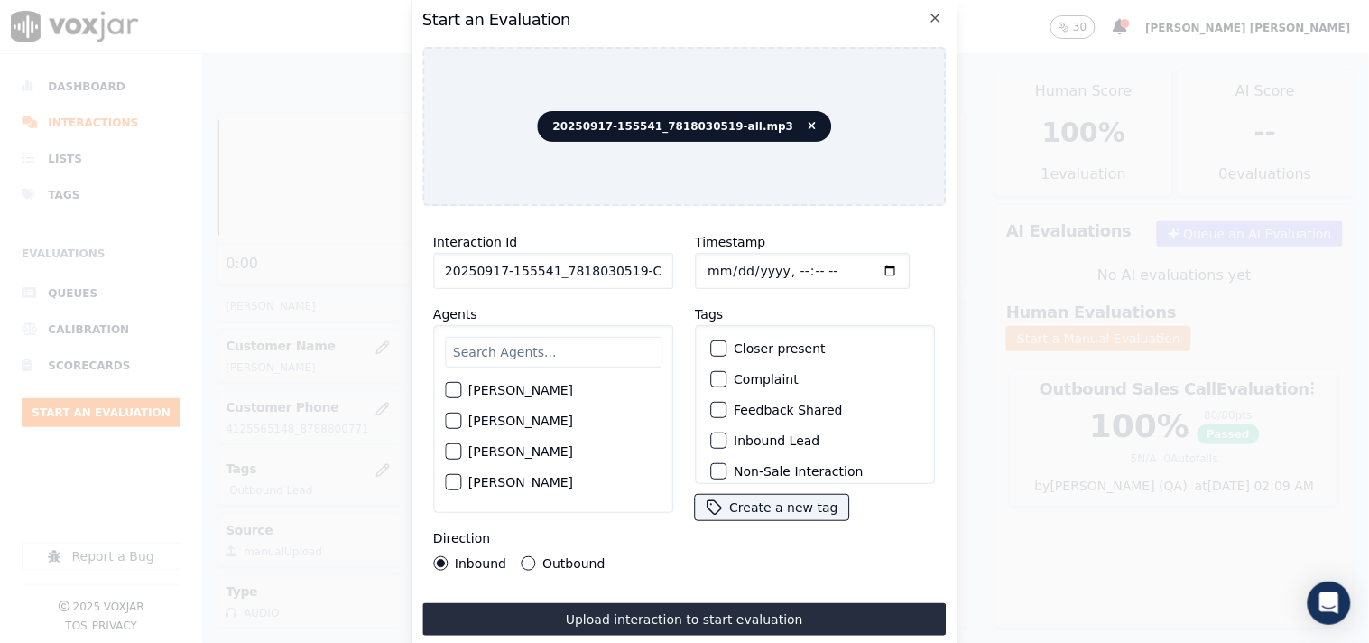
click at [717, 266] on input "Timestamp" at bounding box center [802, 271] width 215 height 36
type input "[DATE]T21:07"
click at [598, 366] on div "[PERSON_NAME] [PERSON_NAME] [PERSON_NAME] [PERSON_NAME] [PERSON_NAME] [PERSON_N…" at bounding box center [553, 419] width 240 height 188
click at [598, 362] on input "text" at bounding box center [553, 352] width 217 height 31
type input "geo"
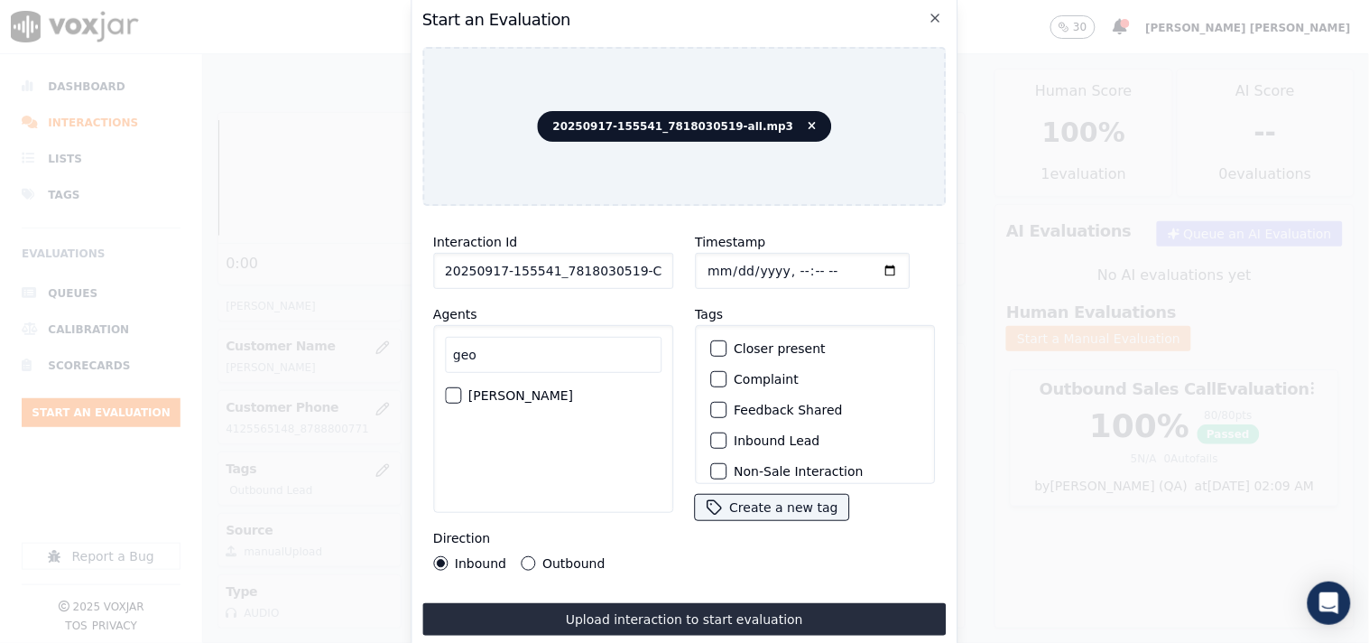
click at [528, 394] on label "[PERSON_NAME]" at bounding box center [520, 395] width 105 height 13
click at [461, 394] on button "[PERSON_NAME]" at bounding box center [453, 395] width 16 height 16
click at [549, 557] on label "Outbound" at bounding box center [573, 563] width 62 height 13
click at [535, 556] on button "Outbound" at bounding box center [528, 563] width 14 height 14
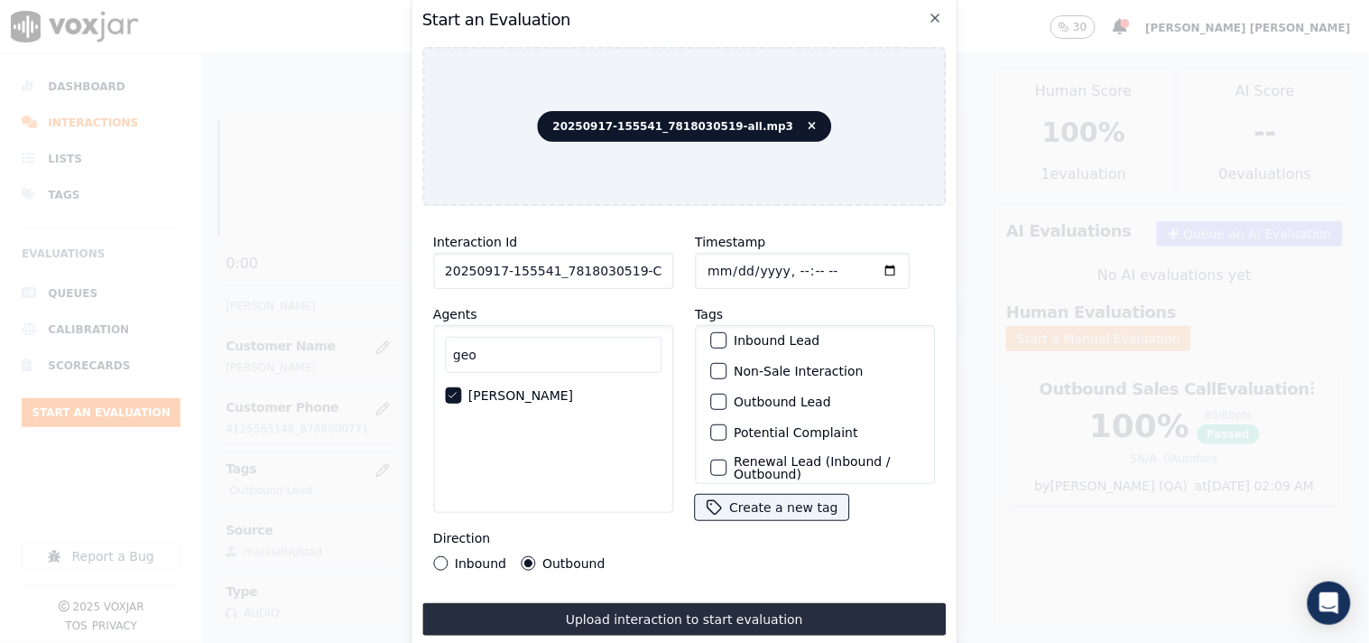
scroll to position [59, 0]
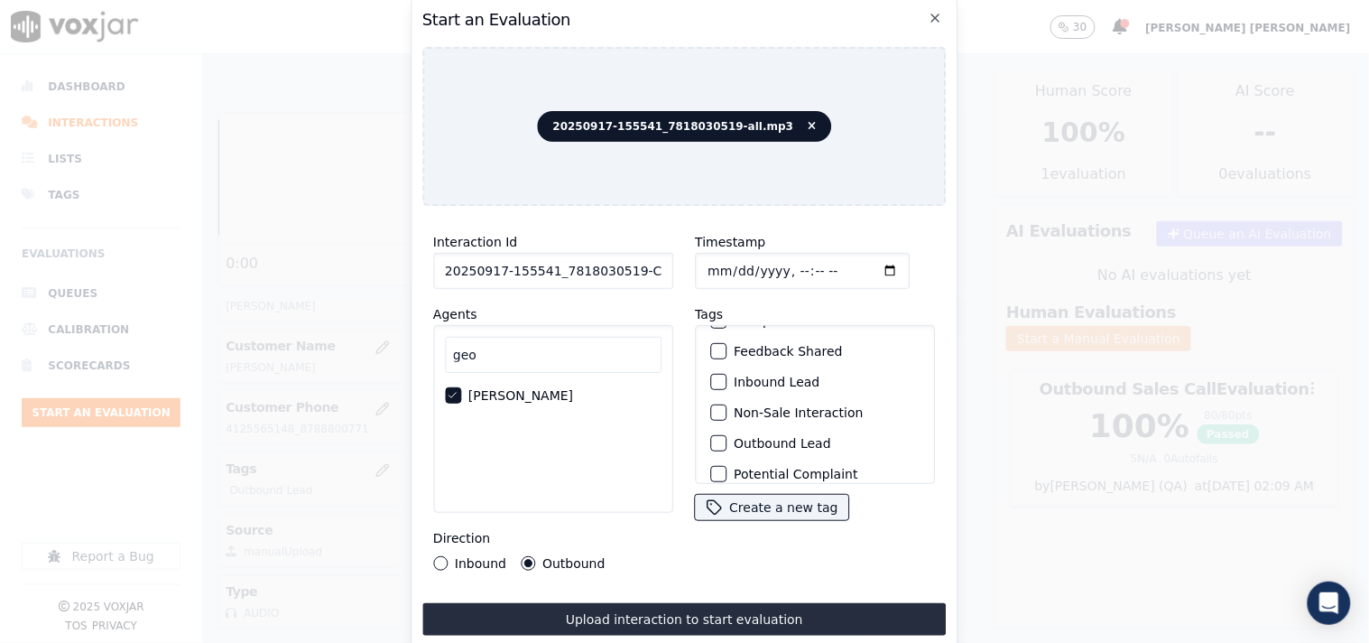
click at [781, 408] on label "Non-Sale Interaction" at bounding box center [798, 412] width 129 height 13
click at [727, 408] on button "Non-Sale Interaction" at bounding box center [718, 412] width 16 height 16
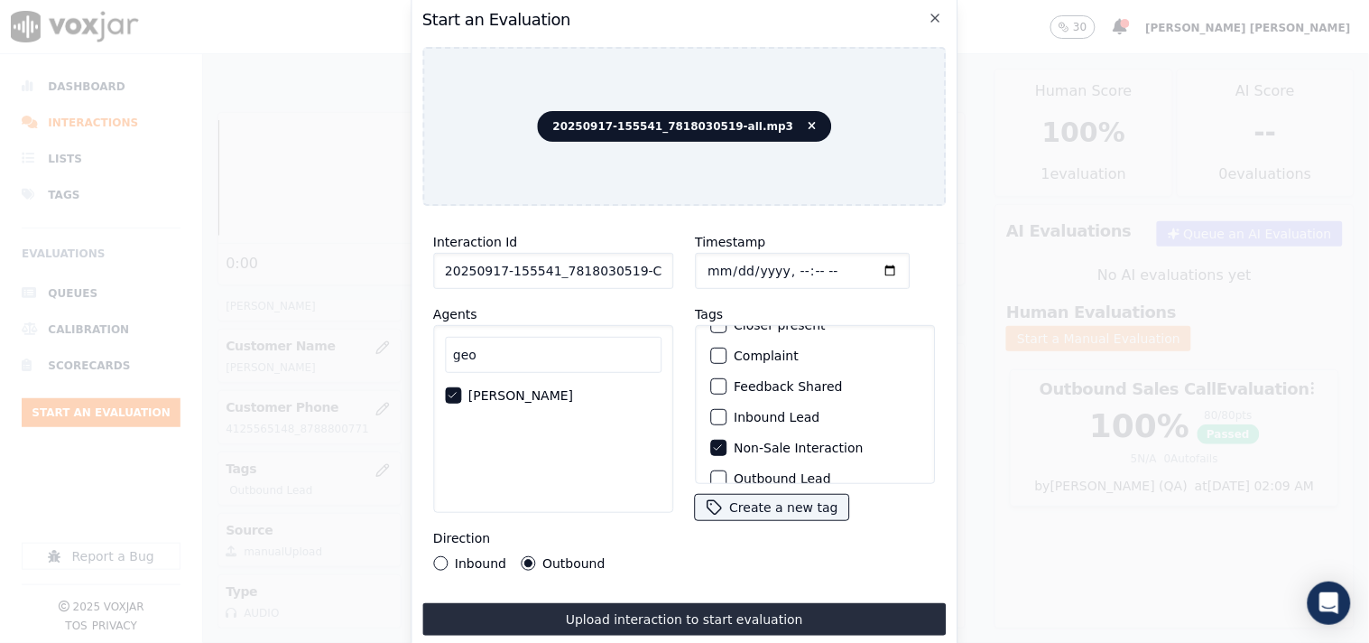
scroll to position [0, 0]
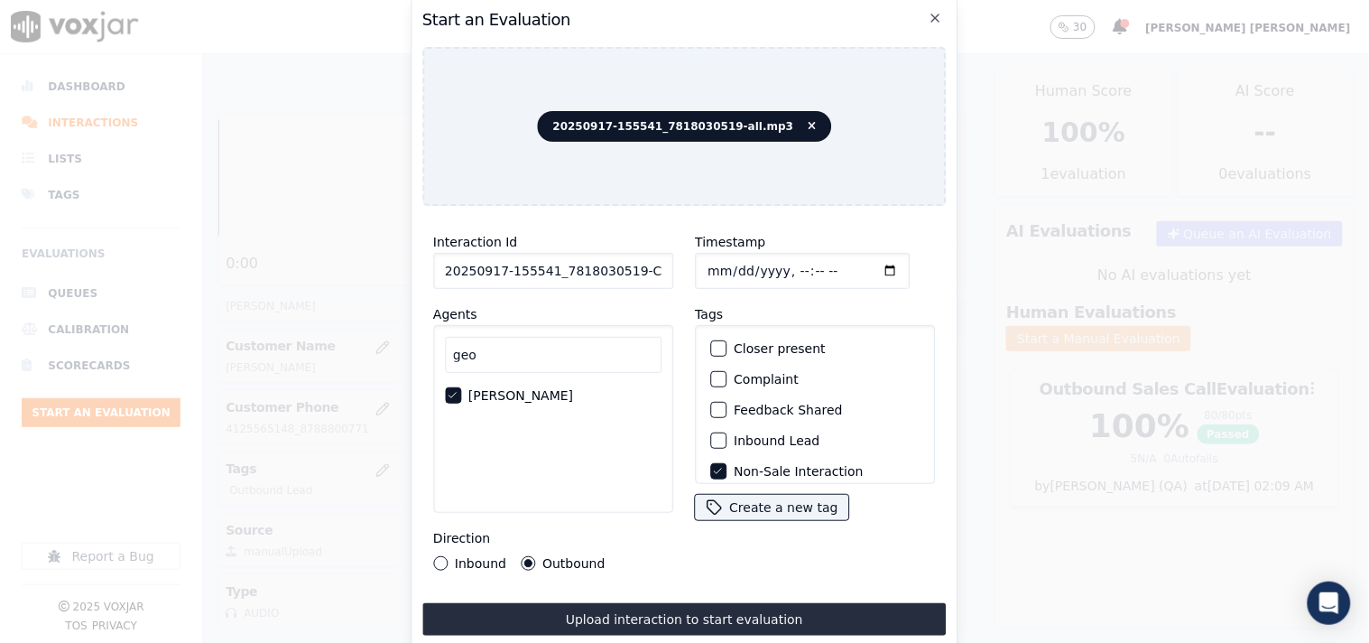
click at [781, 408] on label "Feedback Shared" at bounding box center [788, 409] width 108 height 13
click at [727, 408] on button "Feedback Shared" at bounding box center [718, 410] width 16 height 16
click at [781, 408] on label "Feedback Shared" at bounding box center [788, 409] width 108 height 13
click at [727, 408] on button "Feedback Shared" at bounding box center [718, 410] width 16 height 16
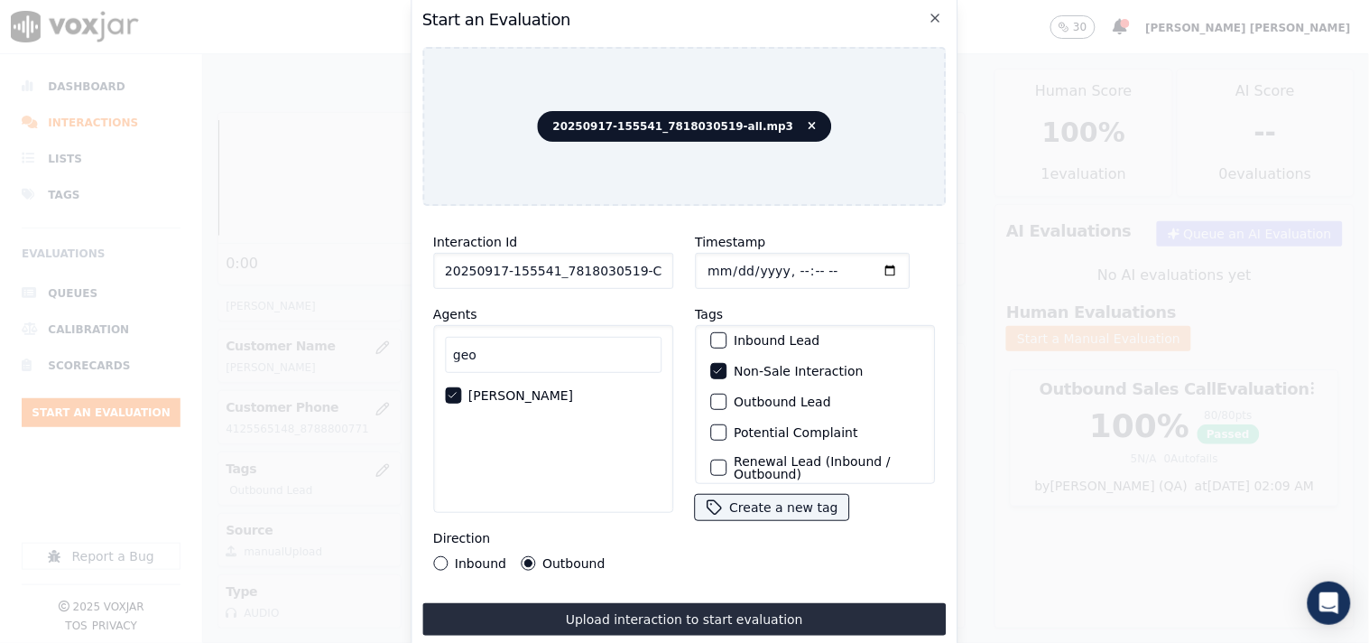
click at [783, 395] on label "Outbound Lead" at bounding box center [782, 401] width 97 height 13
click at [727, 394] on button "Outbound Lead" at bounding box center [718, 402] width 16 height 16
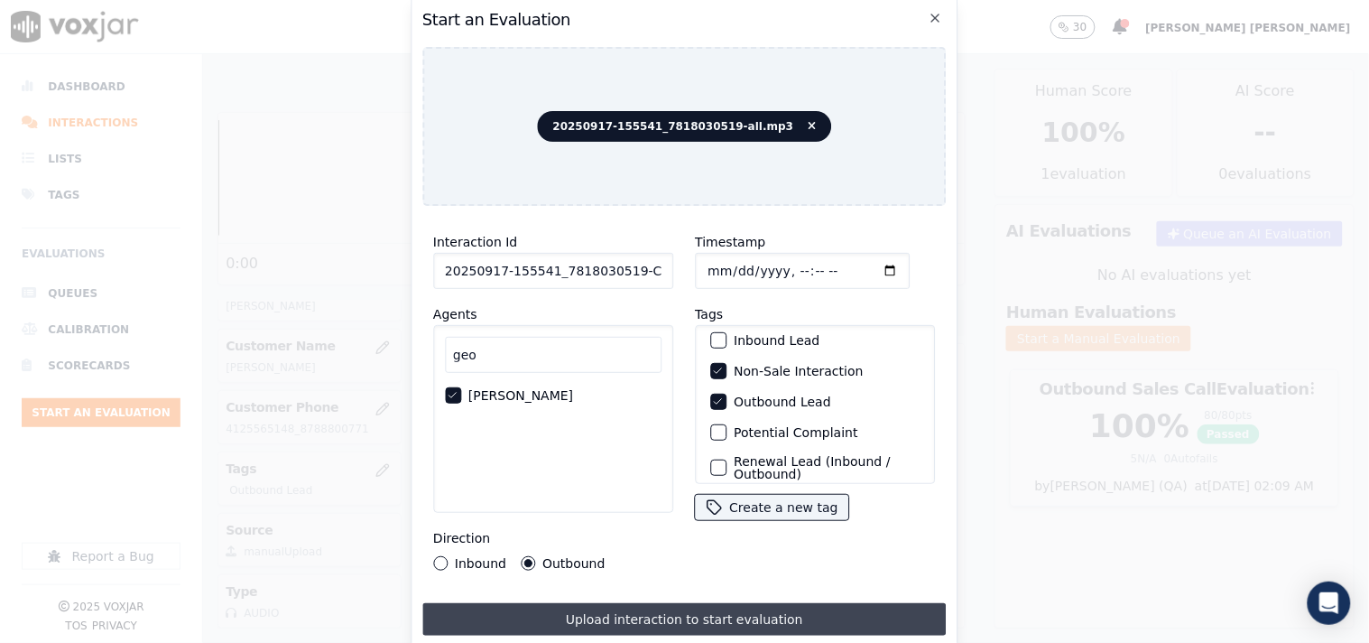
click at [696, 603] on button "Upload interaction to start evaluation" at bounding box center [684, 619] width 524 height 32
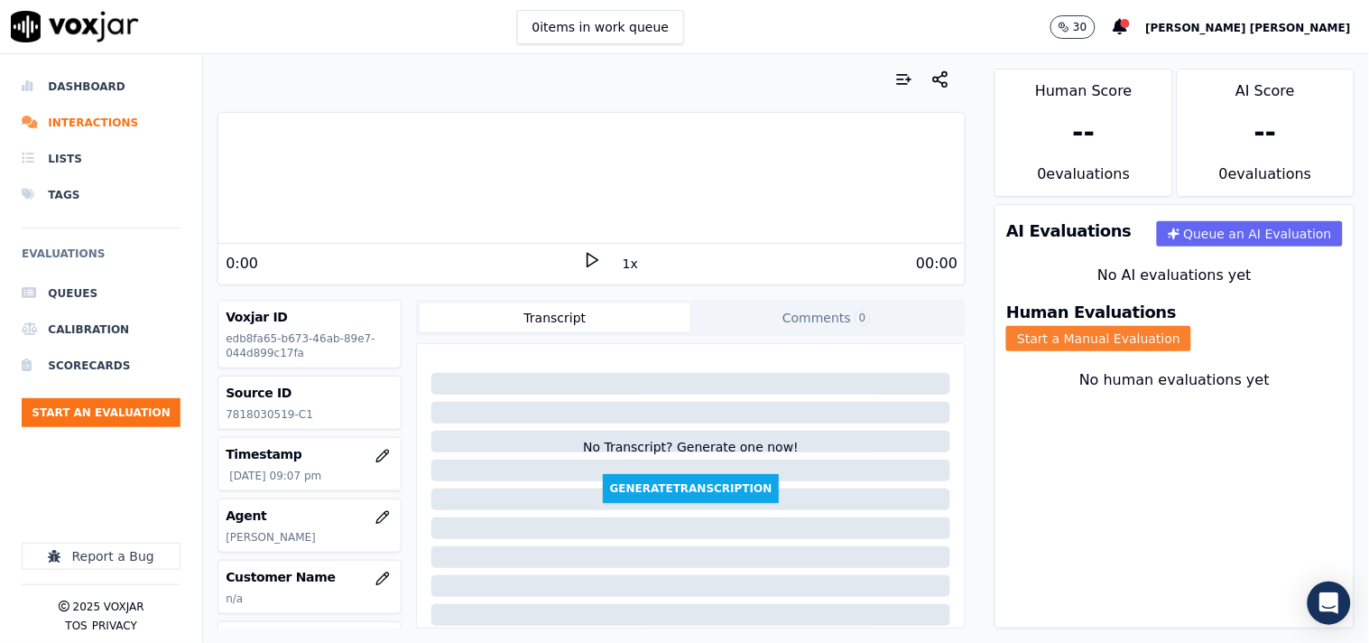
click at [1186, 326] on button "Start a Manual Evaluation" at bounding box center [1098, 338] width 185 height 25
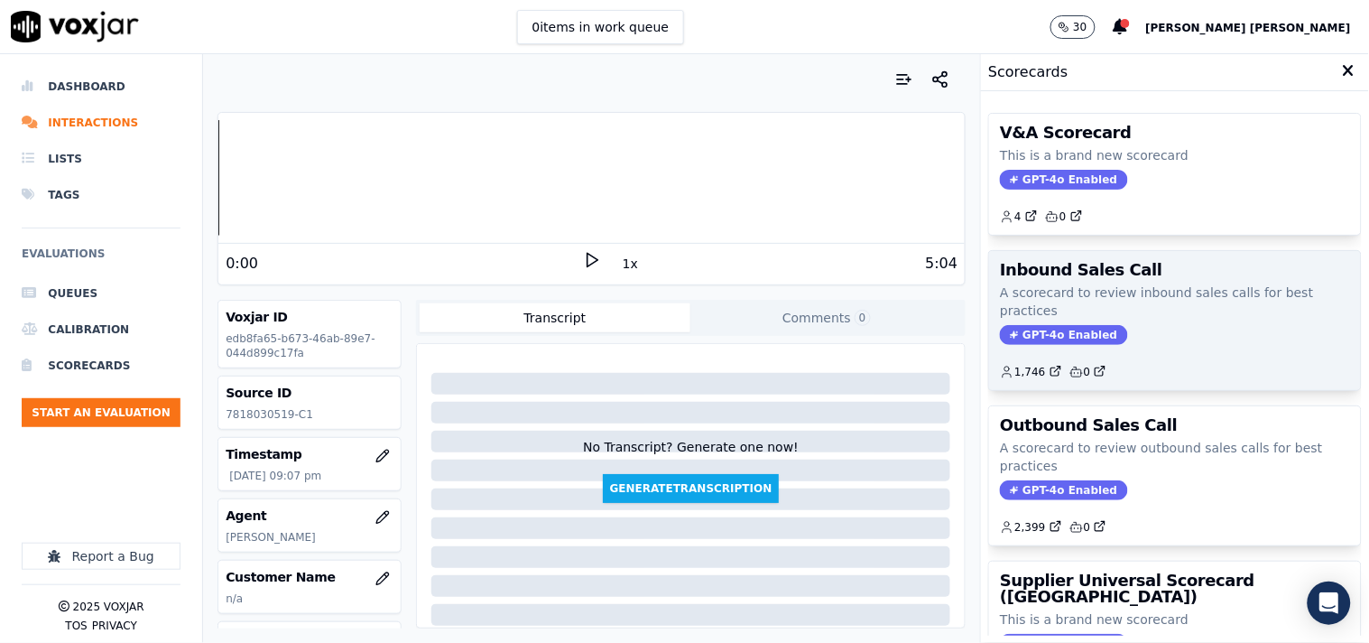
click at [1034, 337] on span "GPT-4o Enabled" at bounding box center [1063, 335] width 127 height 20
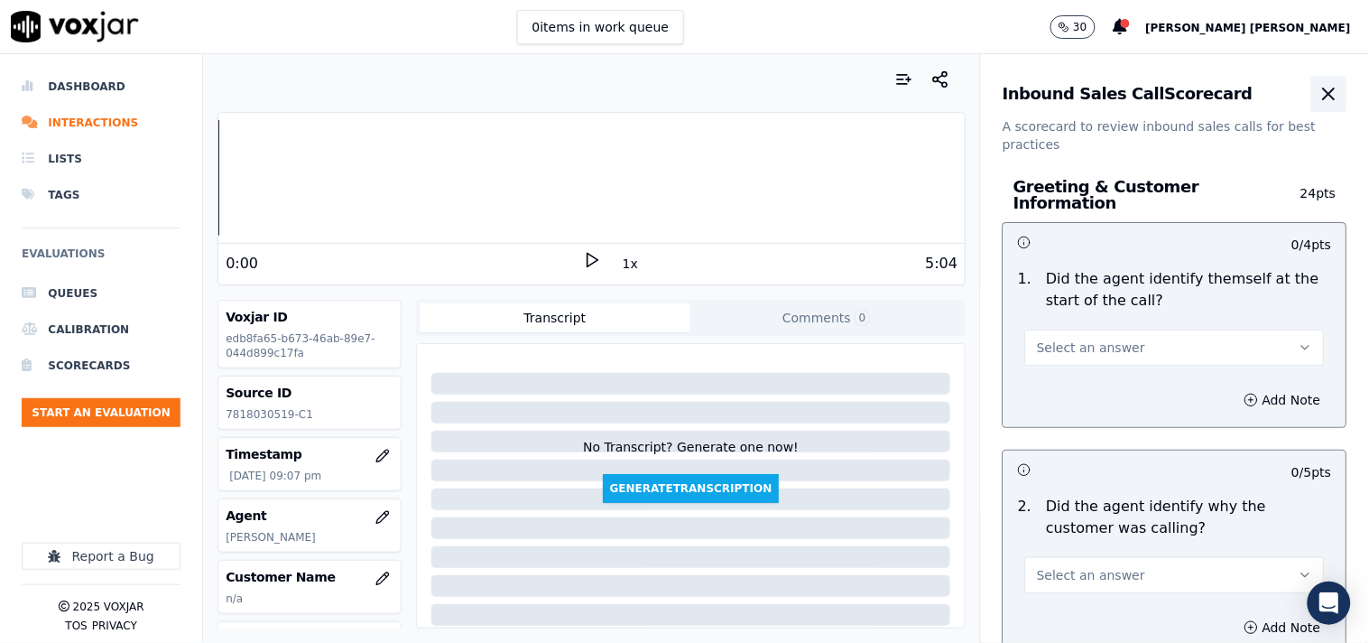
click at [1319, 94] on icon "button" at bounding box center [1330, 94] width 22 height 22
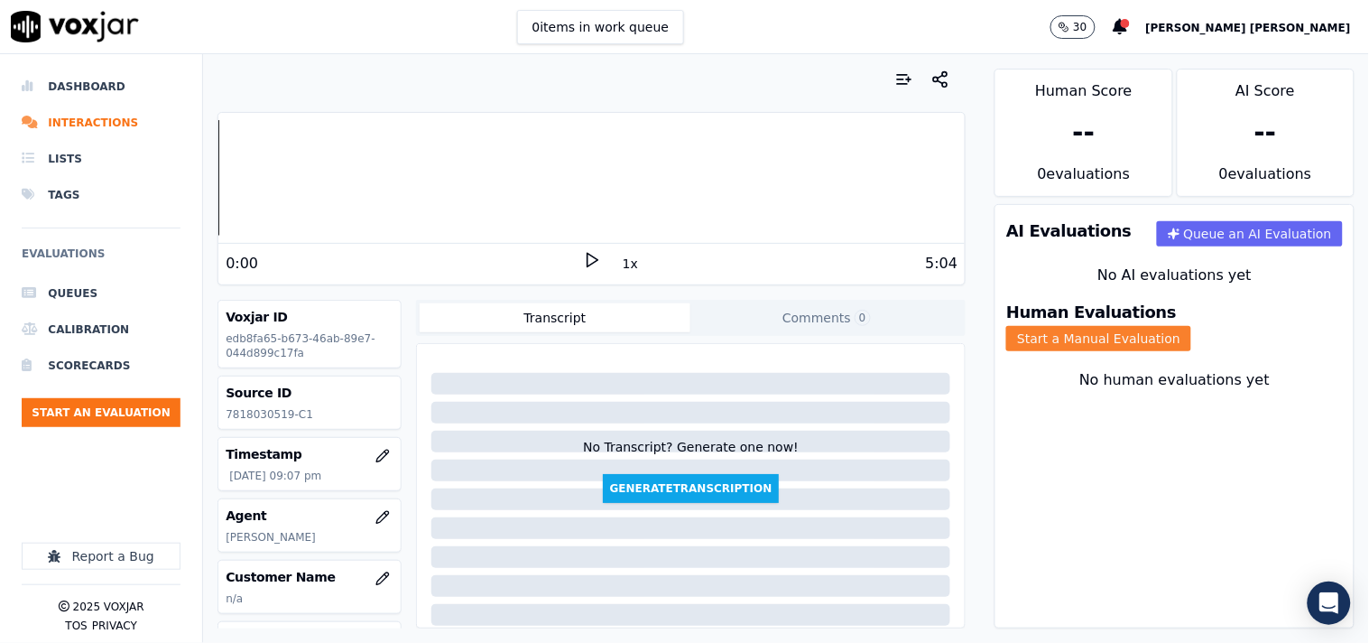
click at [1191, 326] on button "Start a Manual Evaluation" at bounding box center [1098, 338] width 185 height 25
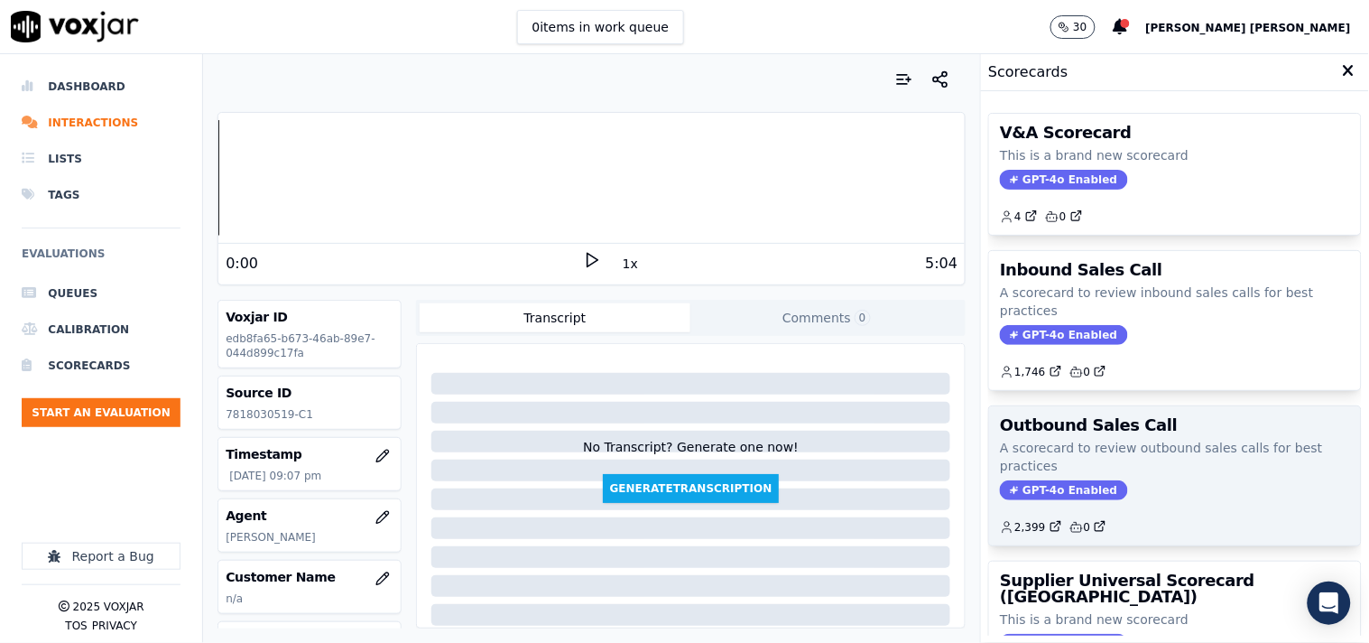
click at [1057, 491] on span "GPT-4o Enabled" at bounding box center [1063, 490] width 127 height 20
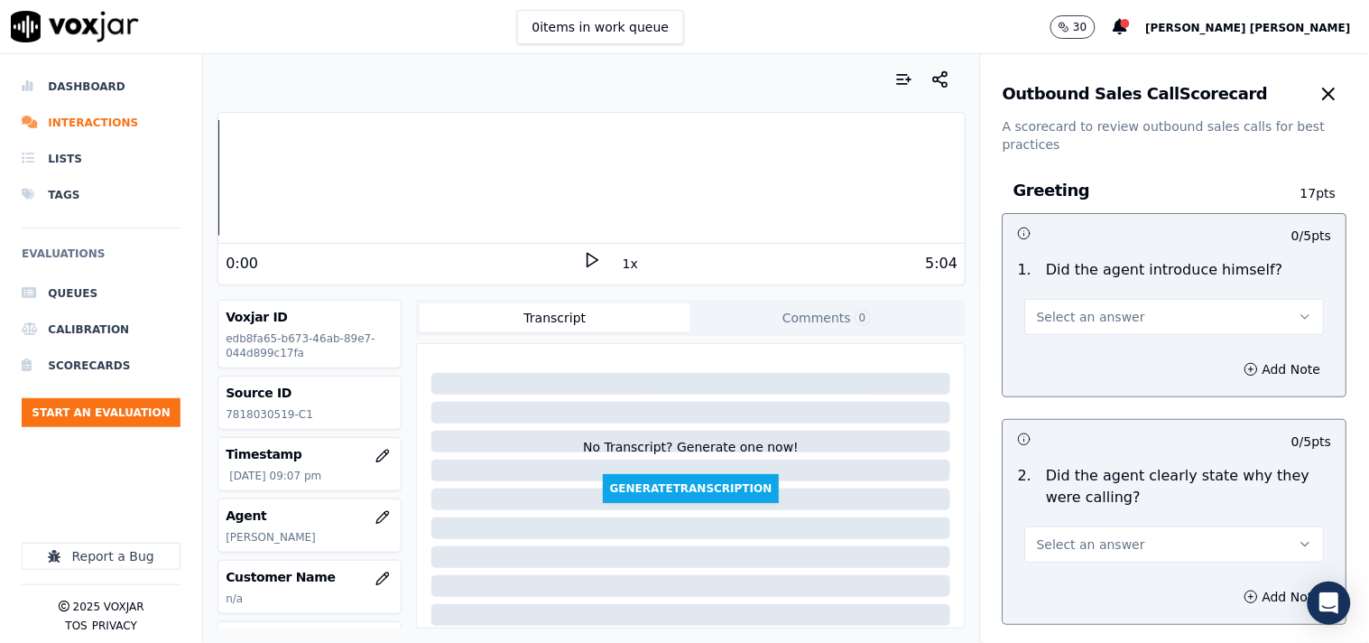
click at [1117, 318] on button "Select an answer" at bounding box center [1175, 317] width 300 height 36
click at [1110, 355] on div "Yes" at bounding box center [1143, 357] width 265 height 29
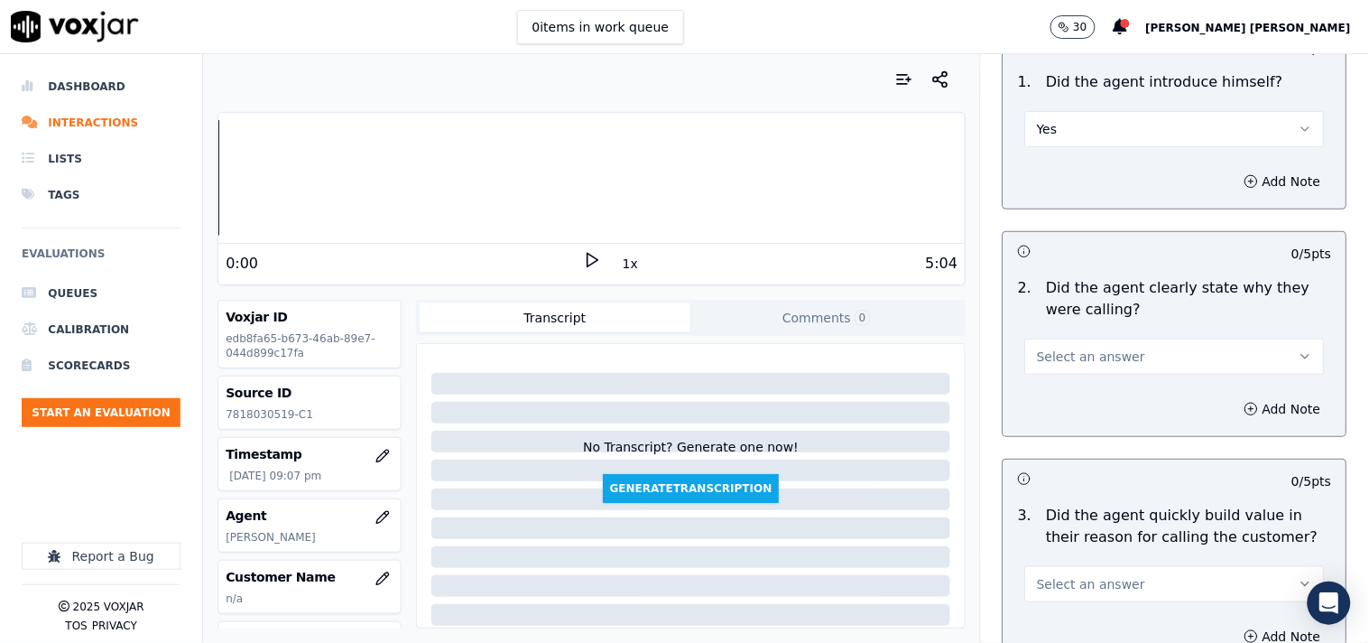
scroll to position [200, 0]
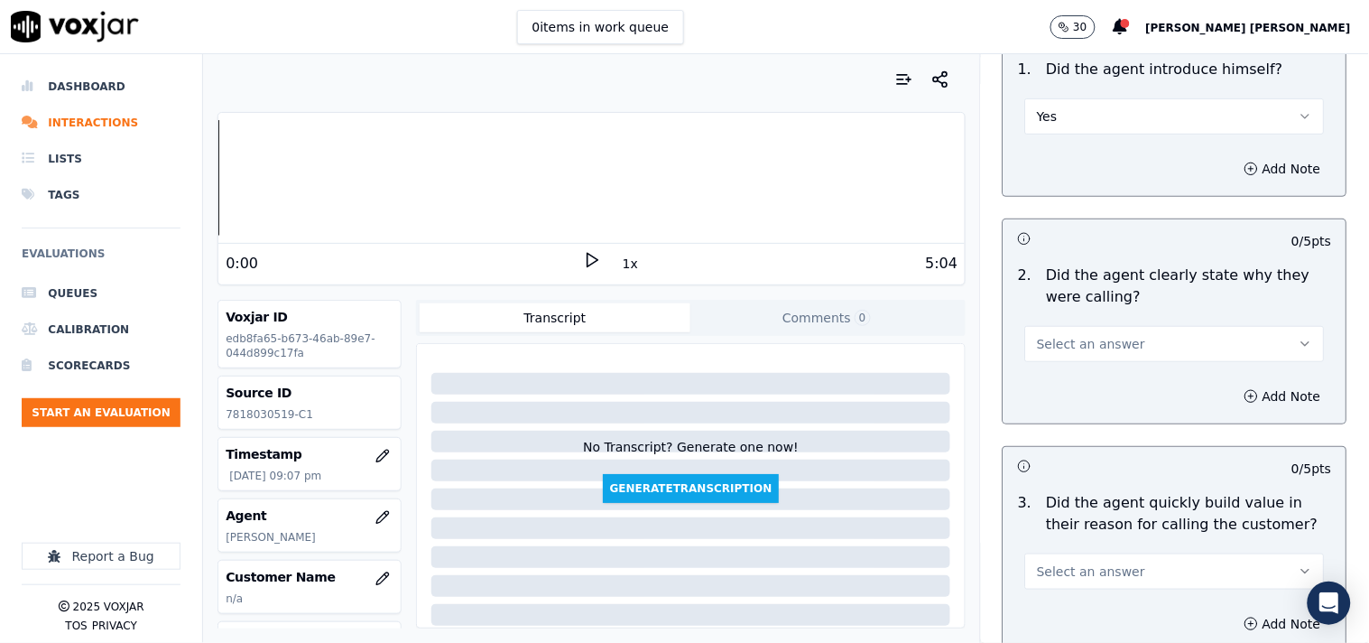
click at [1101, 385] on div "Add Note" at bounding box center [1175, 396] width 343 height 54
click at [1120, 355] on button "Select an answer" at bounding box center [1175, 344] width 300 height 36
click at [1104, 377] on div "Yes" at bounding box center [1143, 384] width 265 height 29
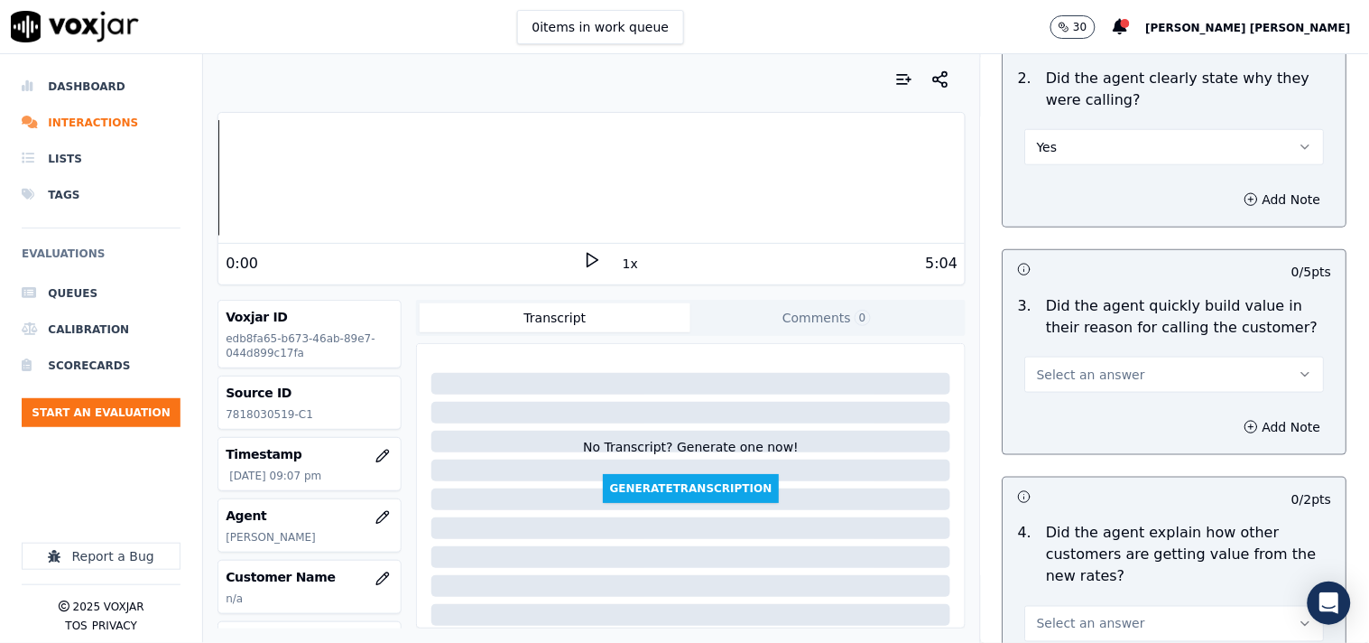
scroll to position [401, 0]
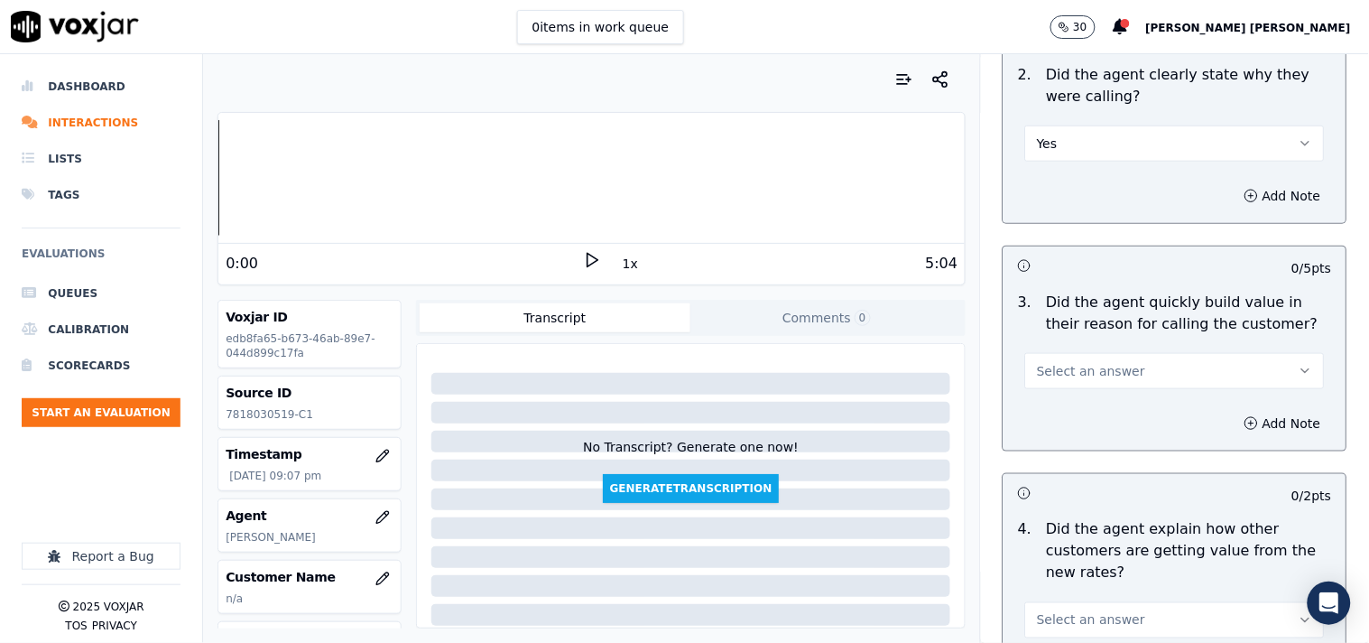
click at [1104, 377] on span "Select an answer" at bounding box center [1091, 371] width 108 height 18
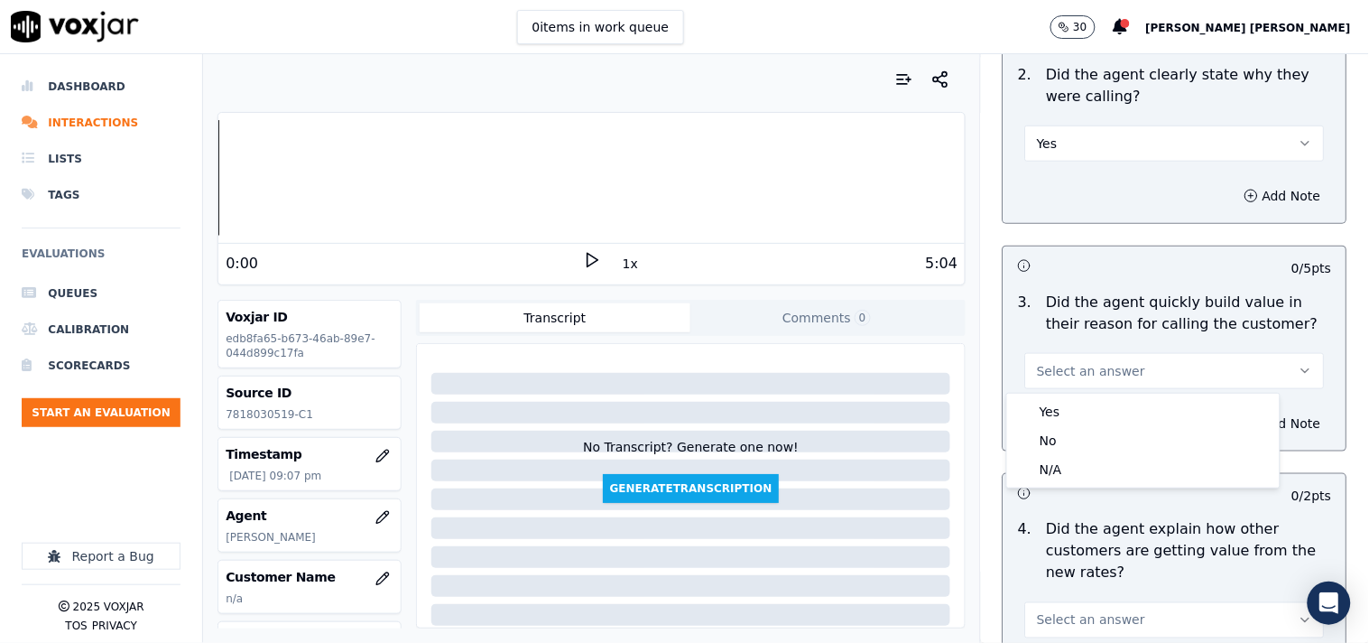
click at [1108, 370] on span "Select an answer" at bounding box center [1091, 371] width 108 height 18
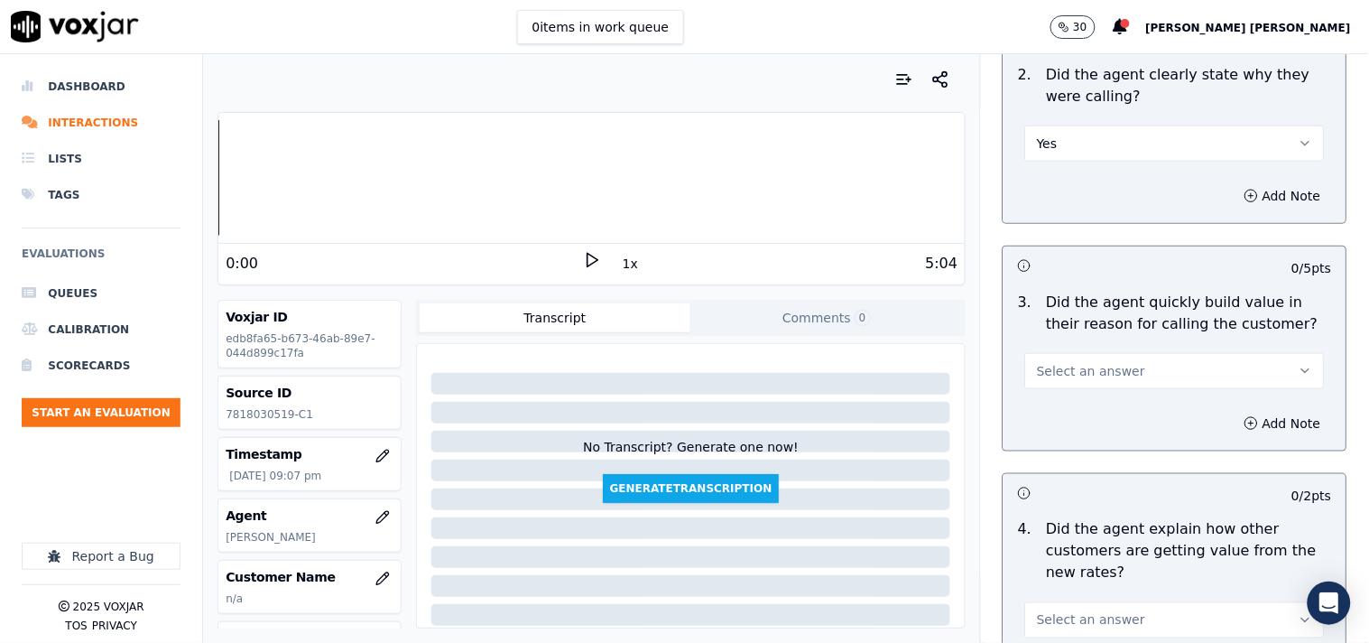
click at [1107, 376] on span "Select an answer" at bounding box center [1091, 371] width 108 height 18
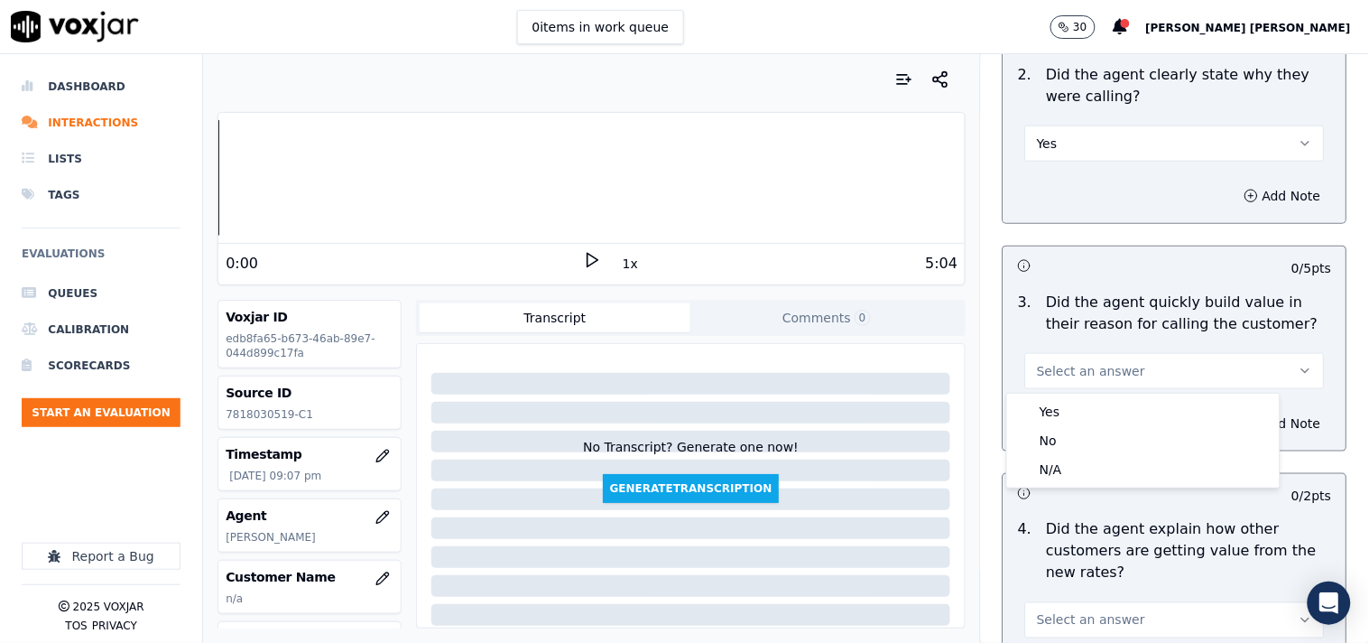
click at [1099, 410] on div "Yes" at bounding box center [1143, 411] width 265 height 29
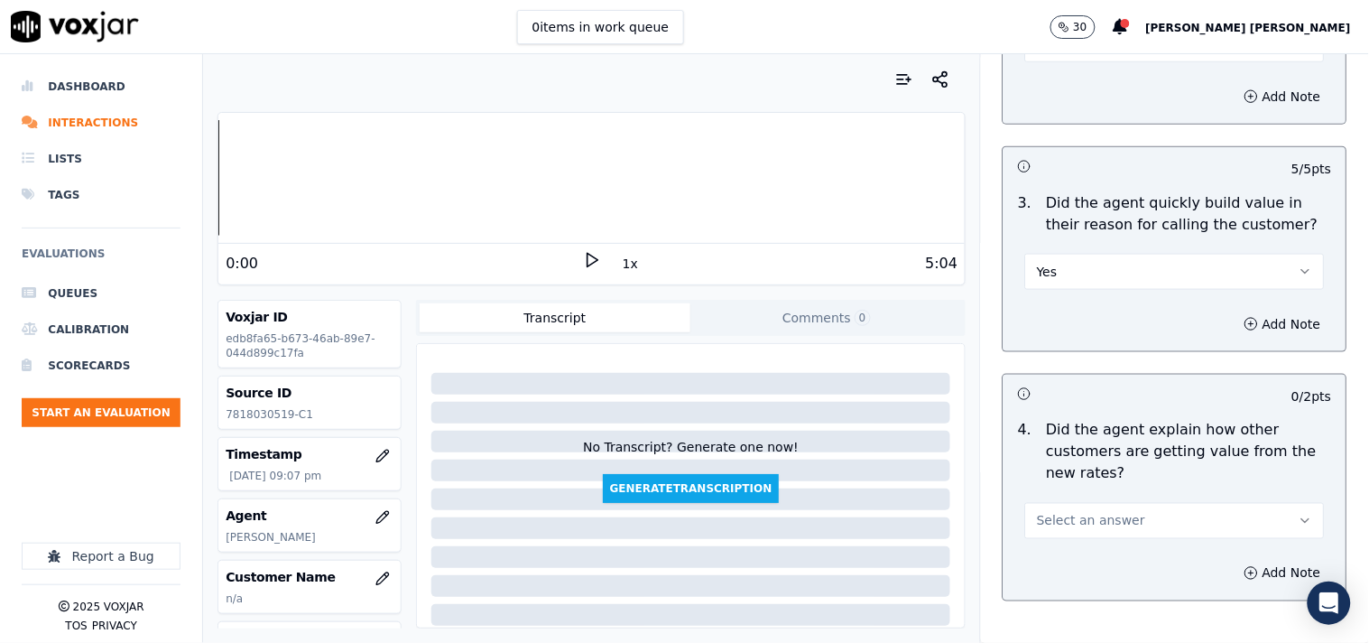
scroll to position [501, 0]
click at [1079, 528] on span "Select an answer" at bounding box center [1091, 520] width 108 height 18
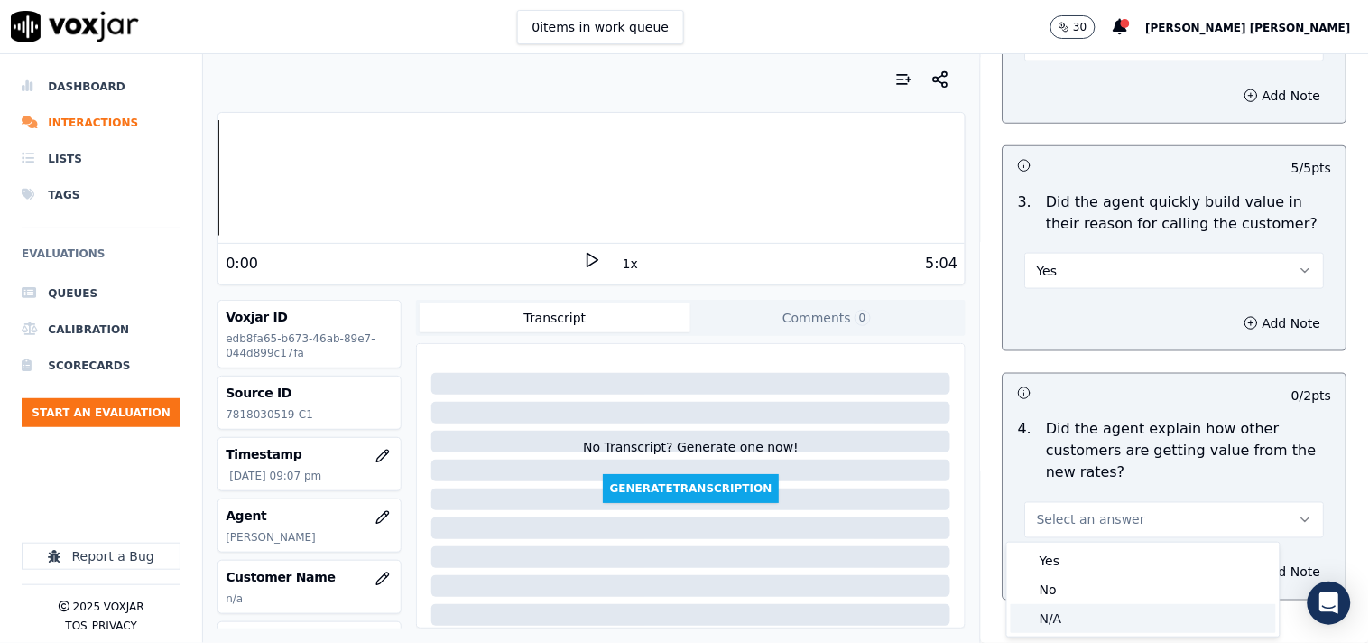
click at [1053, 610] on div "N/A" at bounding box center [1143, 618] width 265 height 29
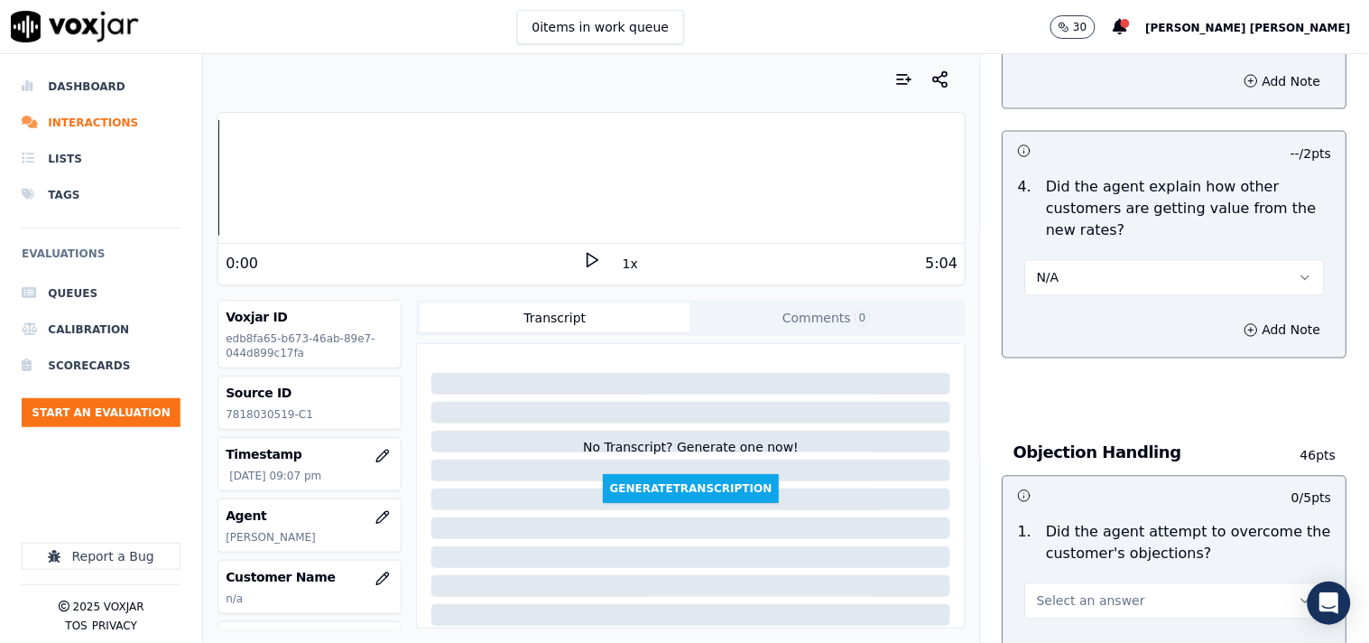
scroll to position [802, 0]
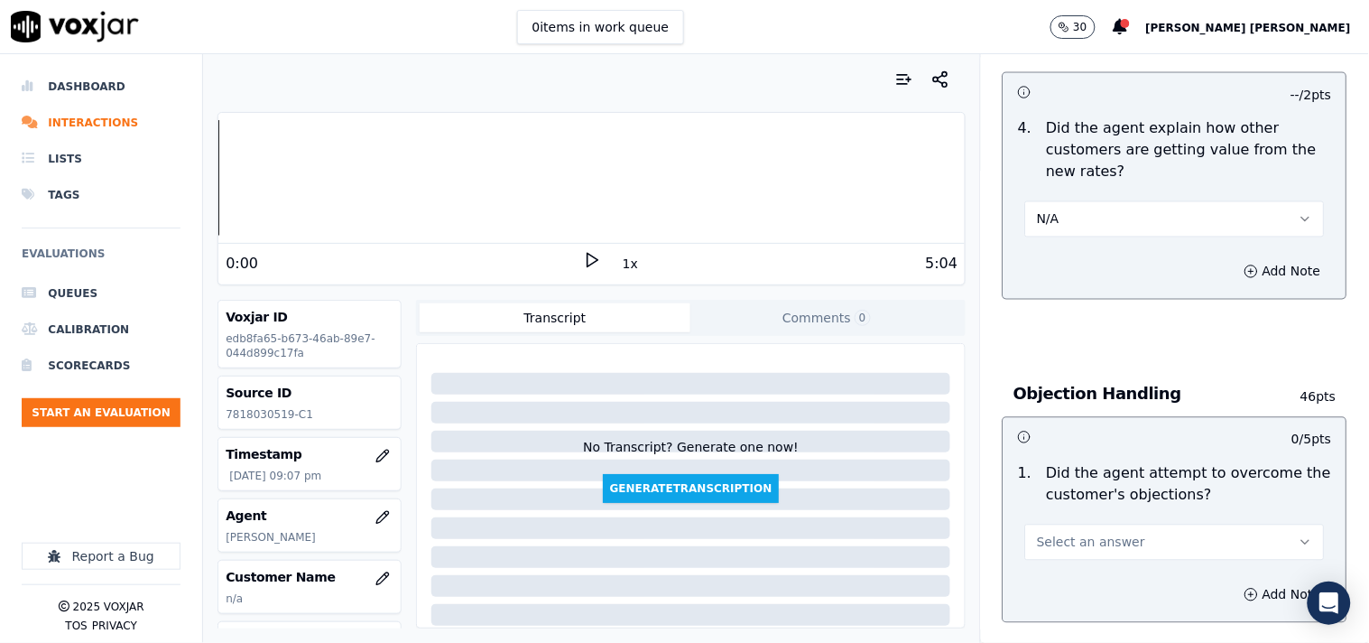
click at [1048, 549] on span "Select an answer" at bounding box center [1091, 542] width 108 height 18
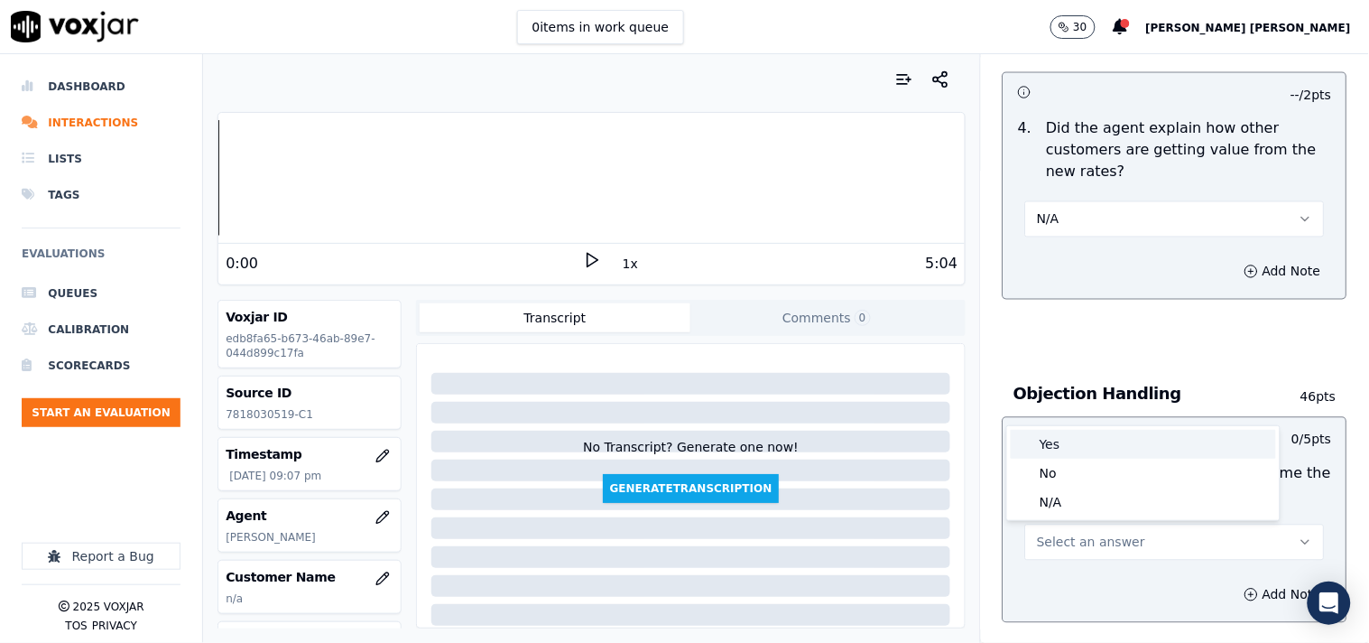
click at [1053, 455] on div "Yes" at bounding box center [1143, 444] width 265 height 29
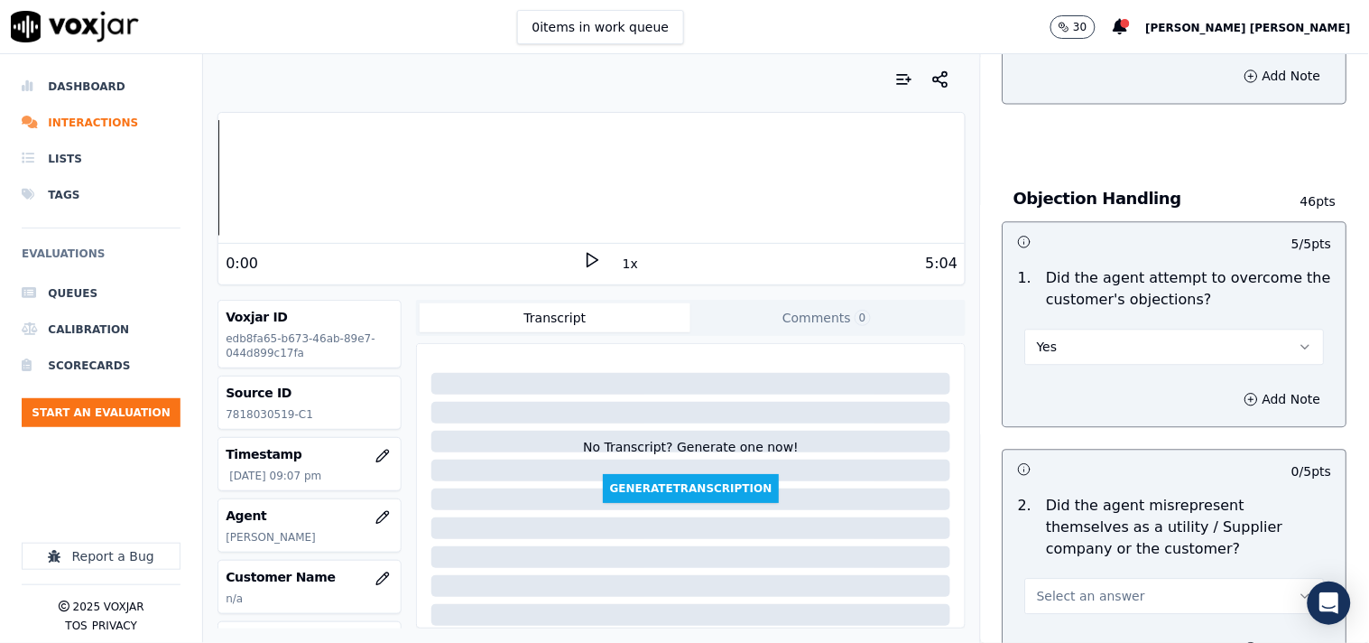
scroll to position [1003, 0]
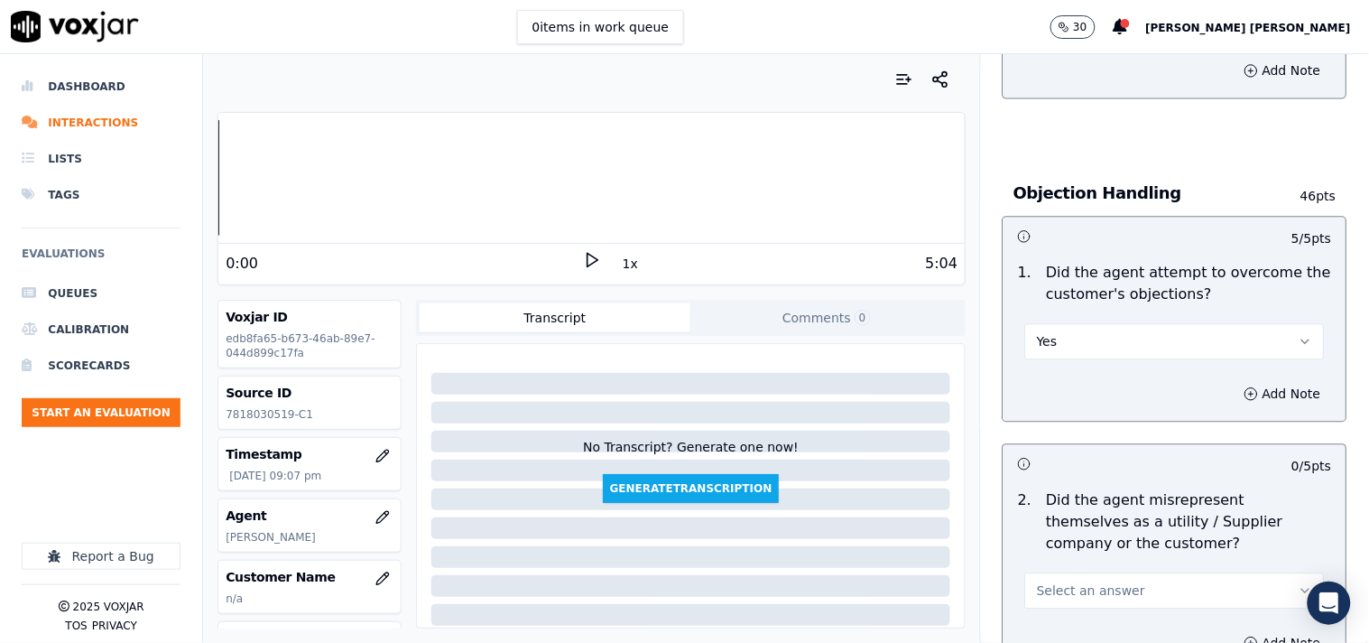
click at [1057, 579] on button "Select an answer" at bounding box center [1175, 590] width 300 height 36
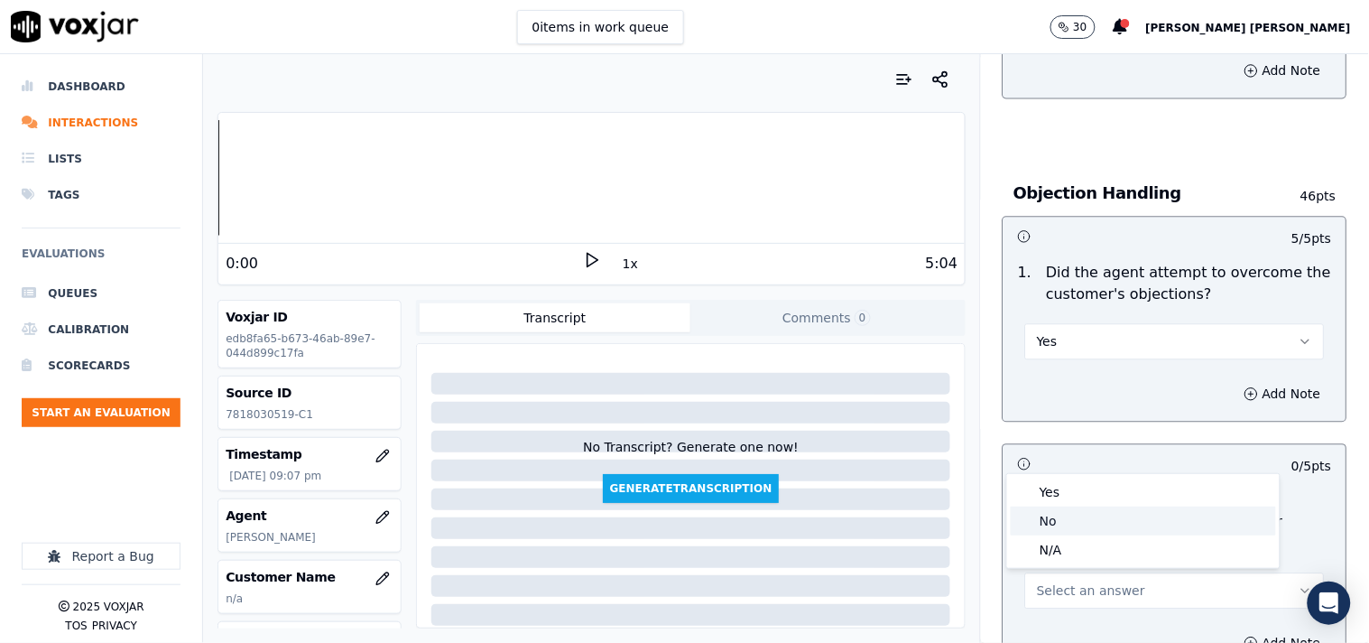
click at [1068, 519] on div "No" at bounding box center [1143, 520] width 265 height 29
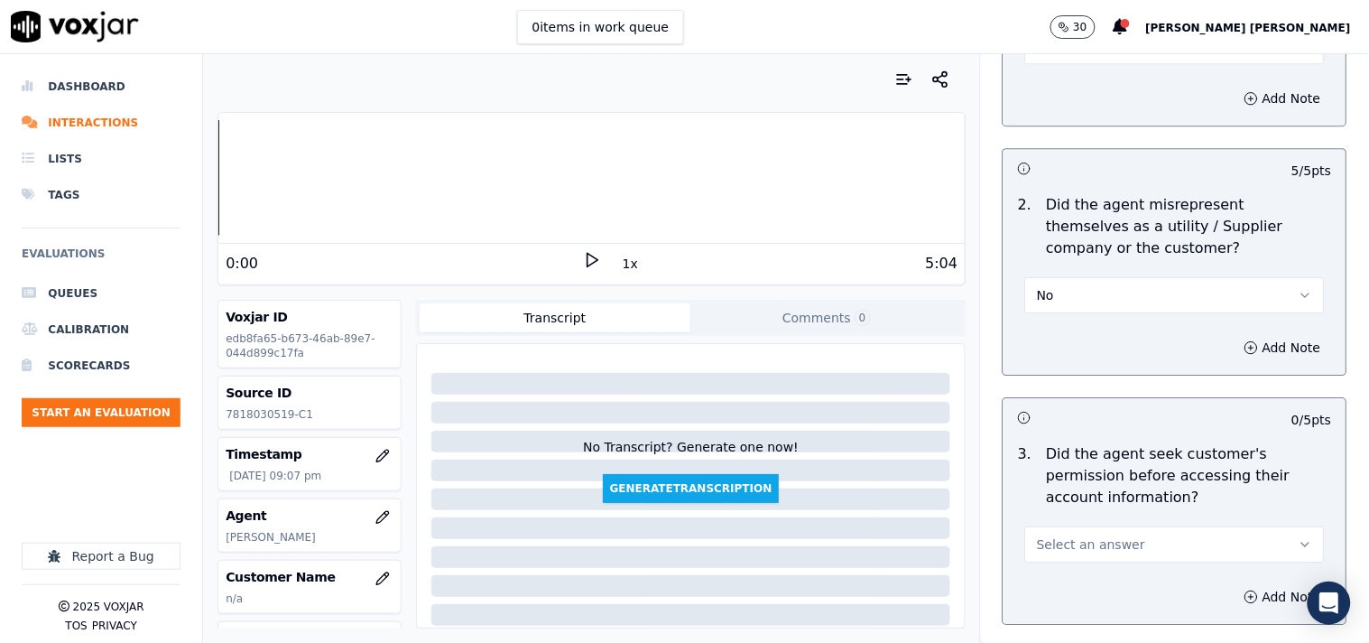
scroll to position [1303, 0]
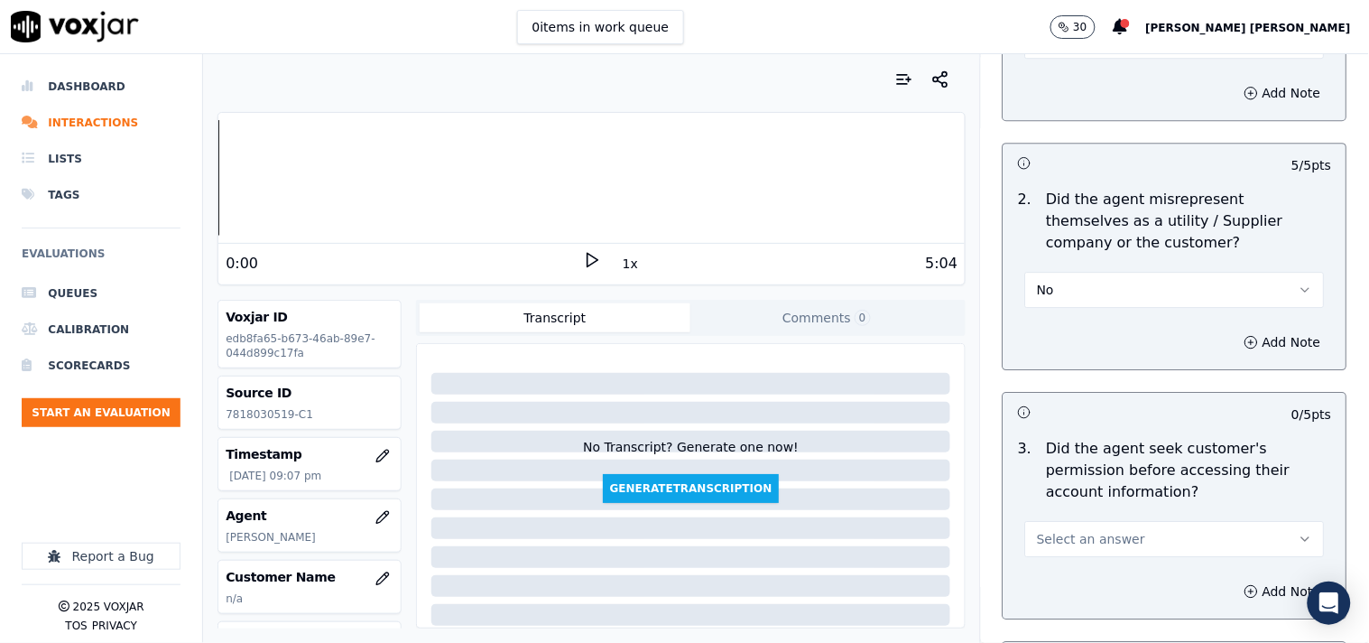
click at [1074, 540] on span "Select an answer" at bounding box center [1091, 539] width 108 height 18
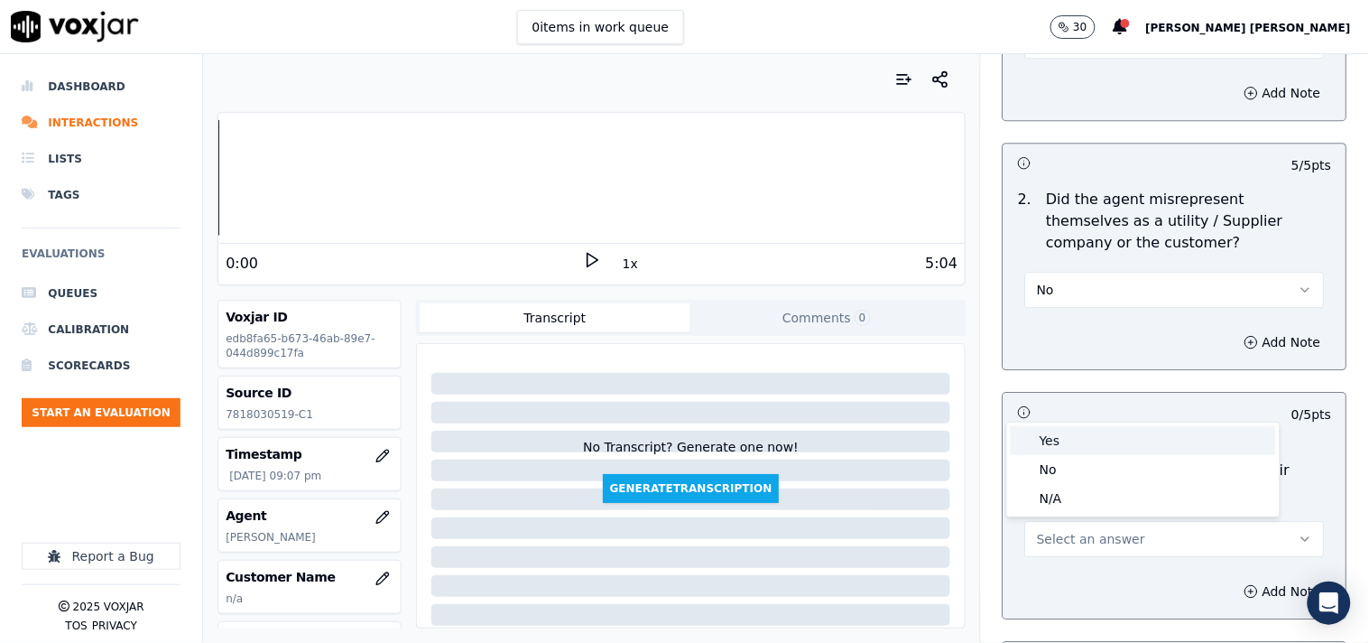
click at [1080, 446] on div "Yes" at bounding box center [1143, 440] width 265 height 29
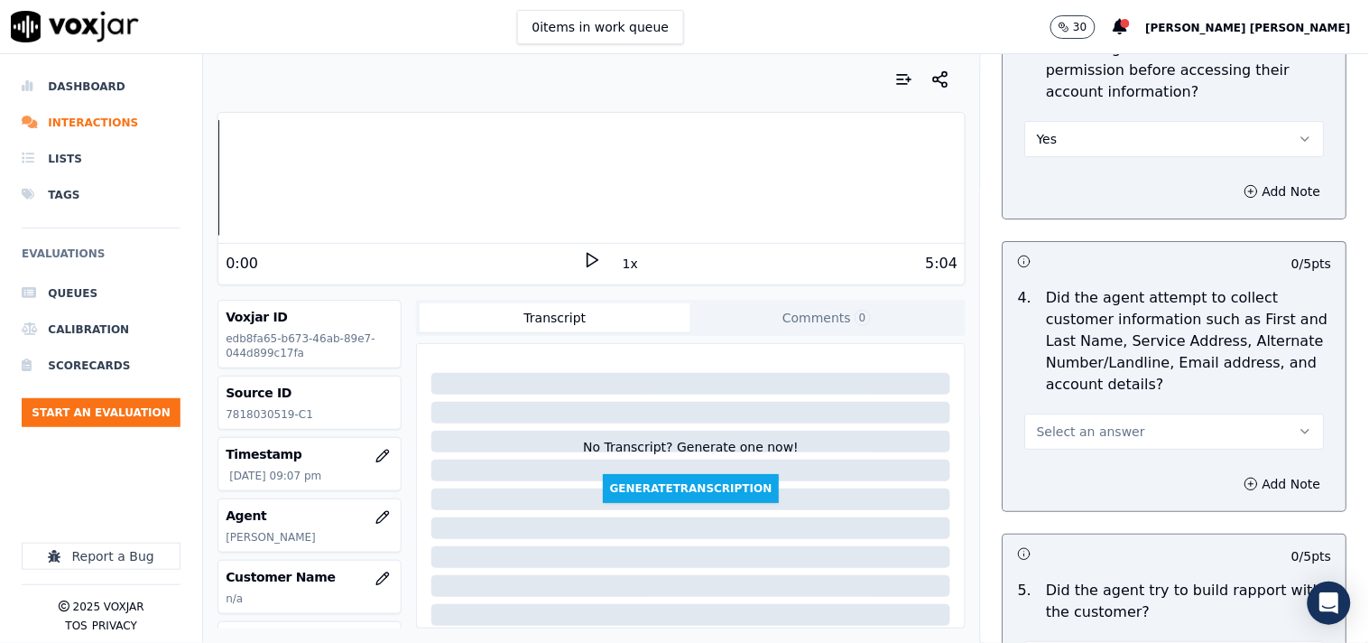
scroll to position [1704, 0]
click at [1104, 429] on span "Select an answer" at bounding box center [1091, 431] width 108 height 18
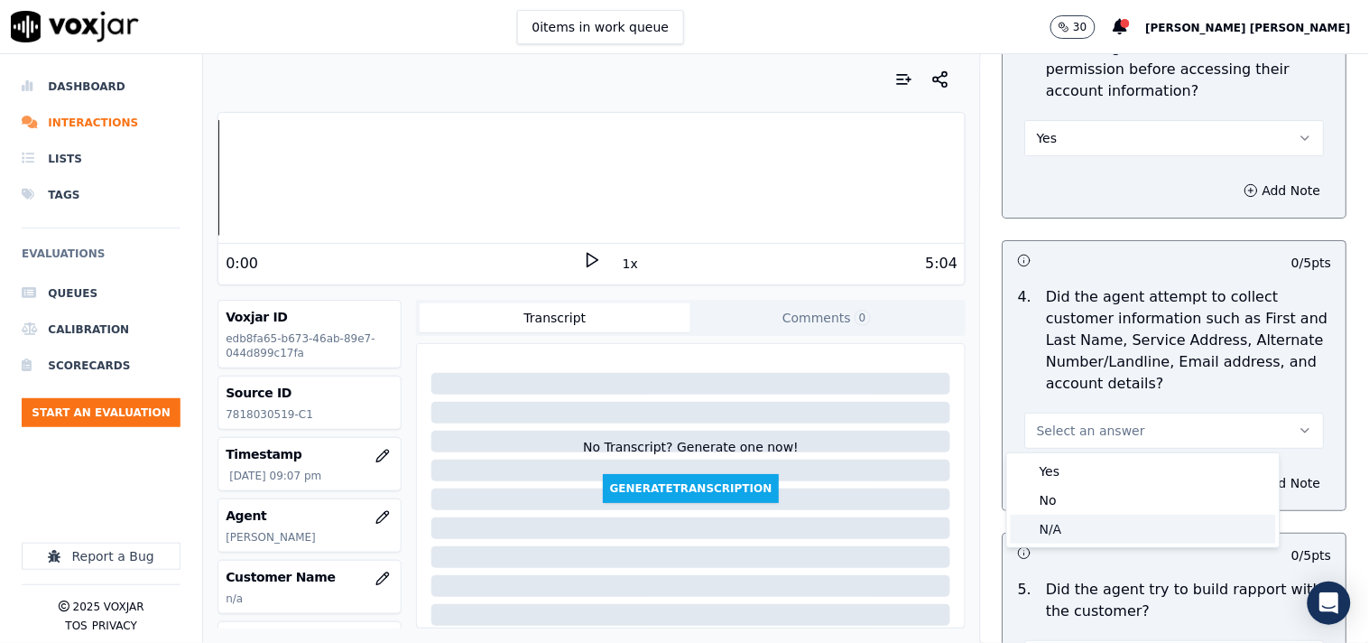
click at [1079, 536] on div "N/A" at bounding box center [1143, 529] width 265 height 29
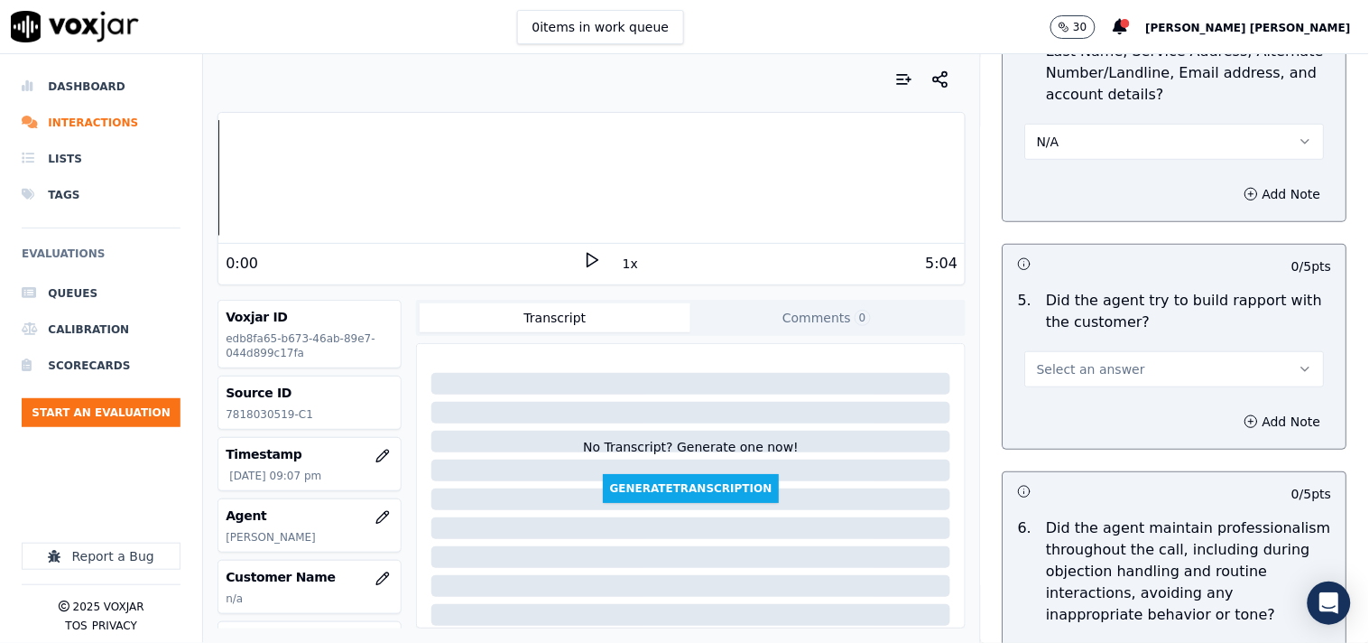
scroll to position [2006, 0]
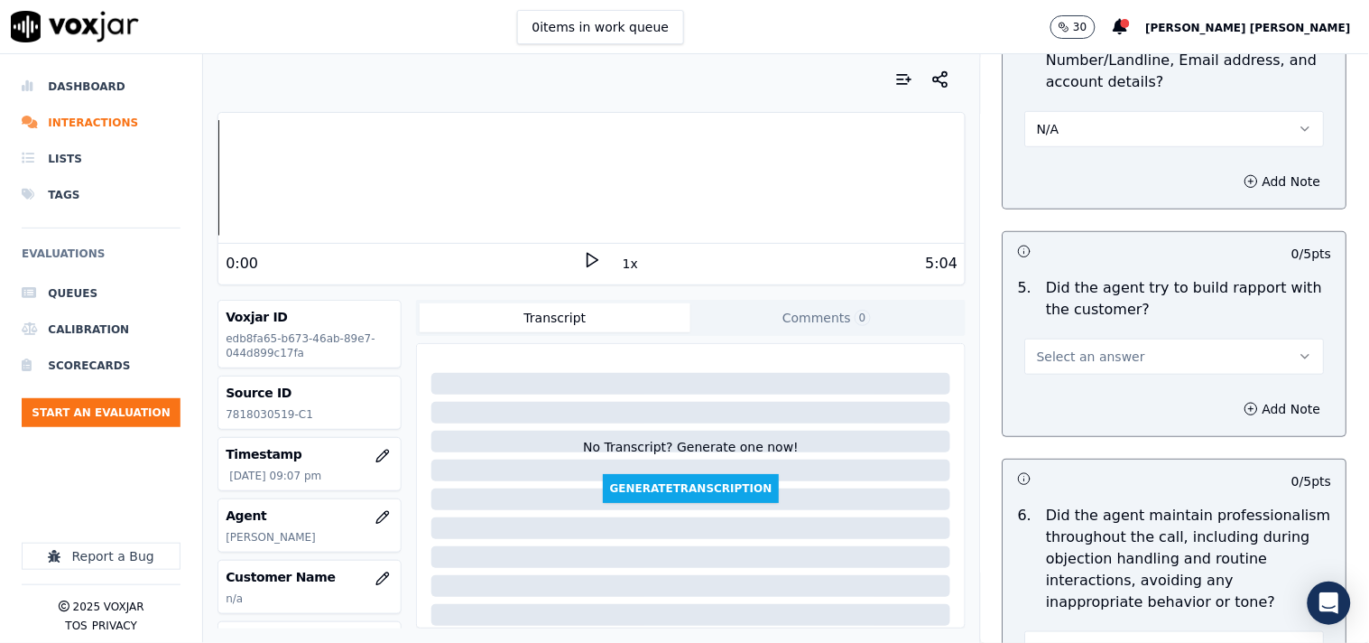
click at [1071, 371] on button "Select an answer" at bounding box center [1175, 356] width 300 height 36
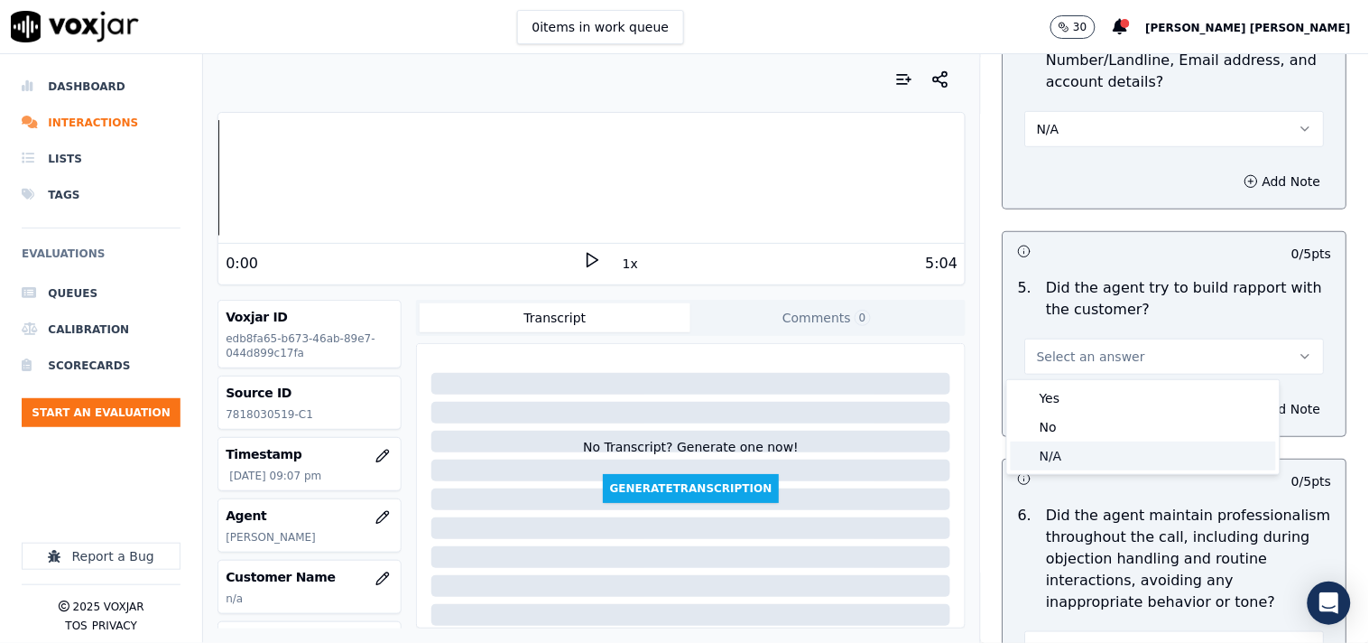
click at [1052, 453] on div "N/A" at bounding box center [1143, 455] width 265 height 29
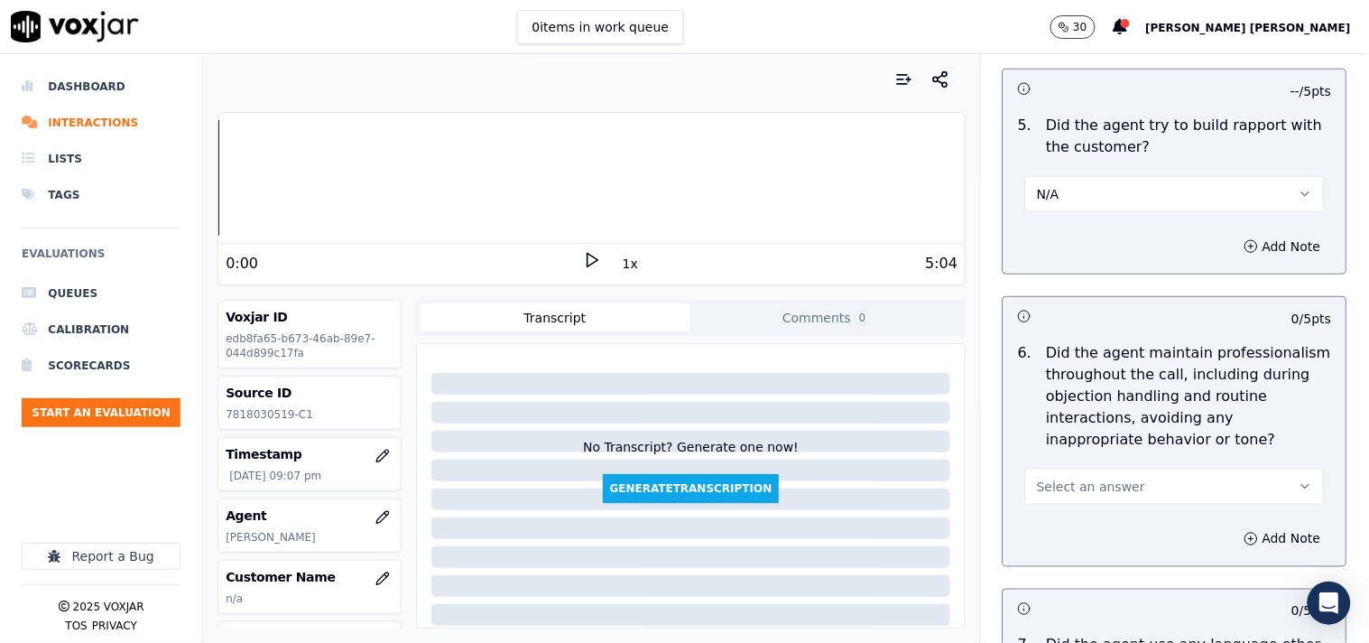
scroll to position [2206, 0]
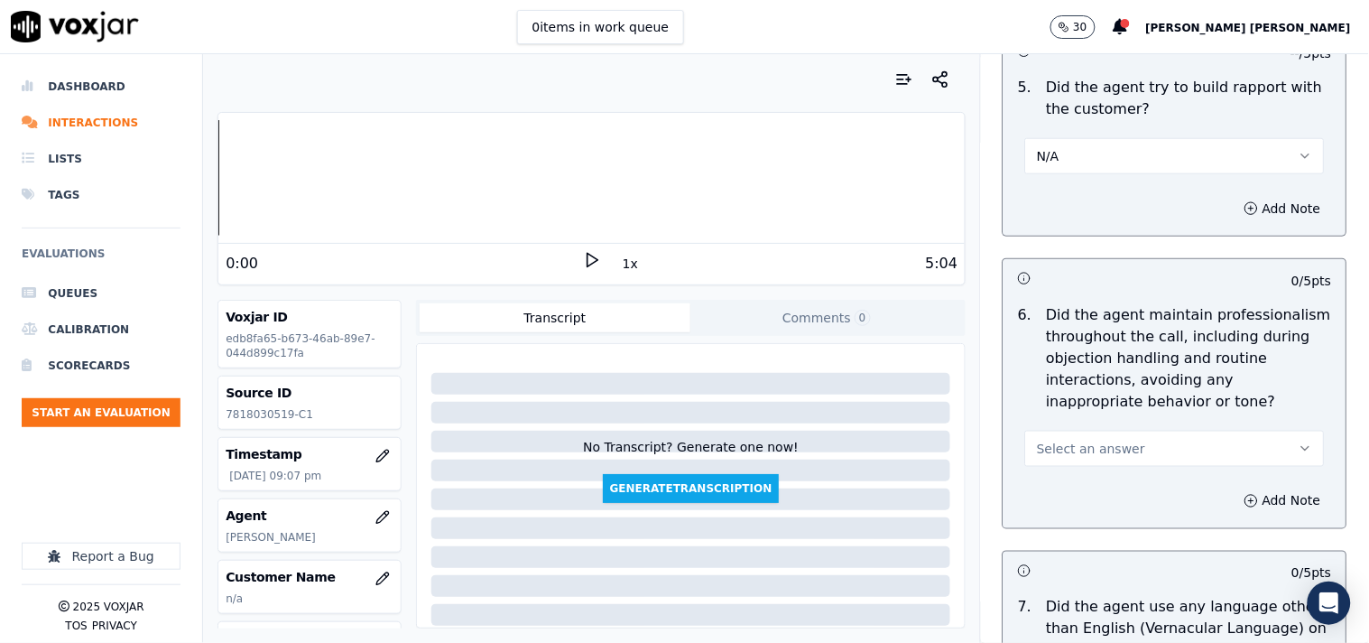
click at [1080, 436] on button "Select an answer" at bounding box center [1175, 449] width 300 height 36
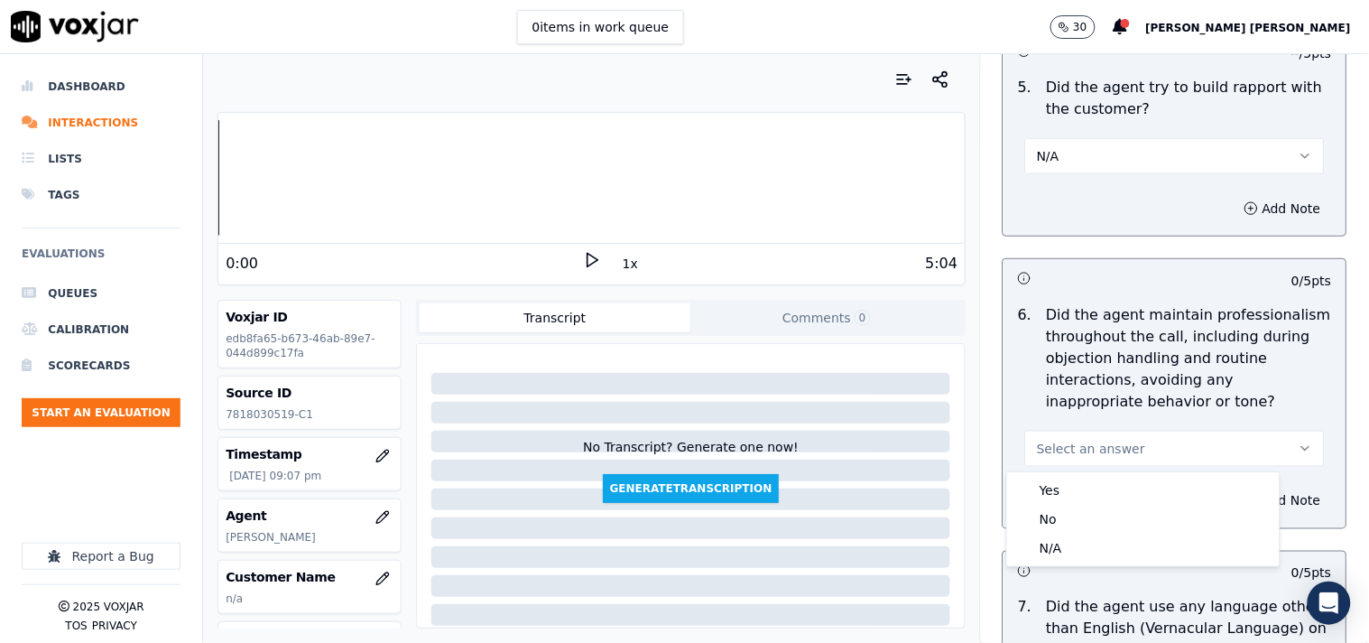
click at [1070, 477] on div "Yes No N/A" at bounding box center [1143, 519] width 273 height 94
click at [1070, 477] on div "Yes" at bounding box center [1143, 490] width 265 height 29
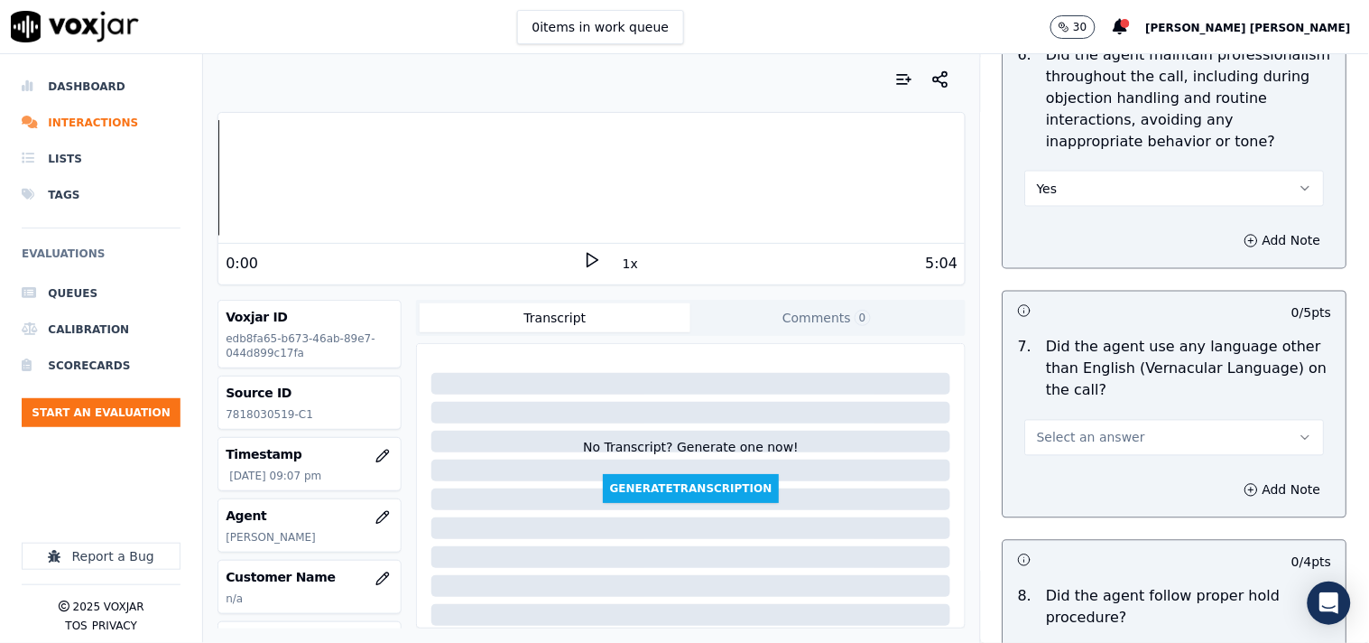
scroll to position [2507, 0]
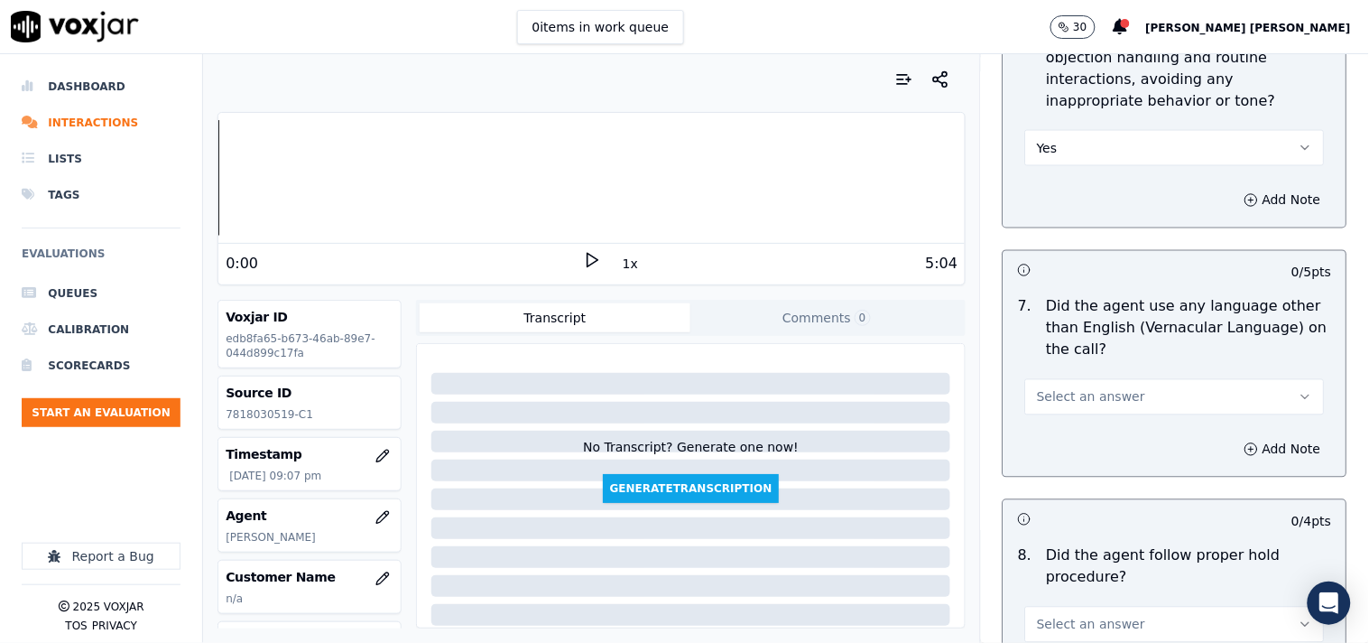
click at [1094, 403] on span "Select an answer" at bounding box center [1091, 397] width 108 height 18
click at [1071, 469] on div "No" at bounding box center [1143, 467] width 265 height 29
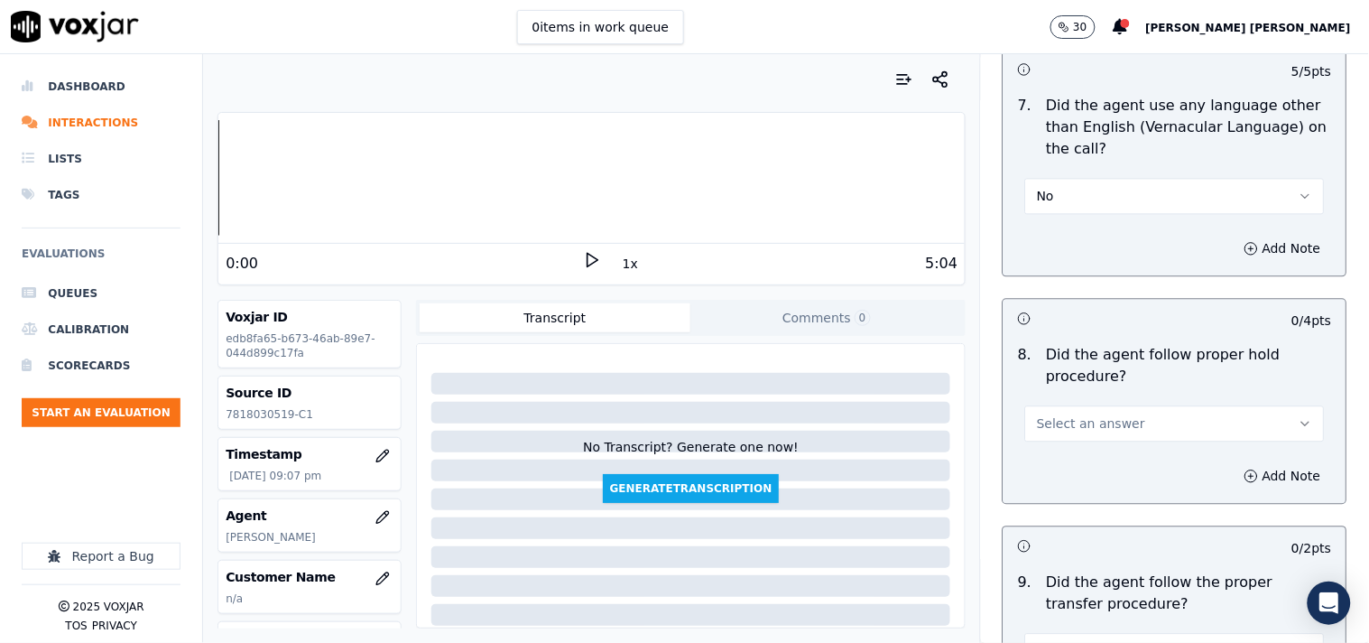
click at [1080, 431] on span "Select an answer" at bounding box center [1091, 423] width 108 height 18
click at [1052, 488] on div "No" at bounding box center [1143, 493] width 265 height 29
click at [1074, 436] on button "No" at bounding box center [1175, 423] width 300 height 36
click at [1065, 469] on div "Yes" at bounding box center [1143, 464] width 265 height 29
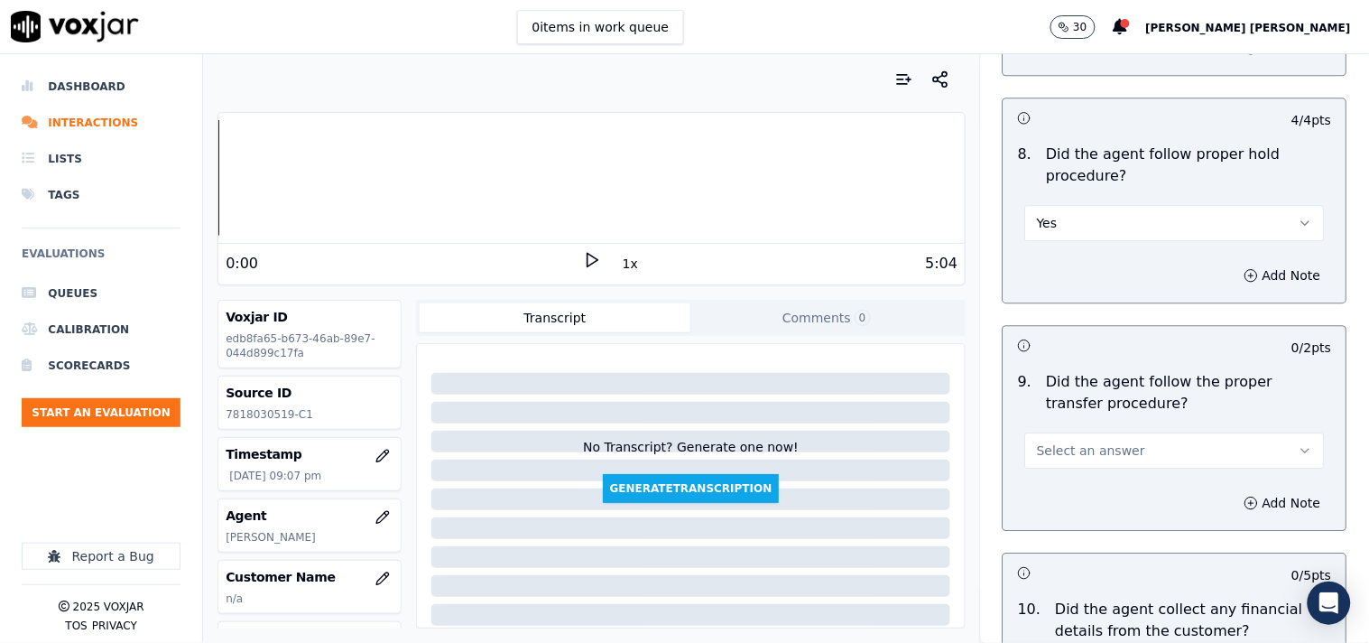
click at [1074, 451] on span "Select an answer" at bounding box center [1091, 450] width 108 height 18
click at [1045, 488] on div "Yes" at bounding box center [1143, 491] width 265 height 29
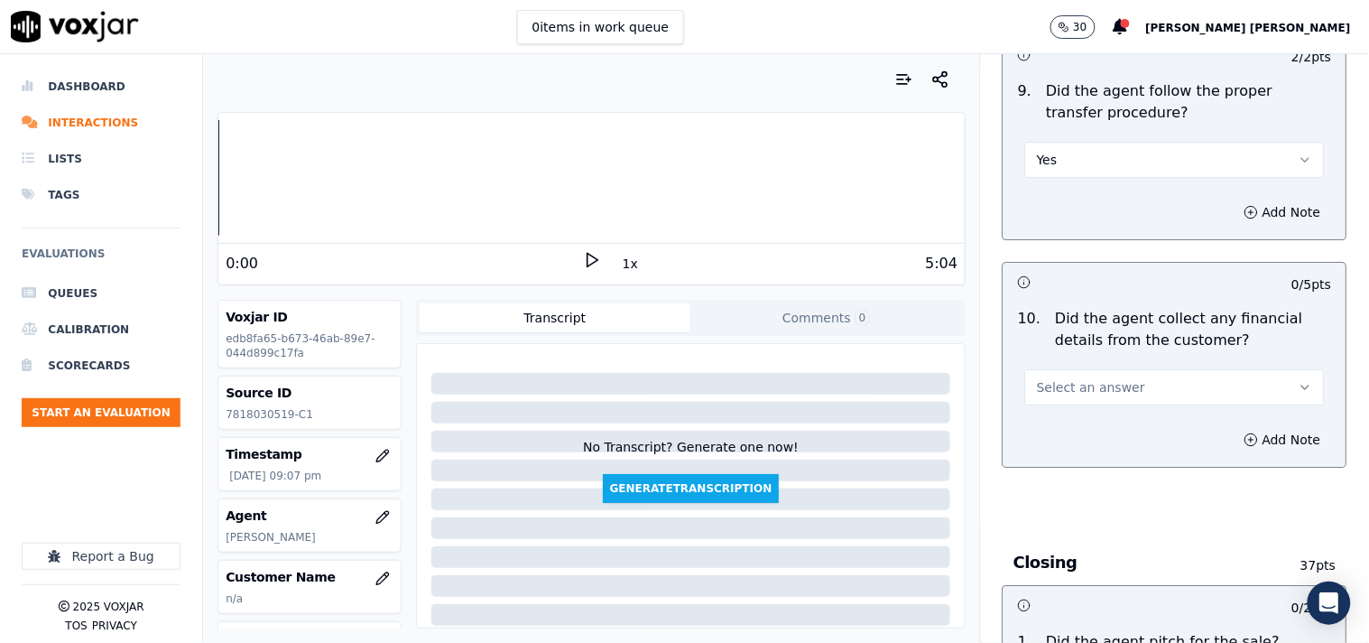
scroll to position [3209, 0]
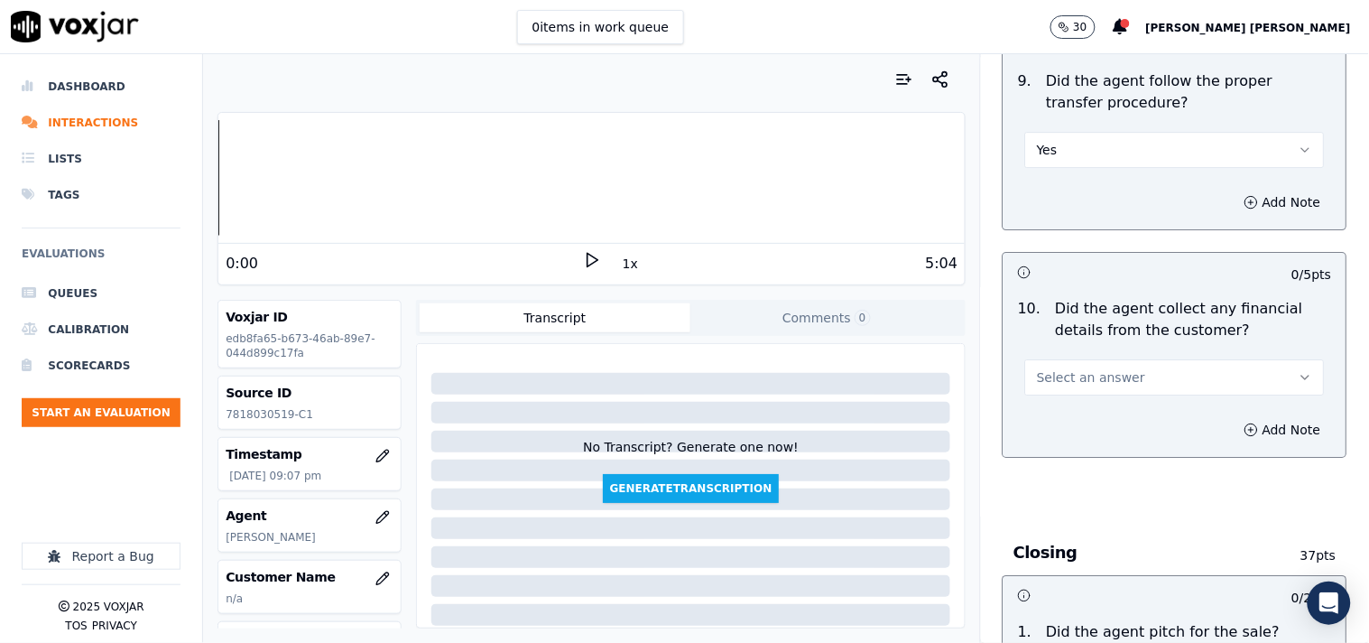
click at [1106, 389] on button "Select an answer" at bounding box center [1175, 377] width 300 height 36
drag, startPoint x: 1076, startPoint y: 472, endPoint x: 1080, endPoint y: 443, distance: 29.1
click at [1080, 443] on div "Yes No N/A" at bounding box center [1143, 448] width 273 height 94
click at [1080, 443] on div "No" at bounding box center [1143, 447] width 265 height 29
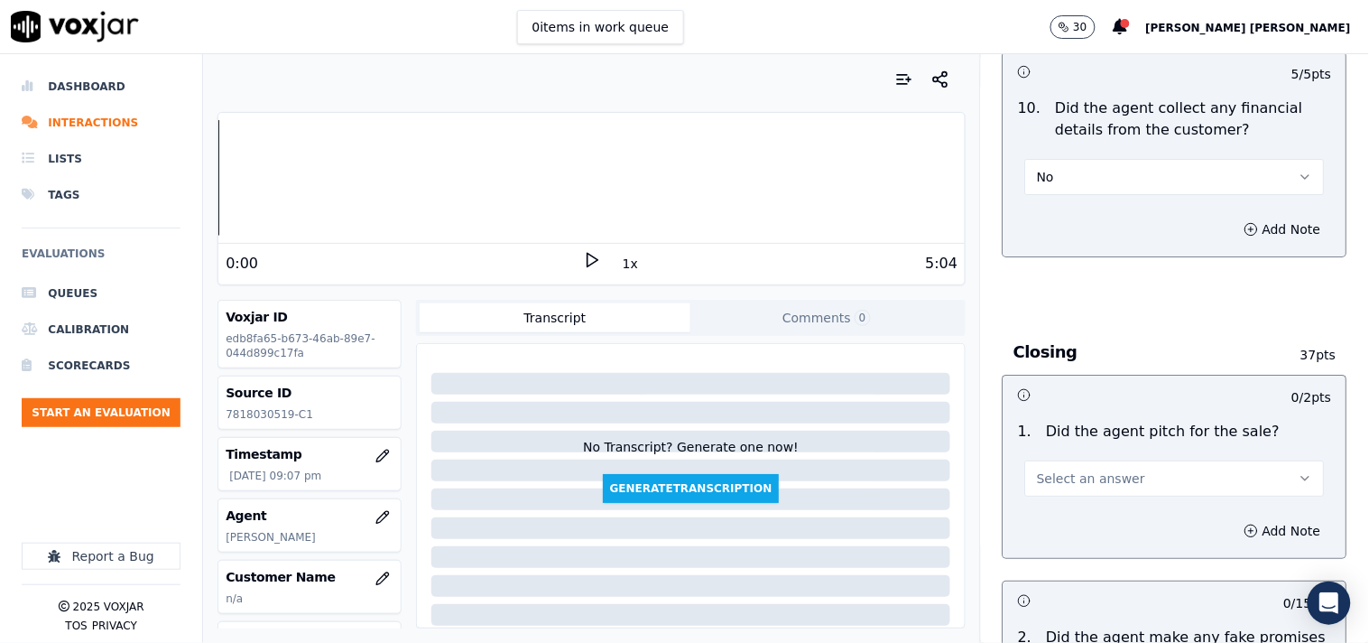
click at [1069, 477] on span "Select an answer" at bounding box center [1091, 478] width 108 height 18
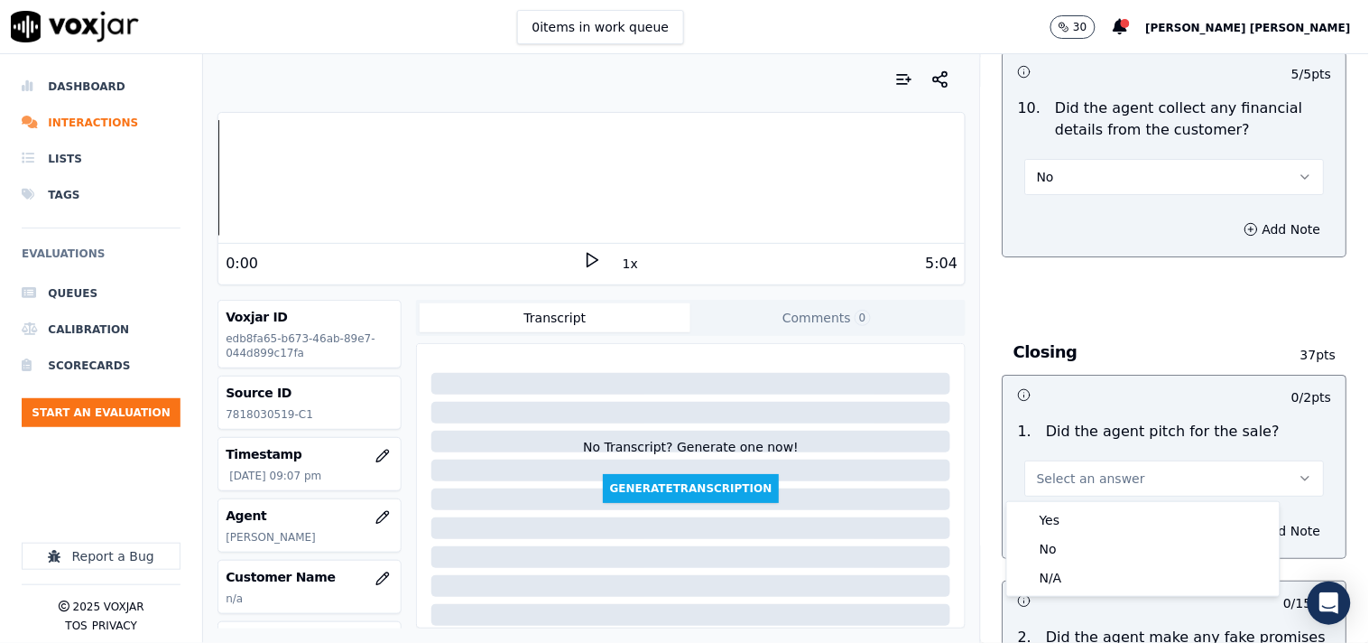
click at [1060, 509] on div "Yes" at bounding box center [1143, 519] width 265 height 29
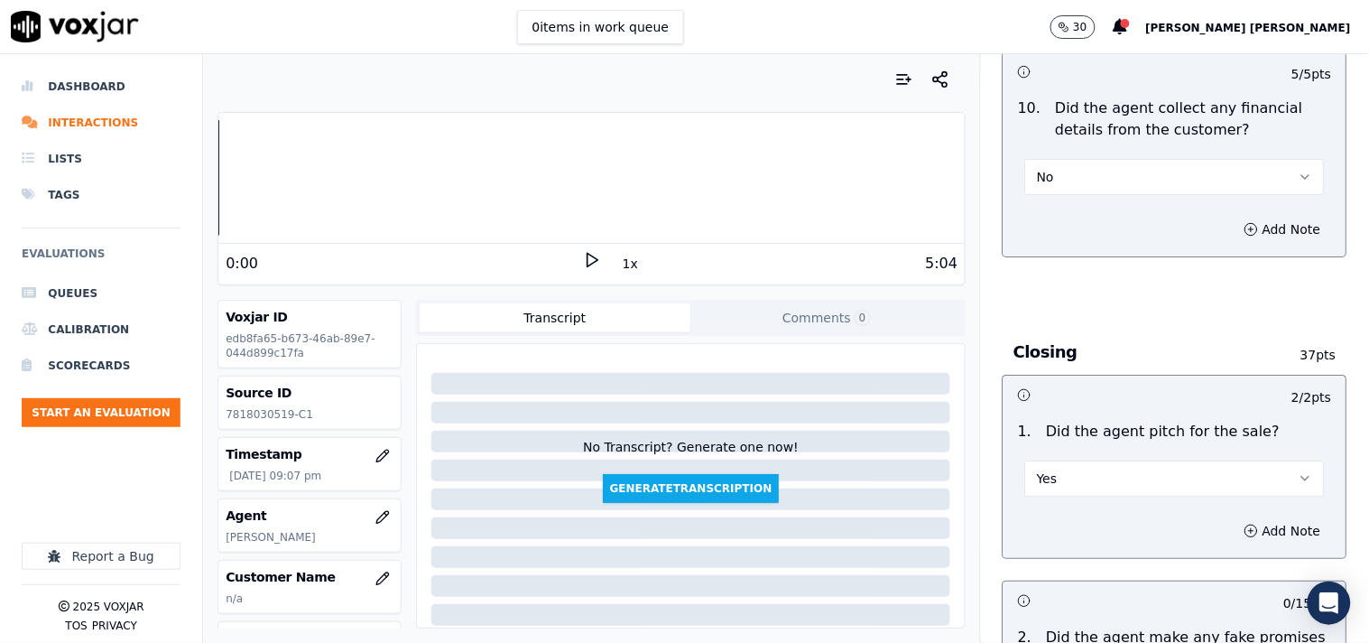
scroll to position [3611, 0]
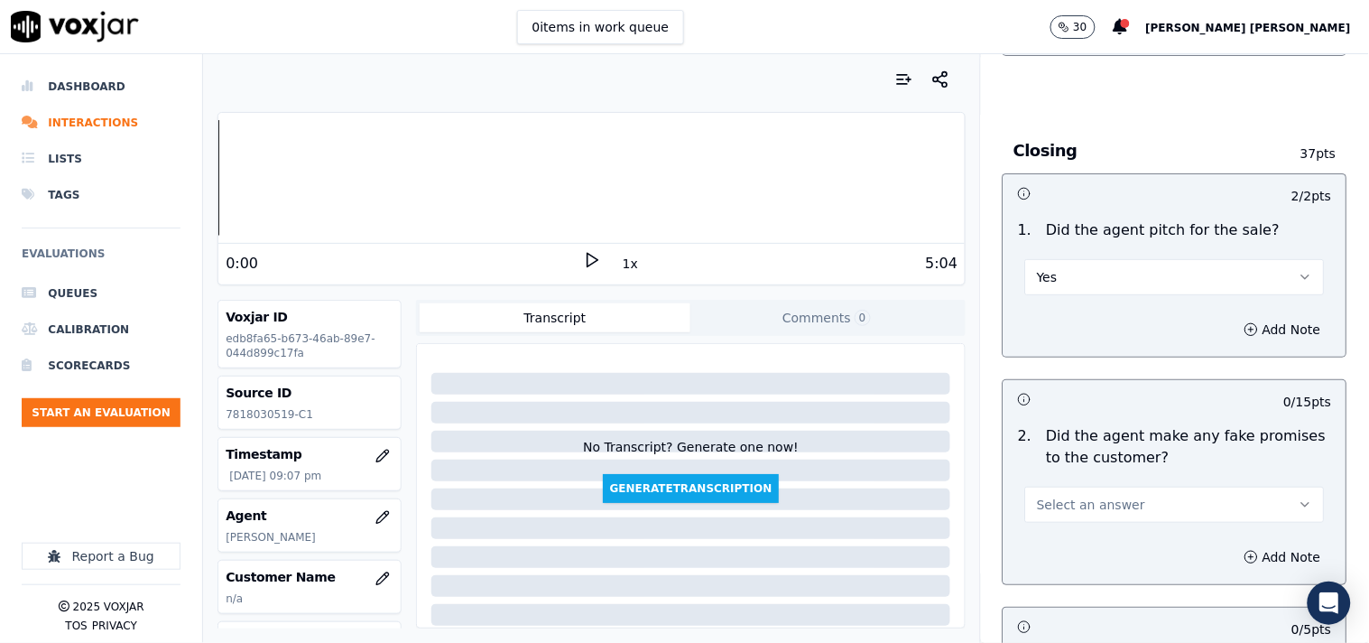
click at [1060, 509] on span "Select an answer" at bounding box center [1091, 505] width 108 height 18
click at [1045, 573] on div "No" at bounding box center [1143, 575] width 265 height 29
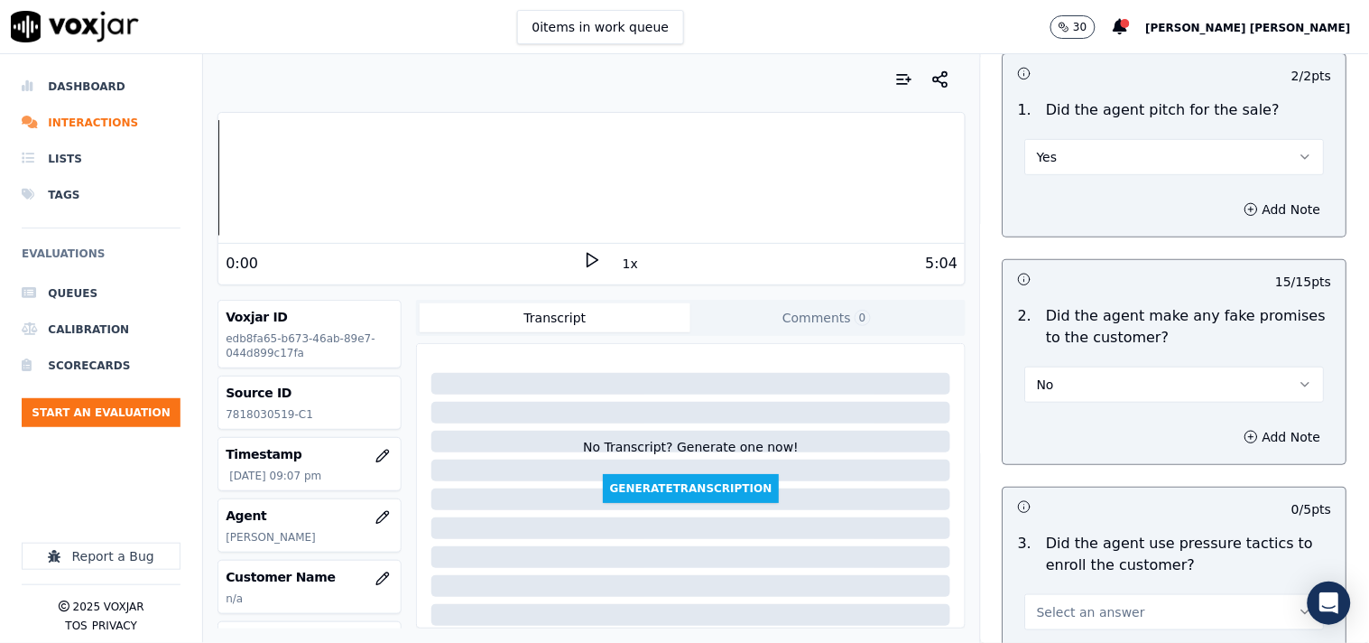
scroll to position [3911, 0]
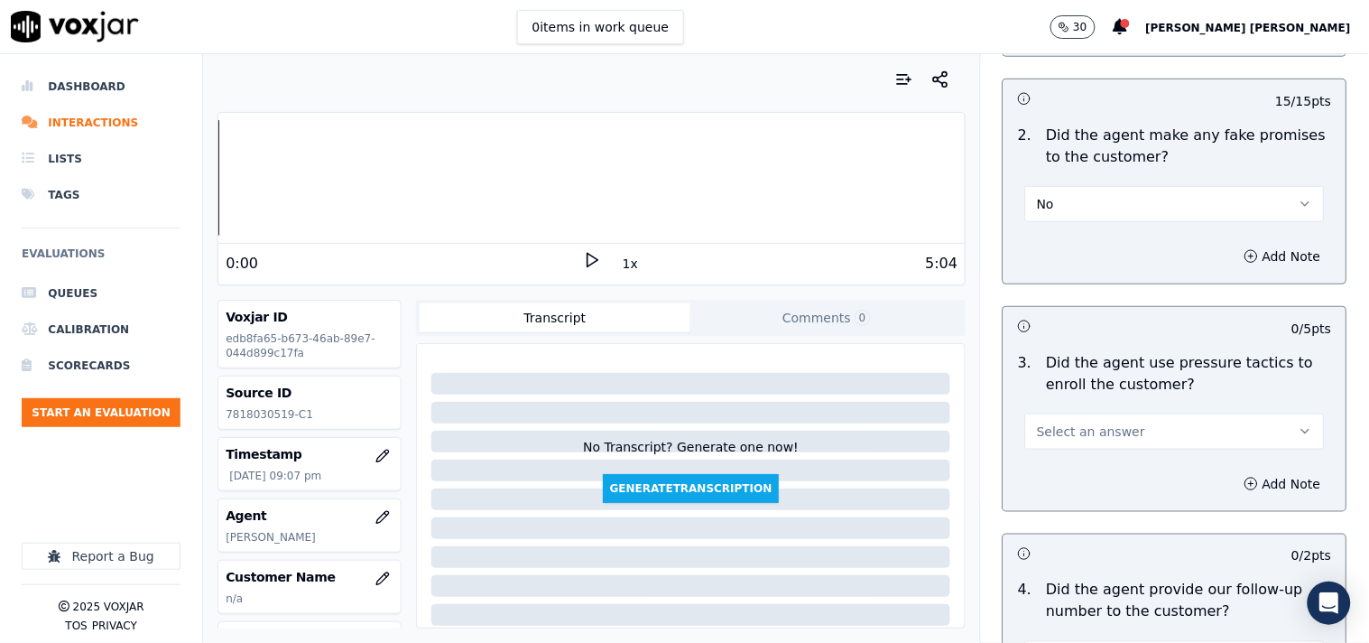
click at [1108, 440] on span "Select an answer" at bounding box center [1091, 431] width 108 height 18
click at [1093, 508] on div "No" at bounding box center [1143, 502] width 265 height 29
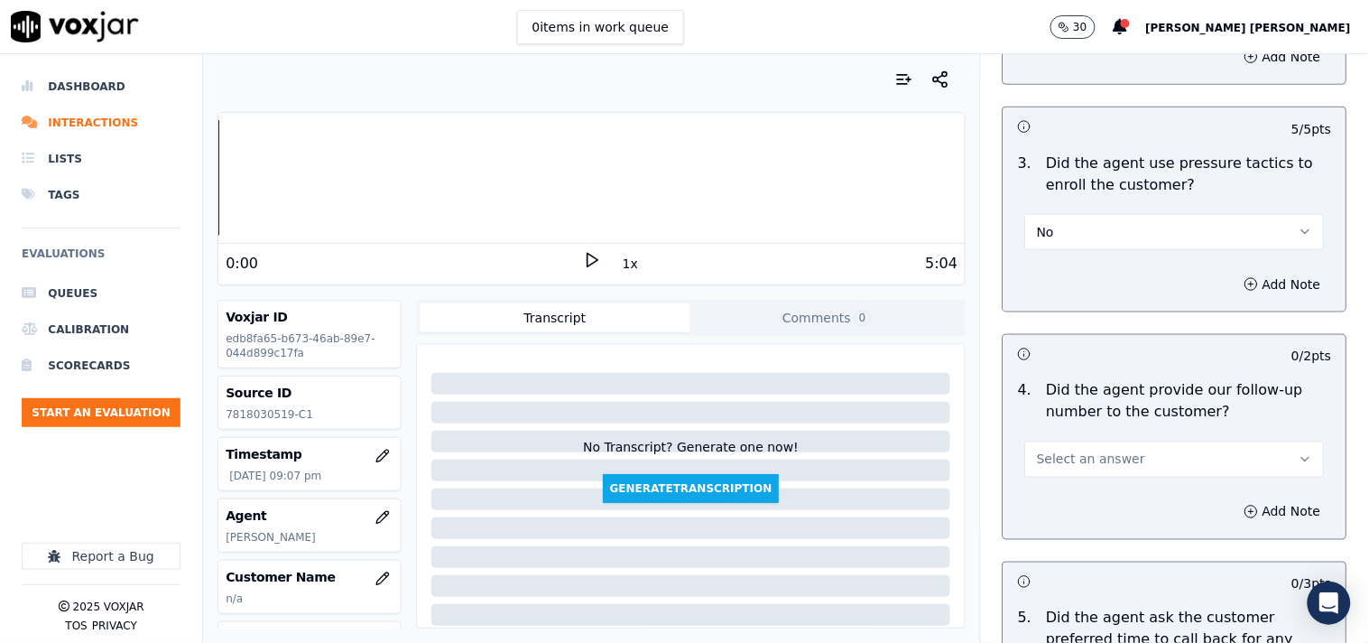
scroll to position [4112, 0]
click at [1092, 460] on span "Select an answer" at bounding box center [1091, 459] width 108 height 18
click at [1080, 511] on div "Yes" at bounding box center [1143, 501] width 265 height 29
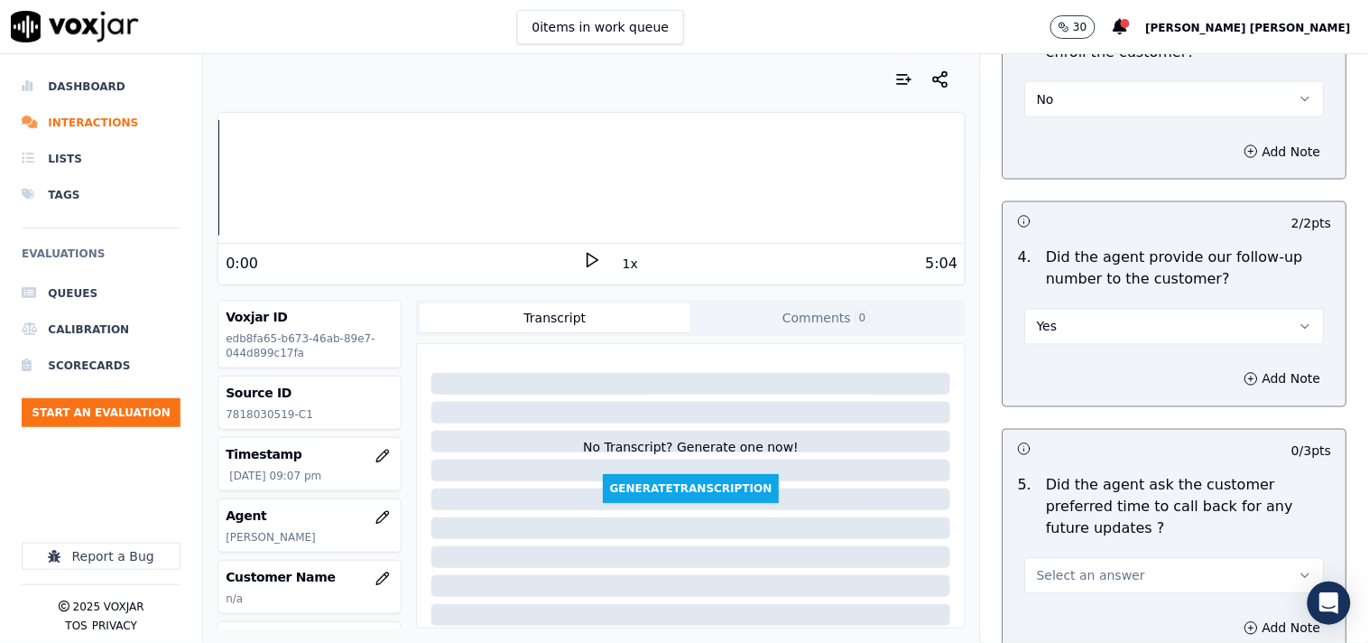
scroll to position [4412, 0]
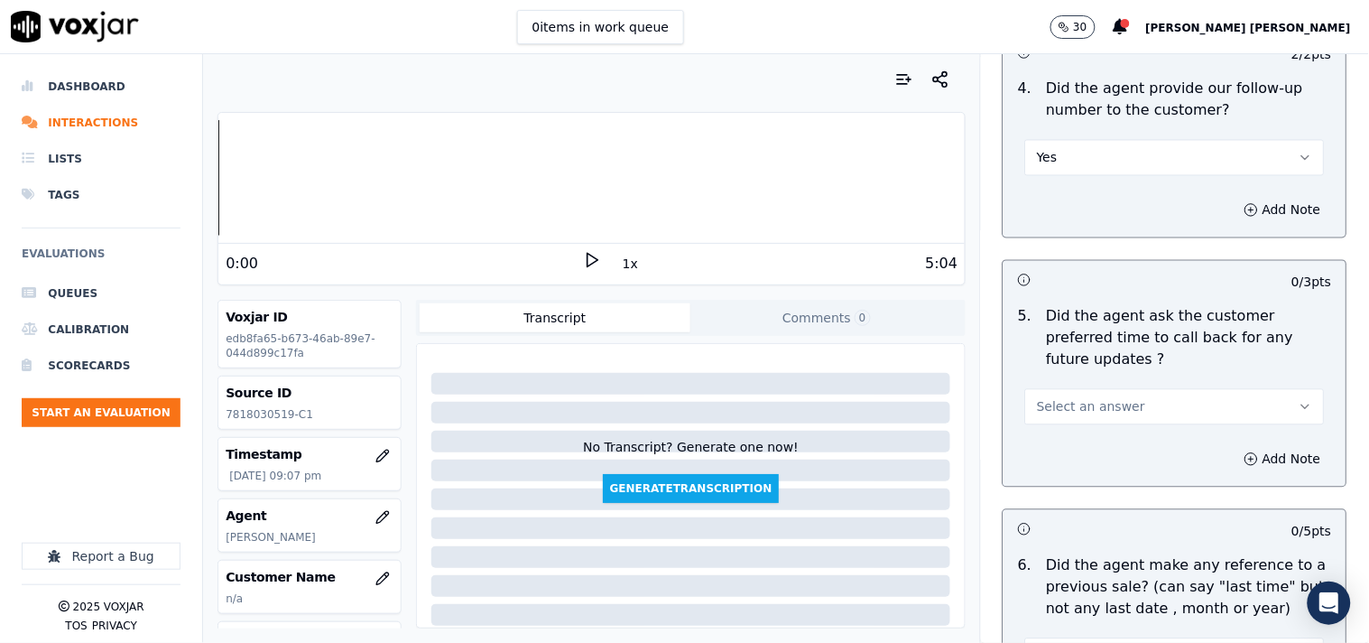
click at [1099, 398] on span "Select an answer" at bounding box center [1091, 407] width 108 height 18
click at [1090, 427] on div "Yes" at bounding box center [1143, 427] width 265 height 29
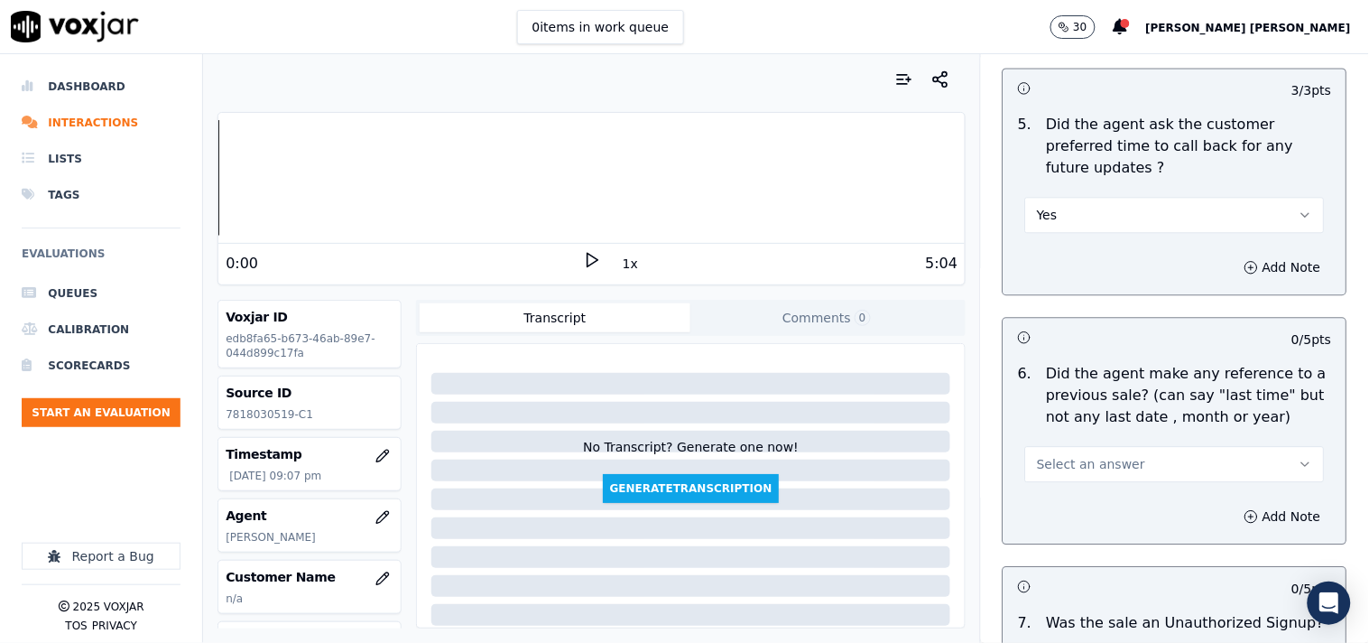
scroll to position [4714, 0]
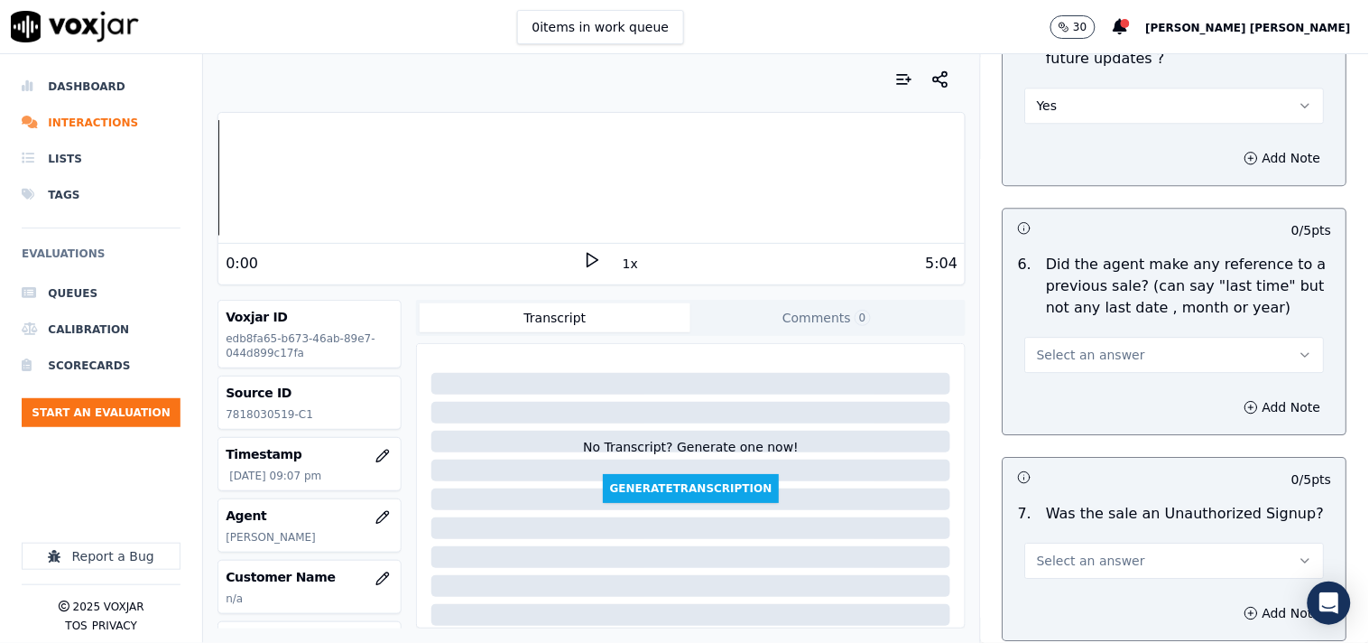
click at [1110, 380] on div "Add Note" at bounding box center [1175, 407] width 343 height 54
click at [1113, 356] on div "6 . Did the agent make any reference to a previous sale? (can say "last time" b…" at bounding box center [1175, 313] width 343 height 134
click at [1111, 337] on button "Select an answer" at bounding box center [1175, 355] width 300 height 36
drag, startPoint x: 1099, startPoint y: 389, endPoint x: 1098, endPoint y: 401, distance: 11.9
click at [1098, 401] on div "No" at bounding box center [1143, 404] width 265 height 29
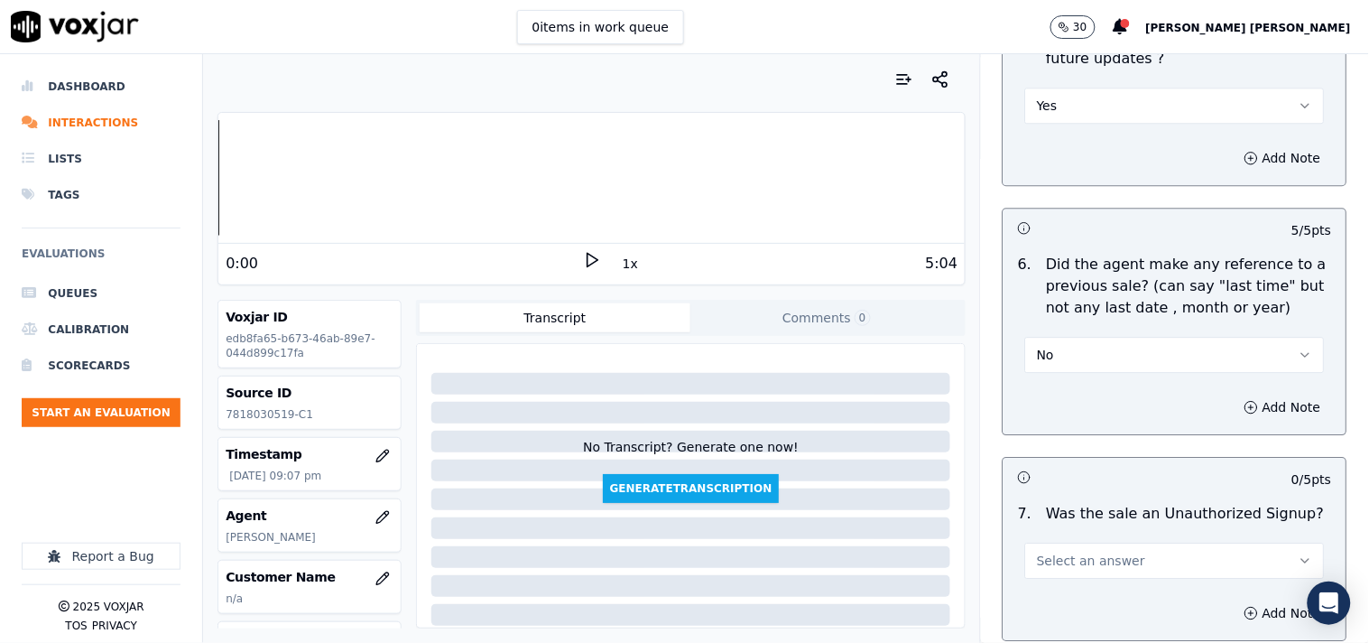
click at [1098, 401] on div "Add Note" at bounding box center [1175, 407] width 343 height 54
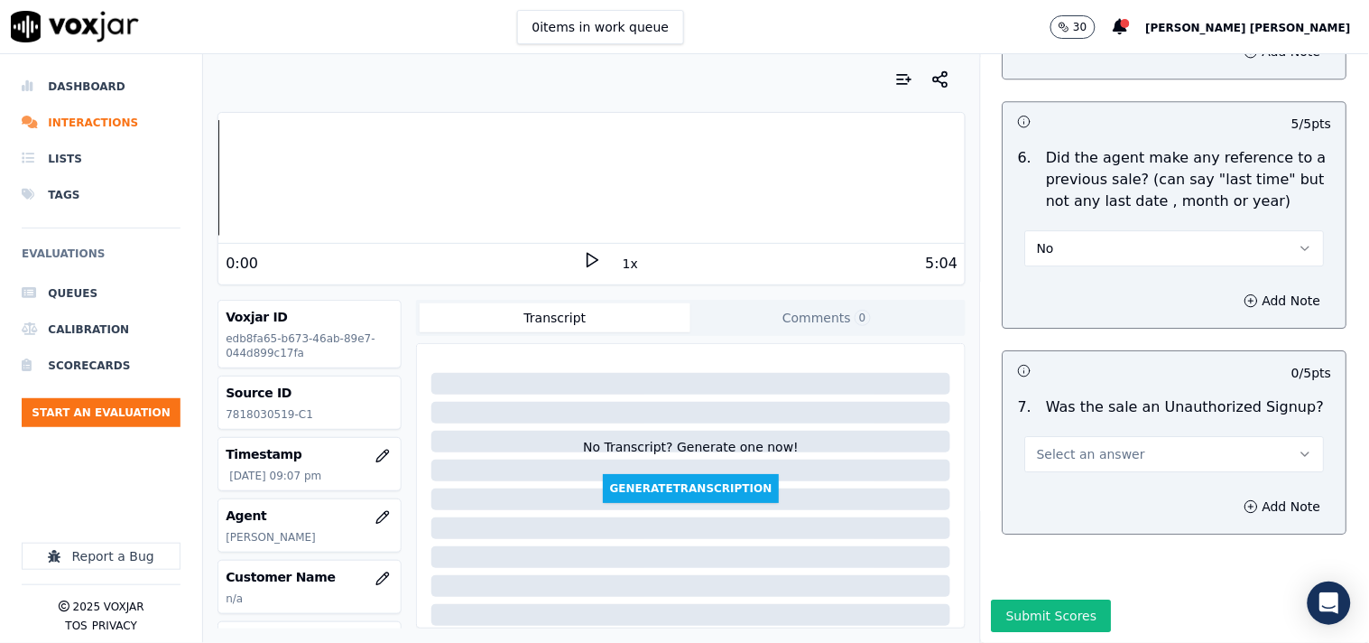
scroll to position [4844, 0]
click at [1087, 436] on button "Select an answer" at bounding box center [1175, 454] width 300 height 36
click at [1045, 511] on div "N/A" at bounding box center [1143, 508] width 265 height 29
click at [1234, 494] on button "Add Note" at bounding box center [1283, 506] width 98 height 25
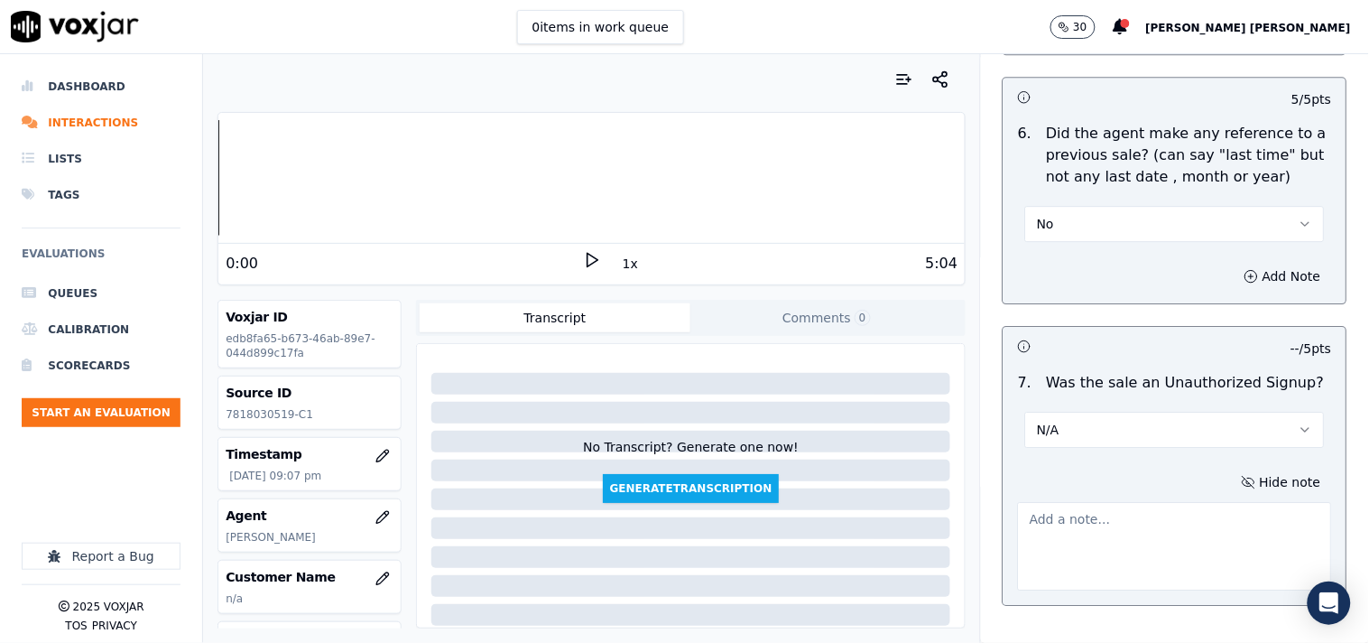
click at [1195, 502] on textarea at bounding box center [1175, 546] width 314 height 88
paste textarea "call id-20250917-160049 As [PERSON_NAME] transferred the call to CTS department…"
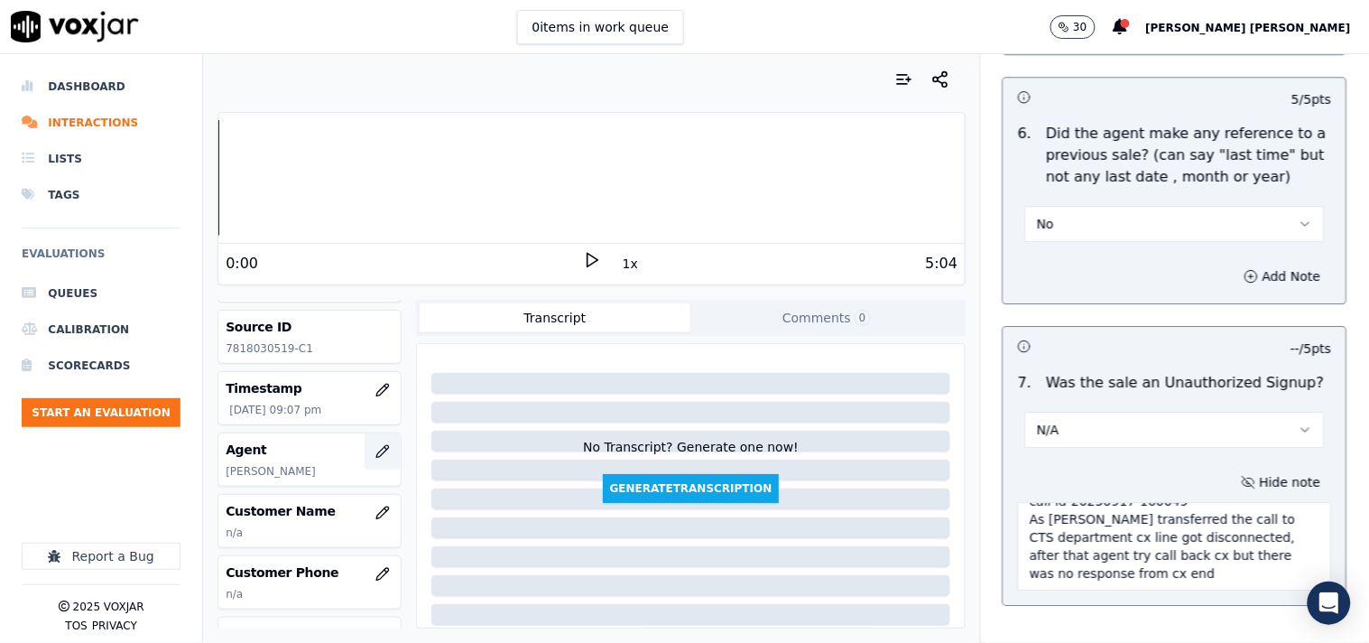
scroll to position [200, 0]
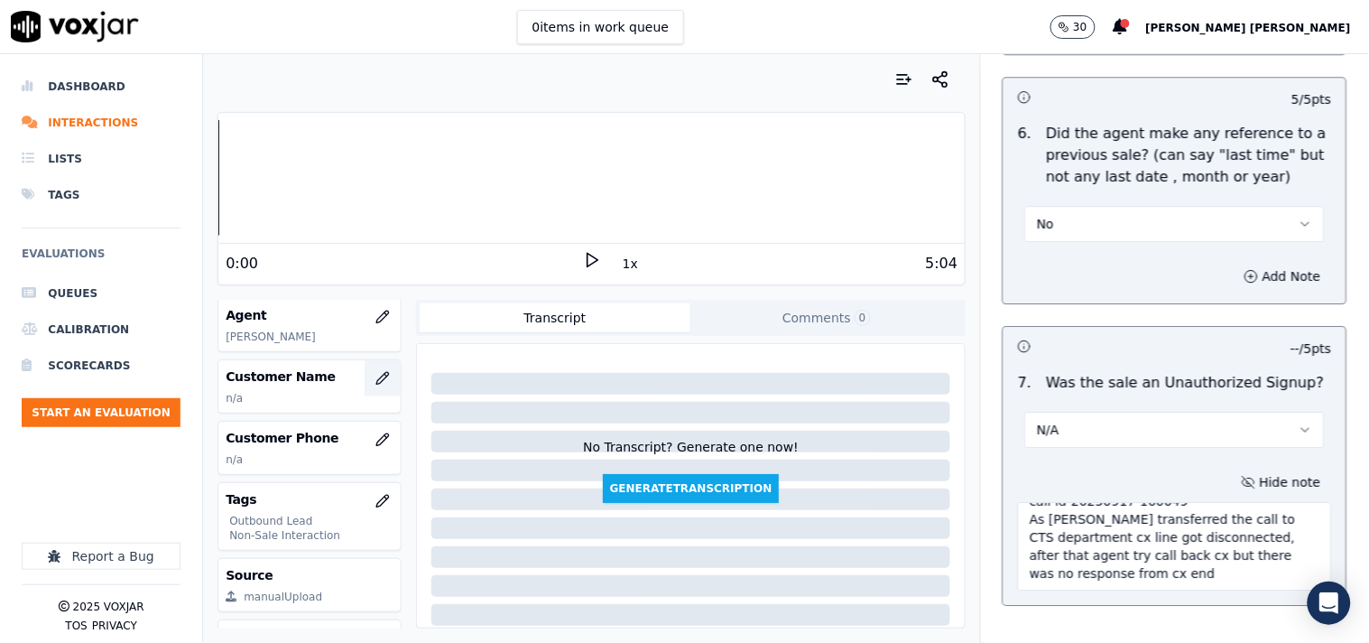
type textarea "call id-20250917-160049 As [PERSON_NAME] transferred the call to CTS department…"
click at [365, 385] on button "button" at bounding box center [383, 378] width 36 height 36
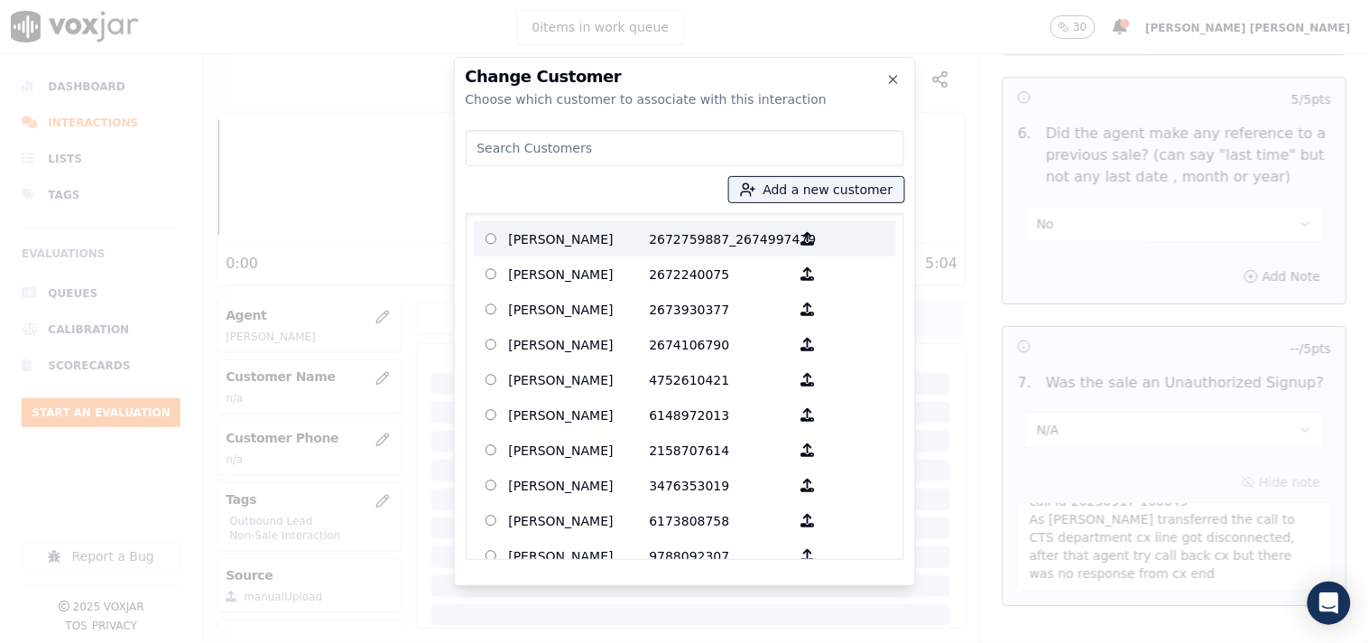
paste input "[PERSON_NAME]"
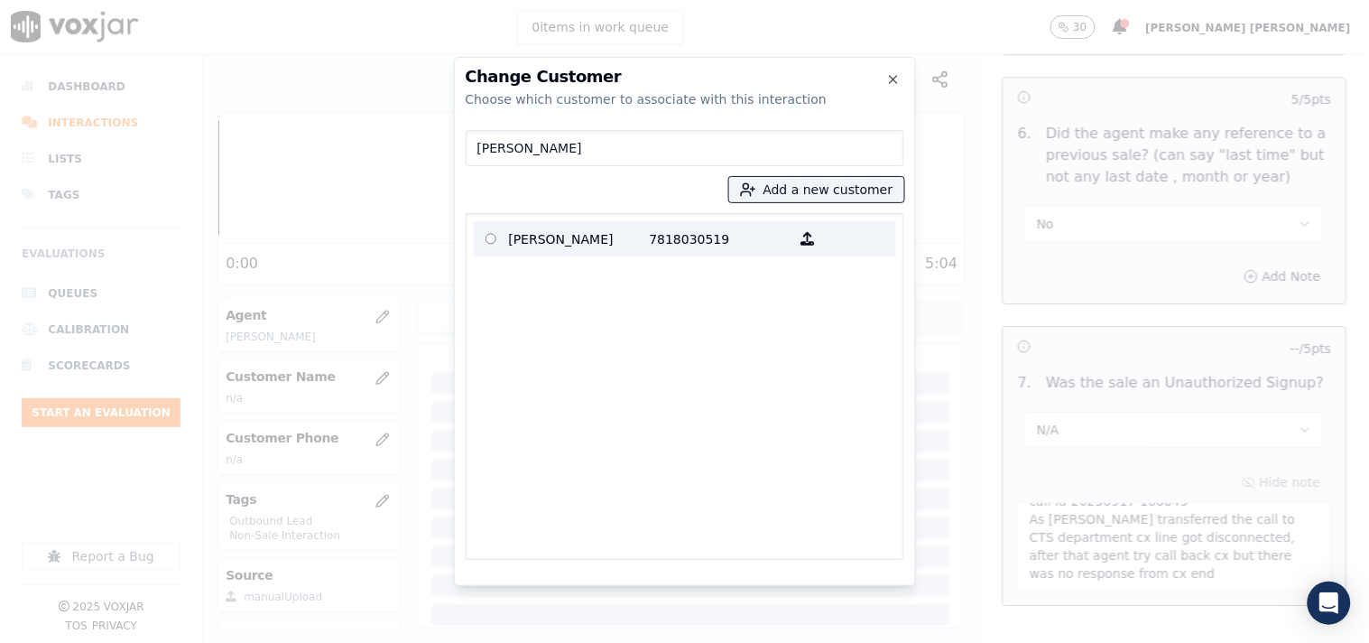
type input "[PERSON_NAME]"
click at [688, 236] on p "7818030519" at bounding box center [720, 239] width 141 height 28
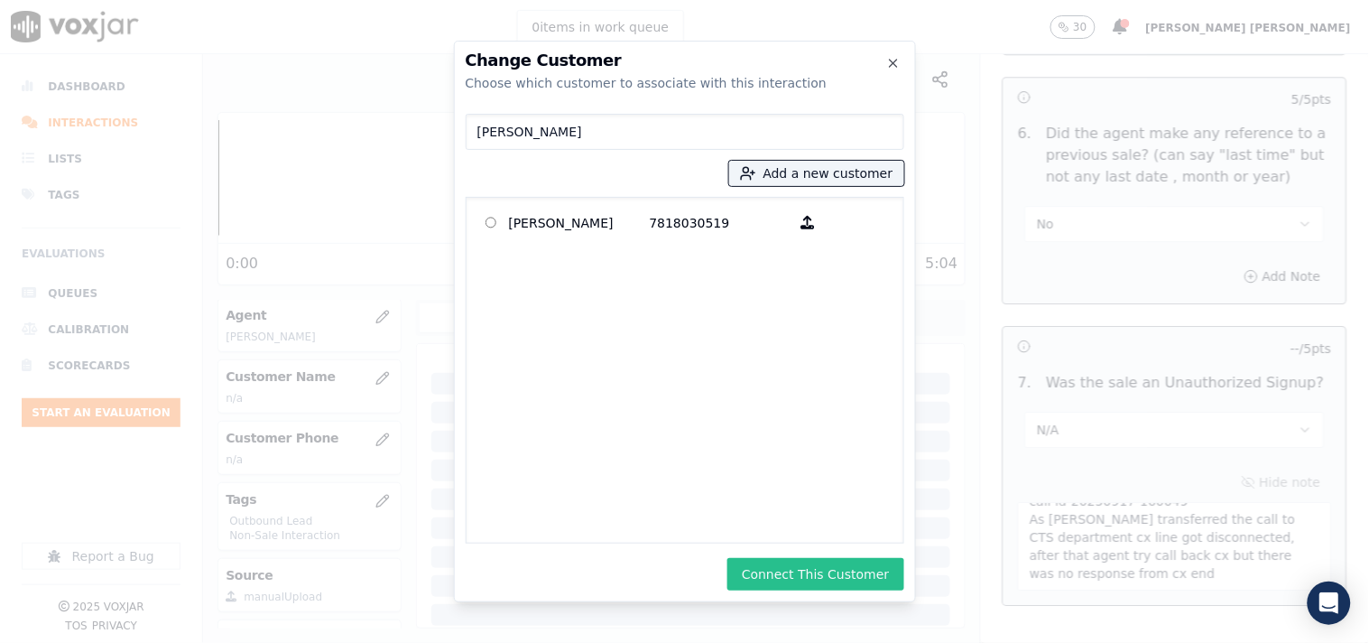
click at [872, 565] on button "Connect This Customer" at bounding box center [816, 574] width 176 height 32
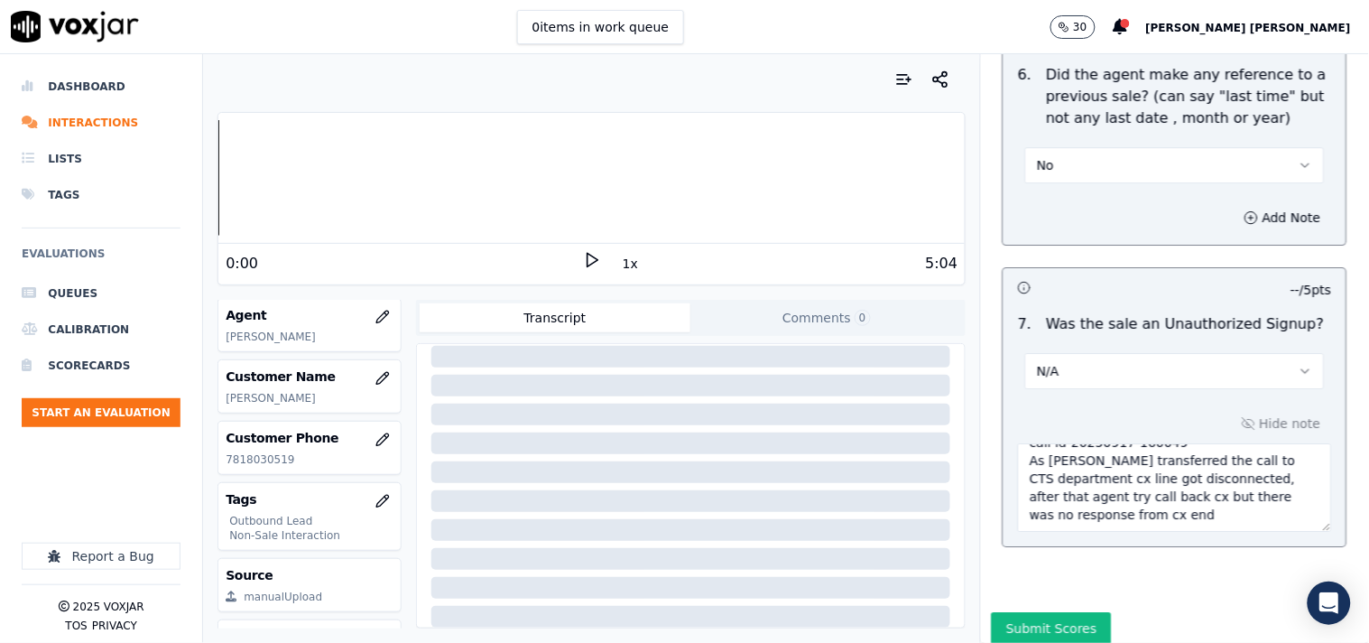
scroll to position [4941, 0]
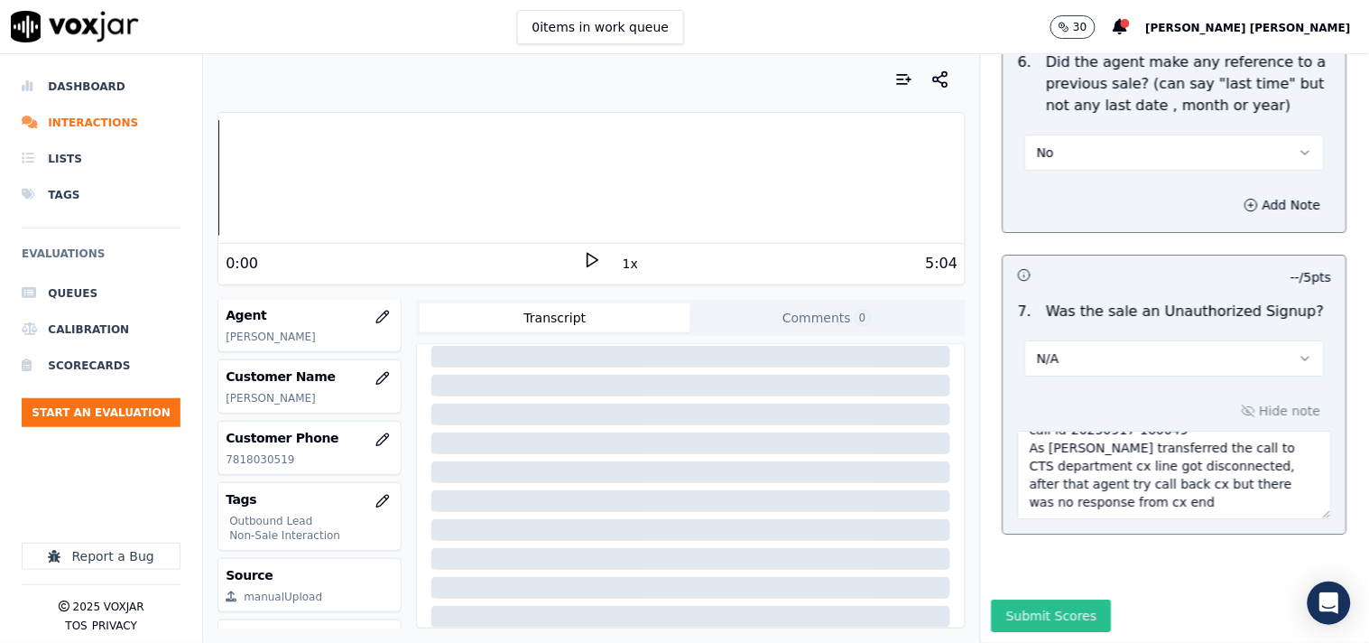
click at [1066, 599] on button "Submit Scores" at bounding box center [1052, 615] width 120 height 32
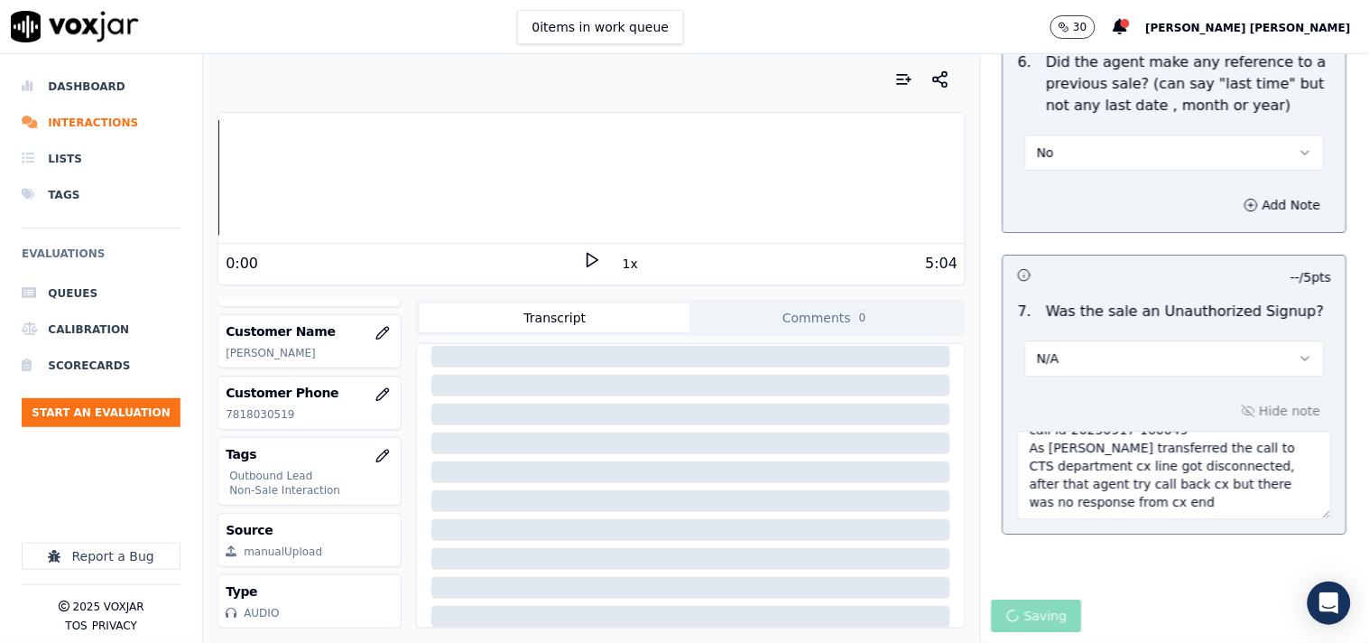
scroll to position [292, 0]
